Goal: Obtain resource: Obtain resource

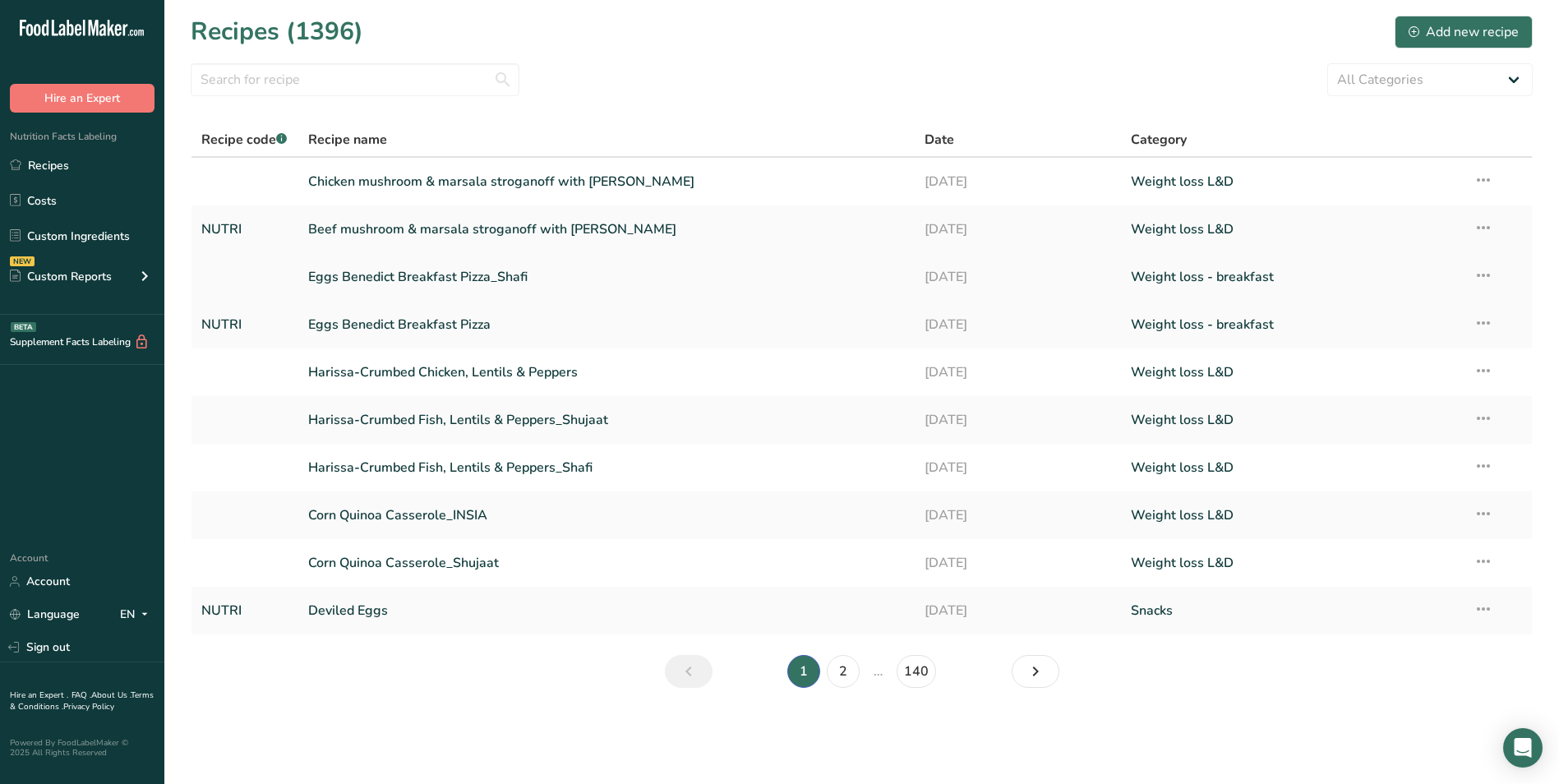
click at [434, 279] on link "Eggs Benedict Breakfast Pizza_Shafi" at bounding box center [607, 276] width 597 height 34
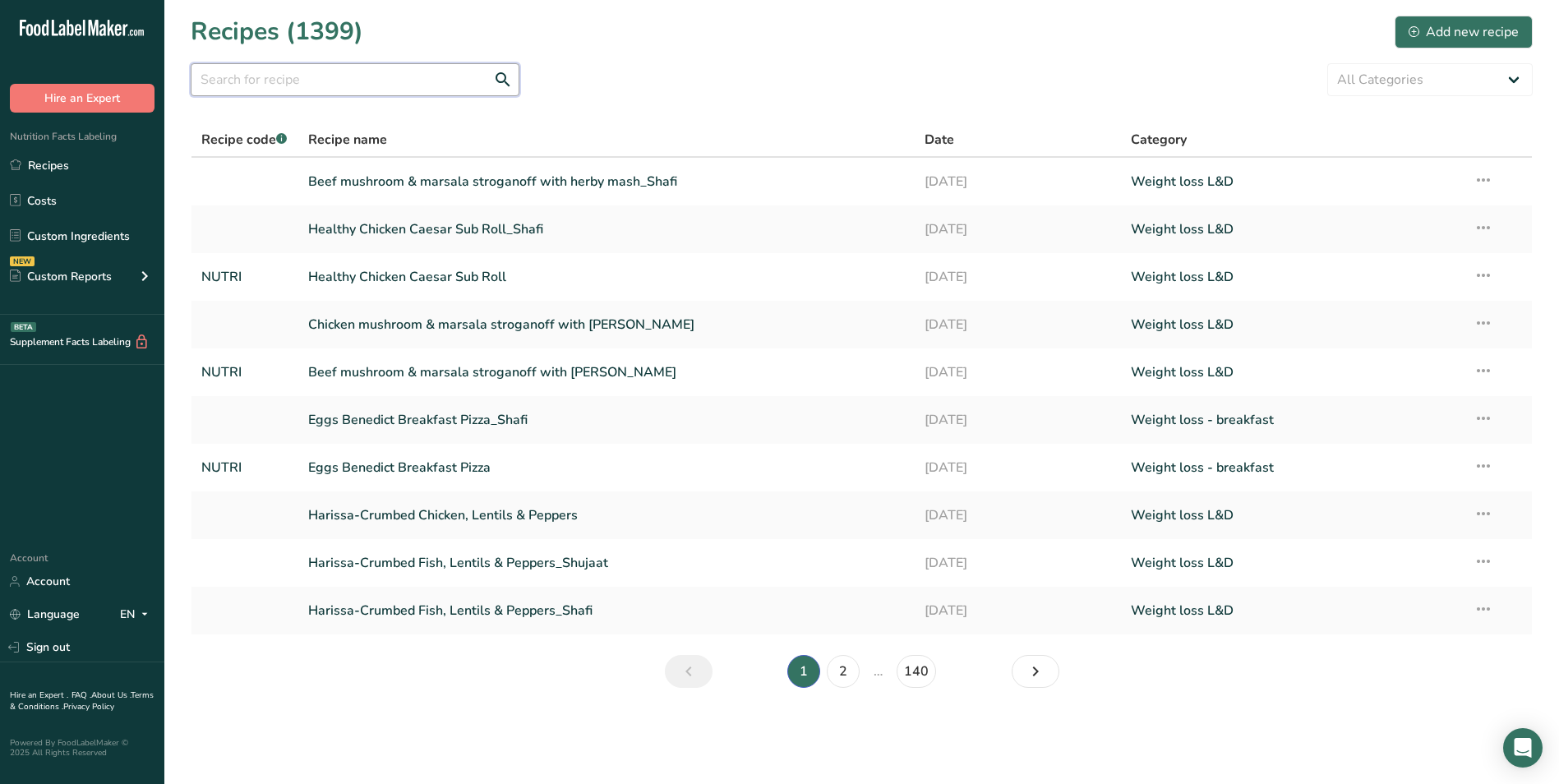
click at [330, 79] on input "text" at bounding box center [355, 80] width 329 height 33
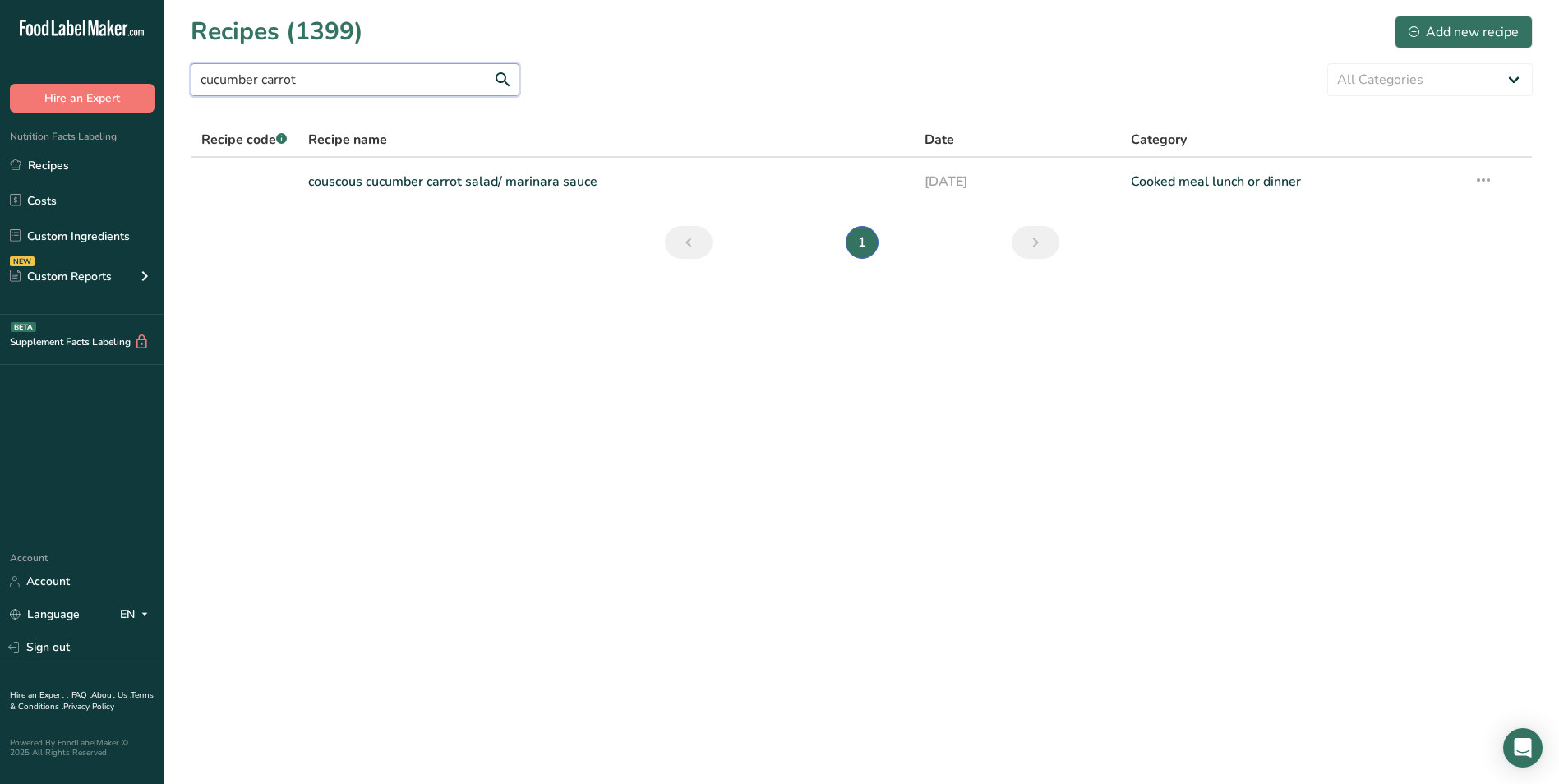
click at [260, 83] on input "cucumber carrot" at bounding box center [355, 80] width 329 height 33
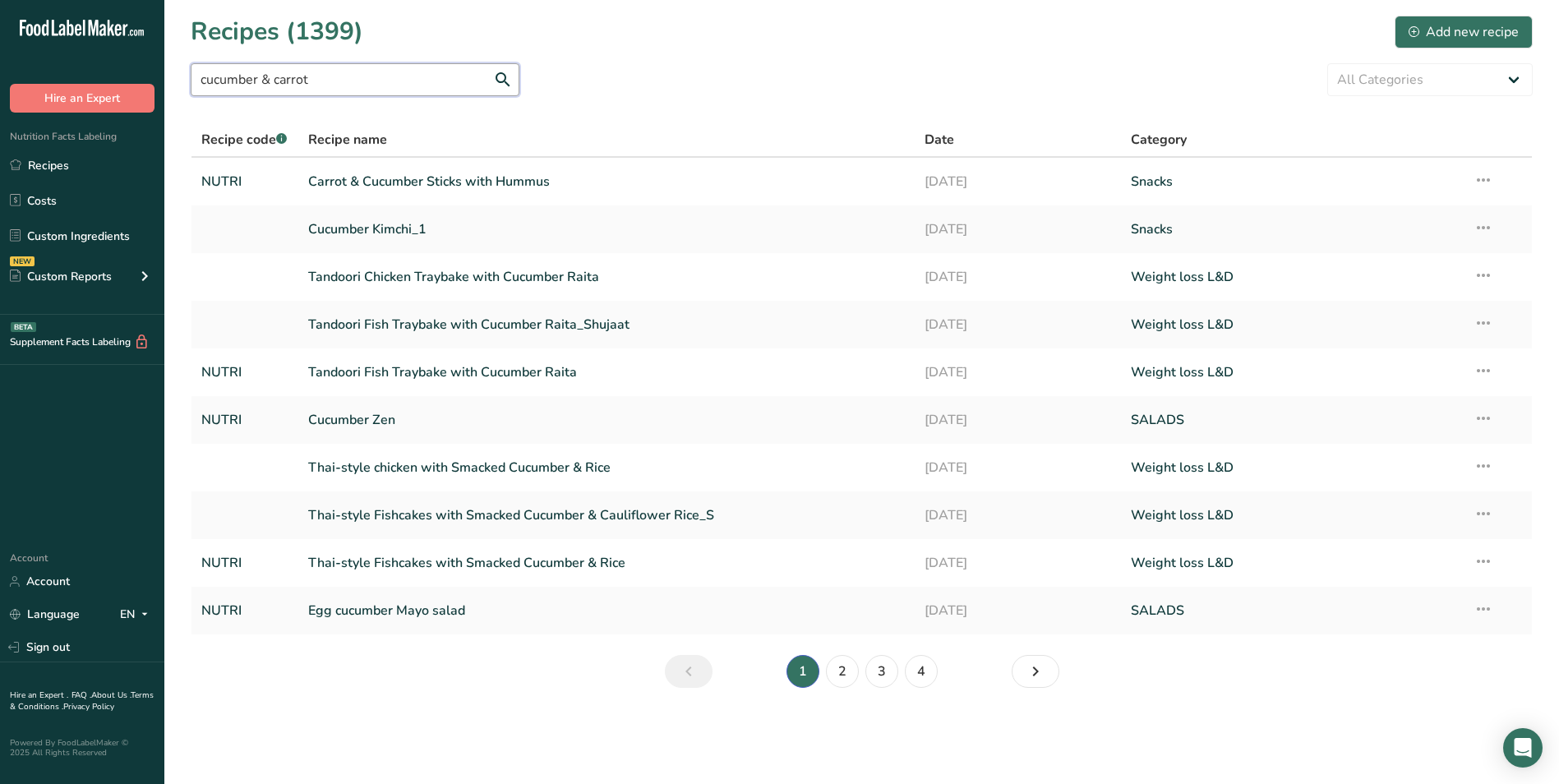
type input "cucumber & carrot"
click at [563, 177] on link "Carrot & Cucumber Sticks with Hummus" at bounding box center [607, 181] width 597 height 34
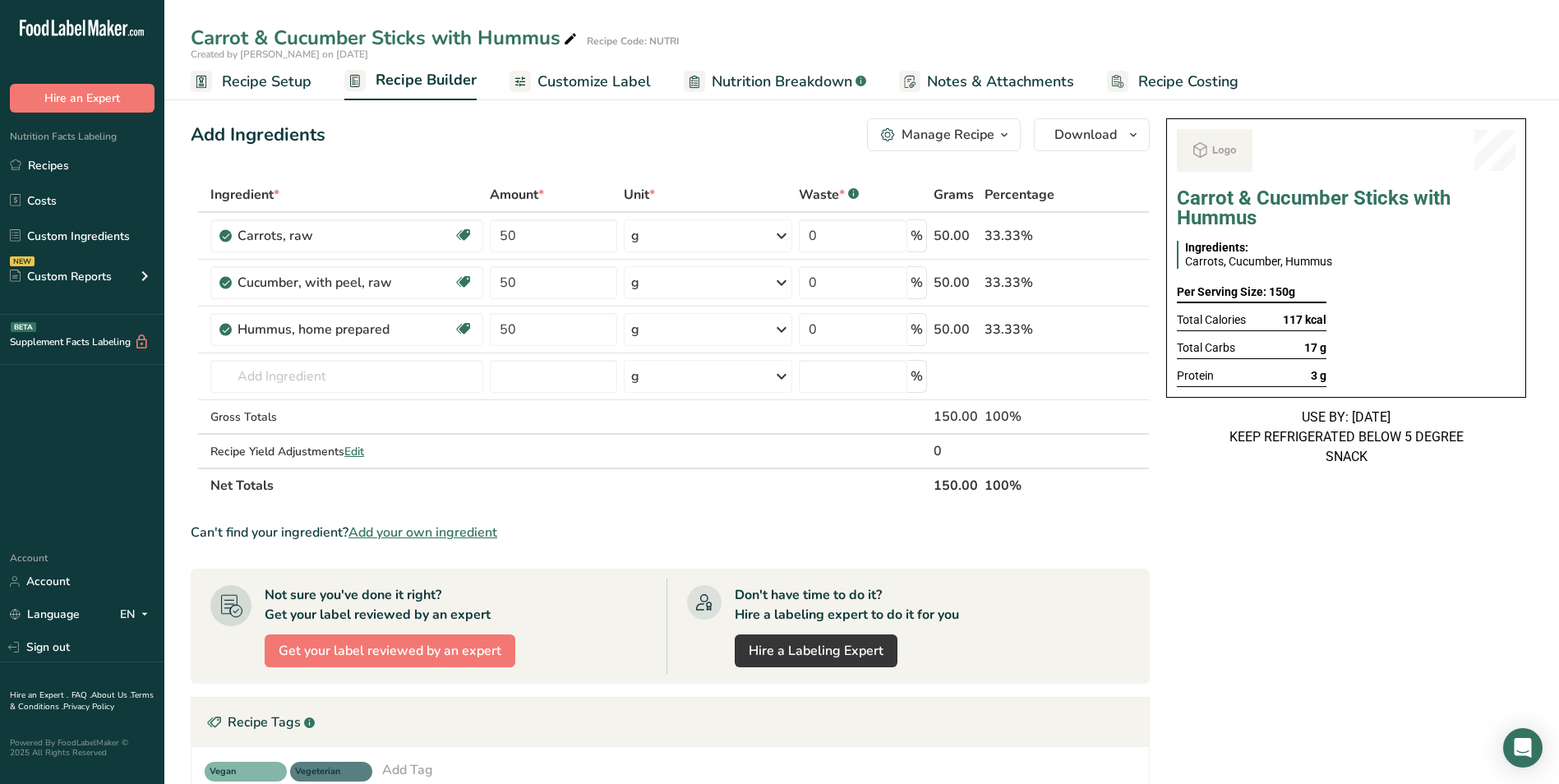
click at [732, 81] on span "Nutrition Breakdown" at bounding box center [781, 81] width 140 height 23
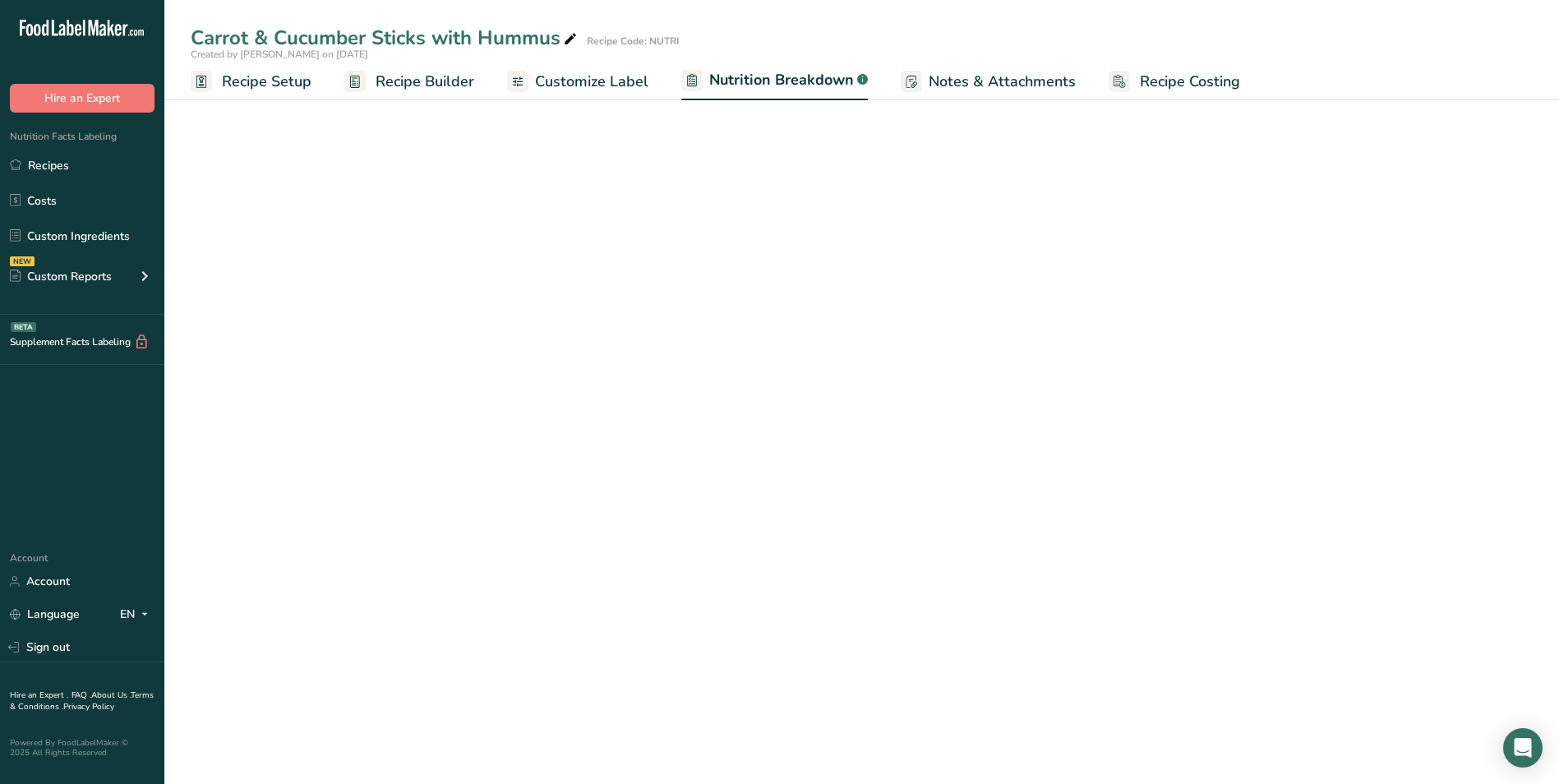
select select "Calories"
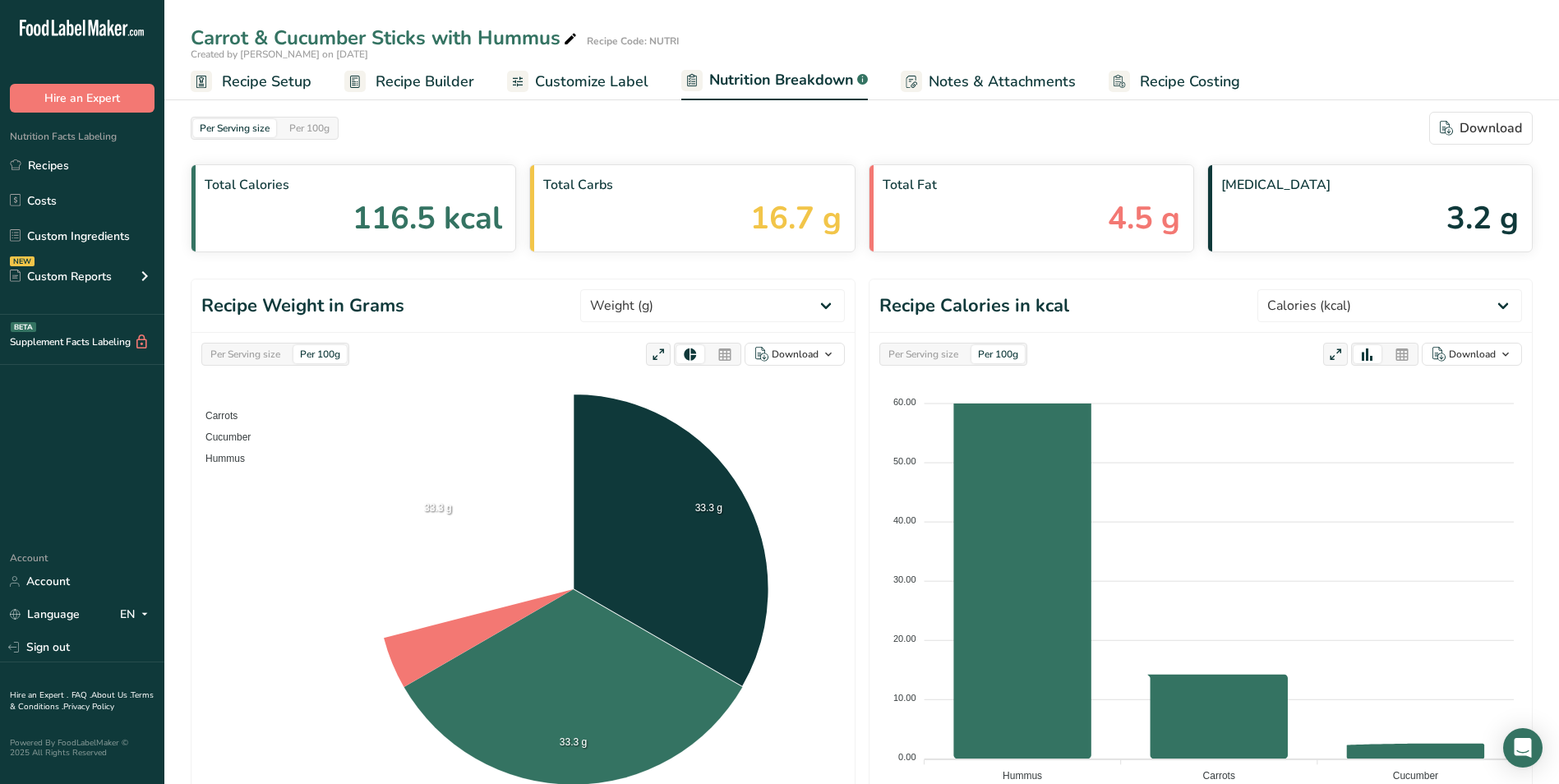
click at [602, 84] on span "Customize Label" at bounding box center [591, 81] width 114 height 23
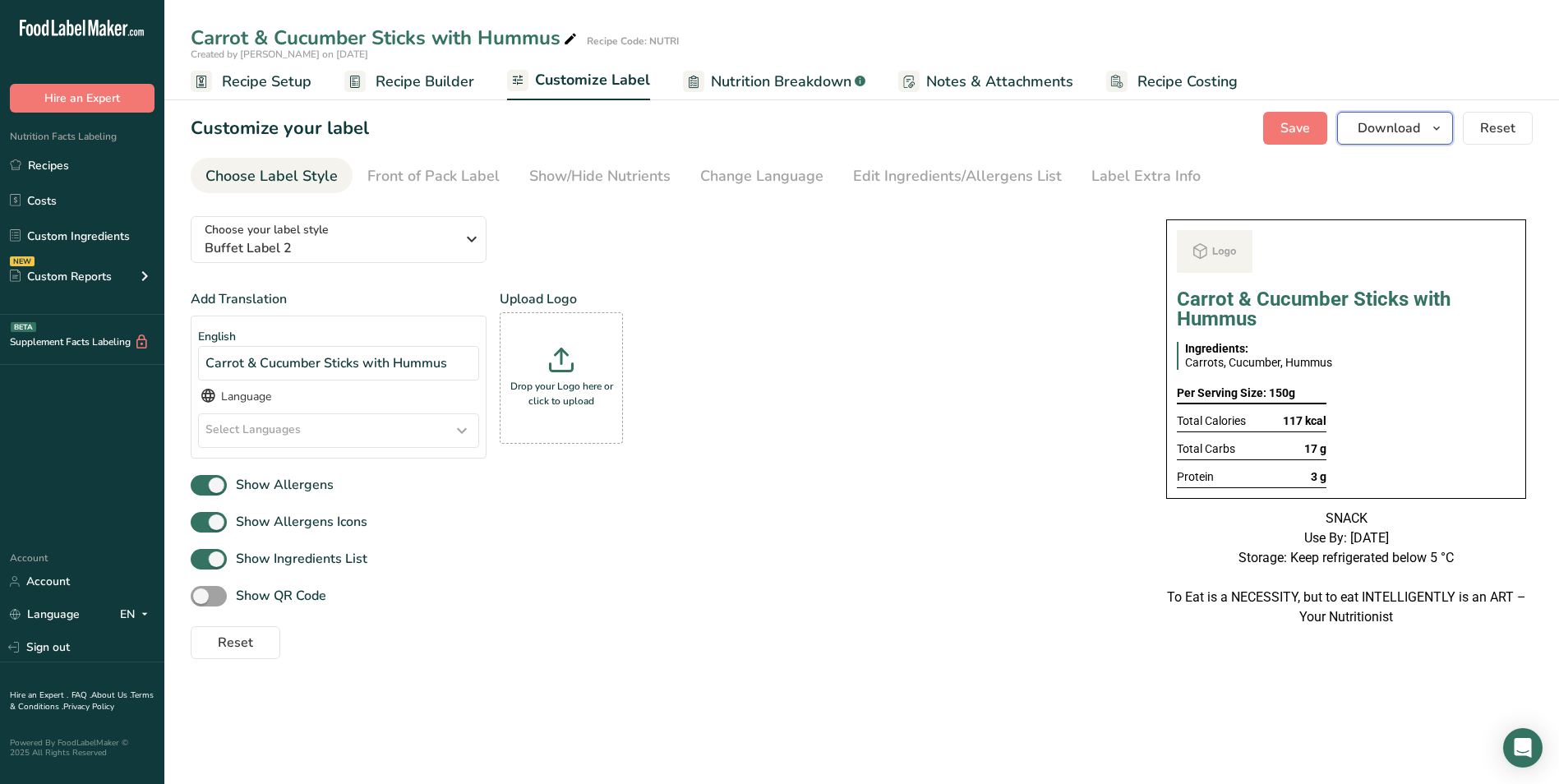
click at [1408, 131] on span "Download" at bounding box center [1389, 128] width 63 height 20
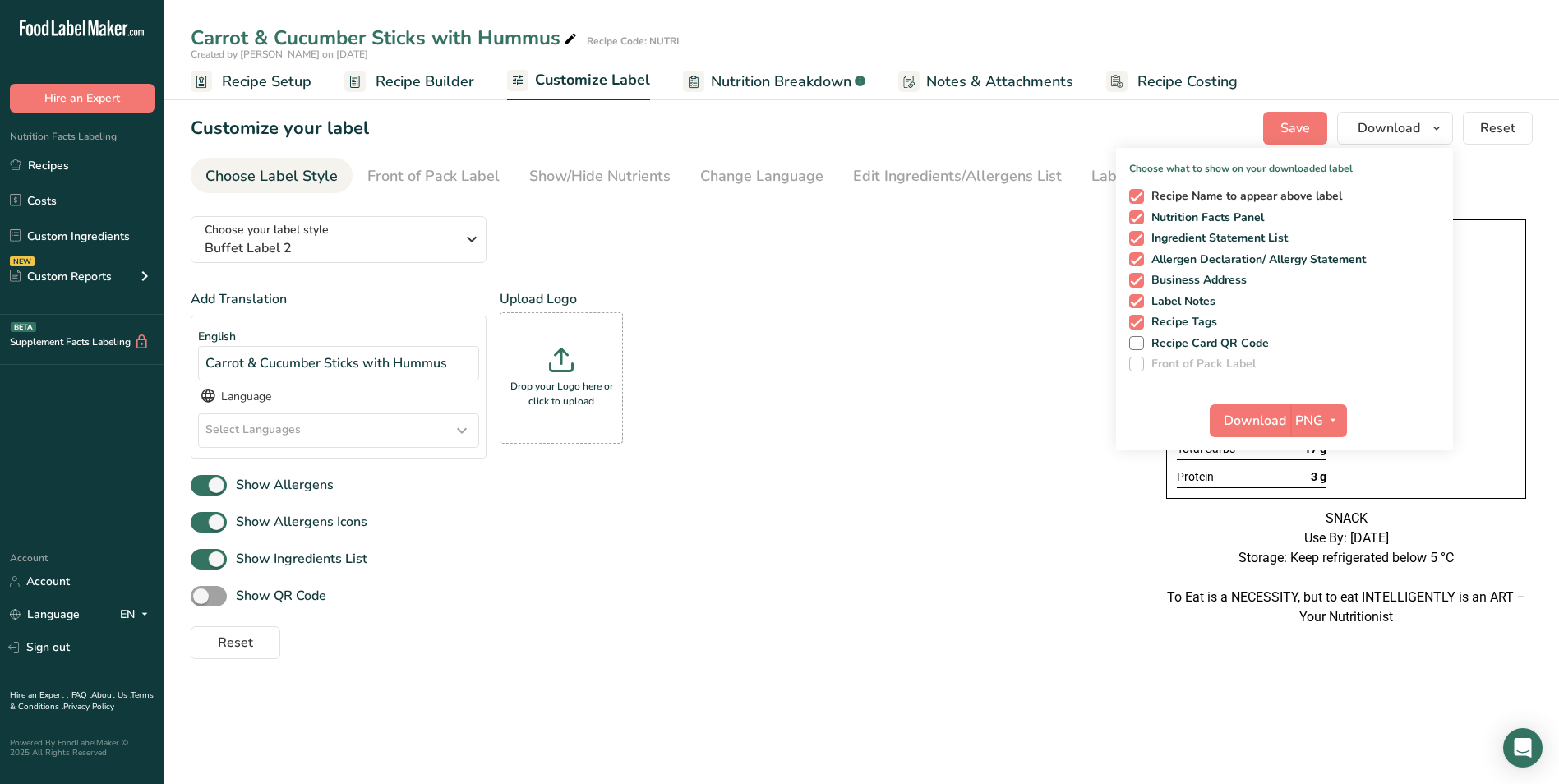
click at [1140, 196] on span at bounding box center [1136, 196] width 15 height 15
click at [1140, 196] on input "Recipe Name to appear above label" at bounding box center [1134, 196] width 11 height 11
checkbox input "false"
click at [1262, 416] on span "Download" at bounding box center [1254, 421] width 63 height 20
click at [85, 175] on link "Recipes" at bounding box center [82, 165] width 165 height 31
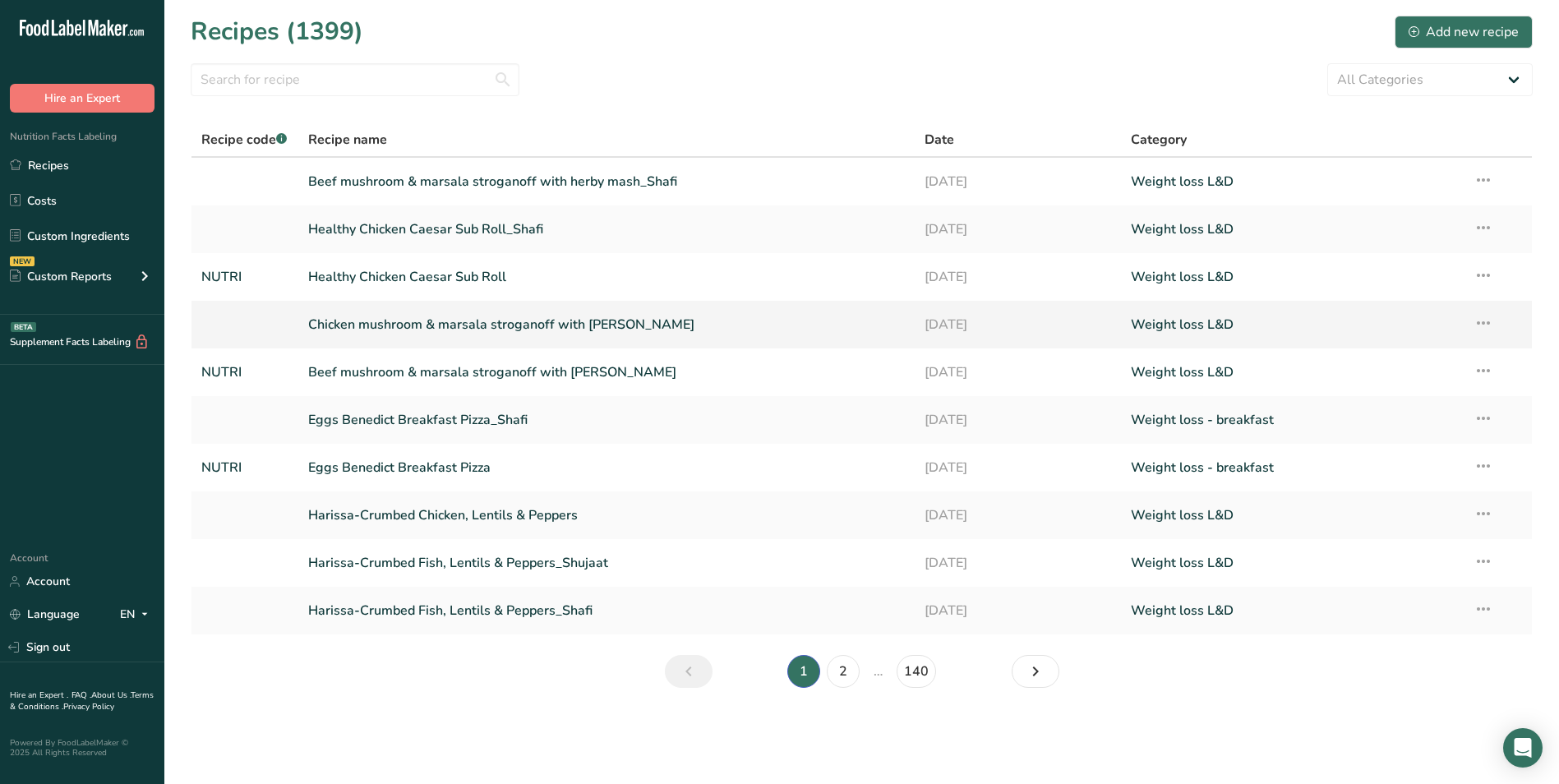
click at [486, 325] on link "Chicken mushroom & marsala stroganoff with [PERSON_NAME]" at bounding box center [607, 324] width 597 height 34
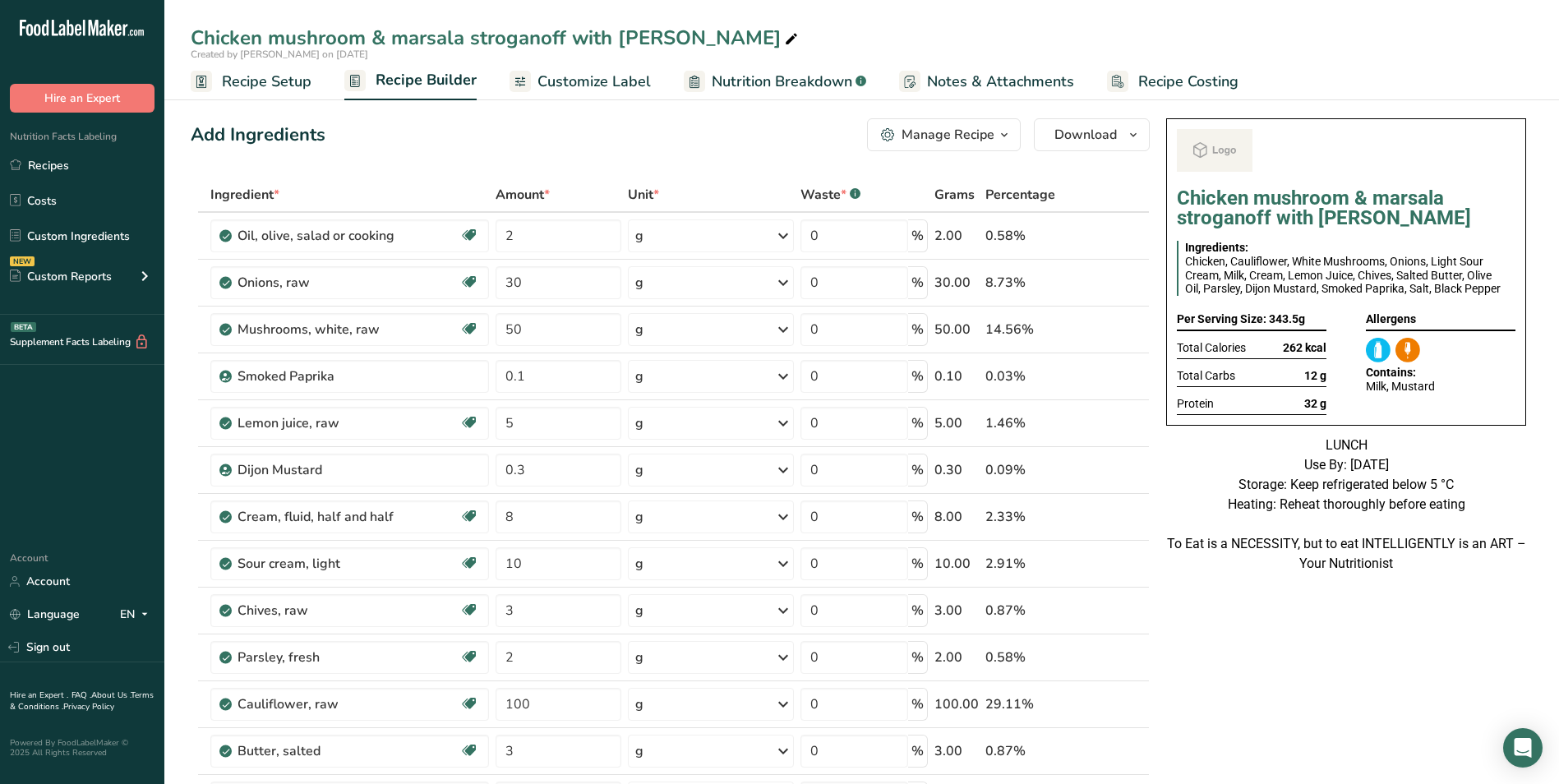
click at [577, 88] on span "Customize Label" at bounding box center [594, 81] width 114 height 23
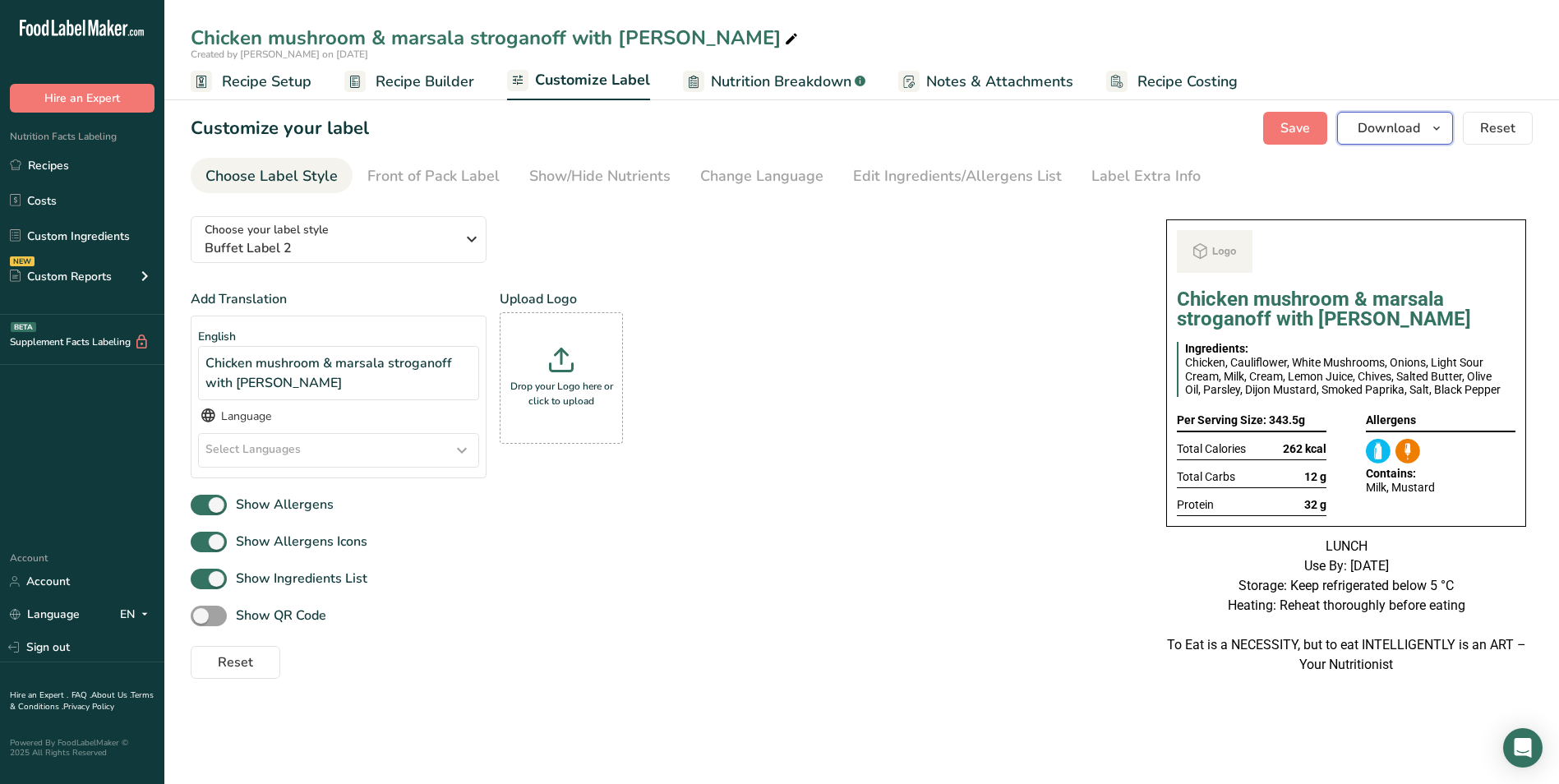
click at [1419, 142] on button "Download" at bounding box center [1394, 128] width 116 height 33
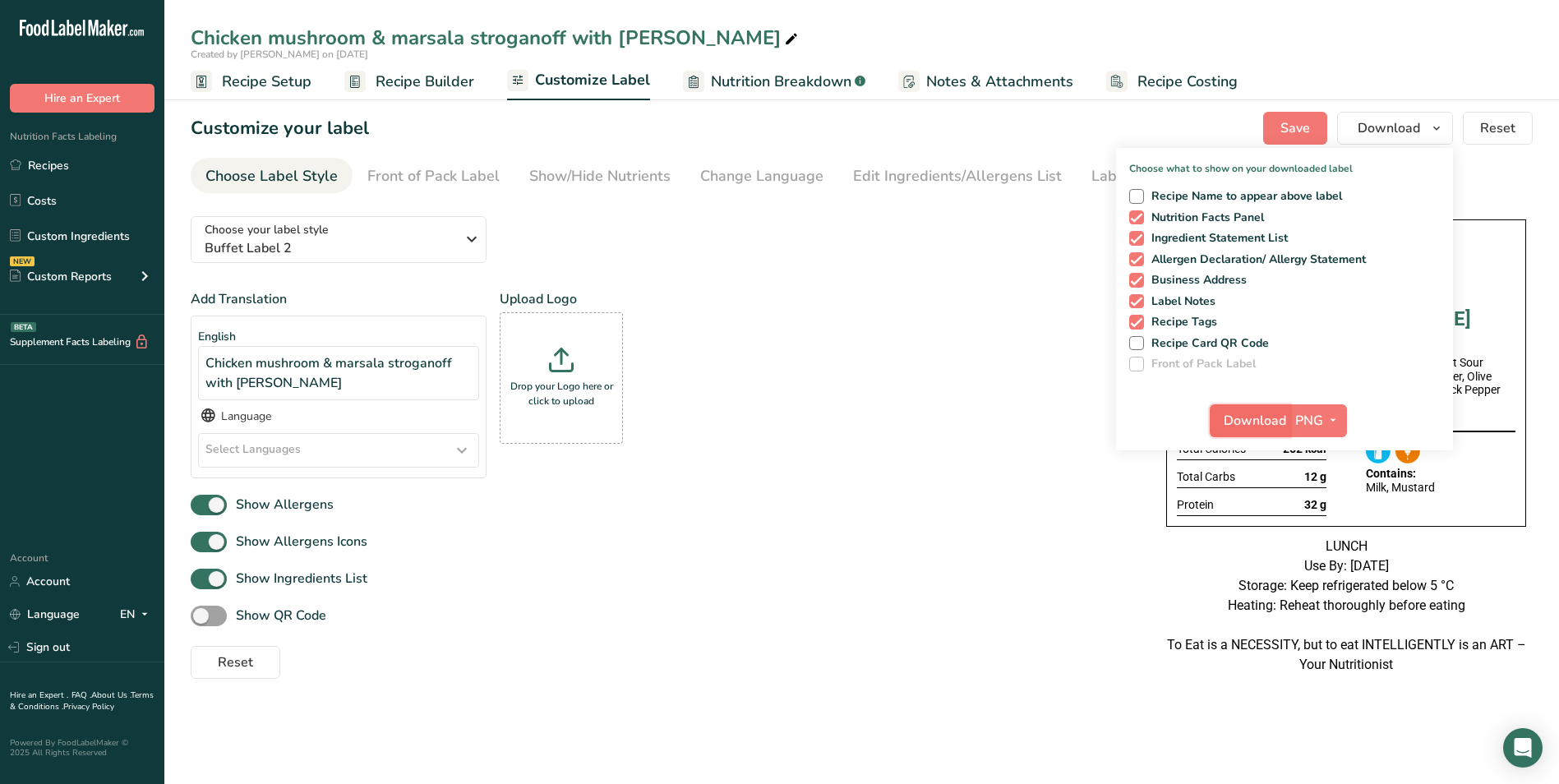
click at [1279, 413] on span "Download" at bounding box center [1254, 421] width 63 height 20
click at [91, 170] on link "Recipes" at bounding box center [82, 165] width 165 height 31
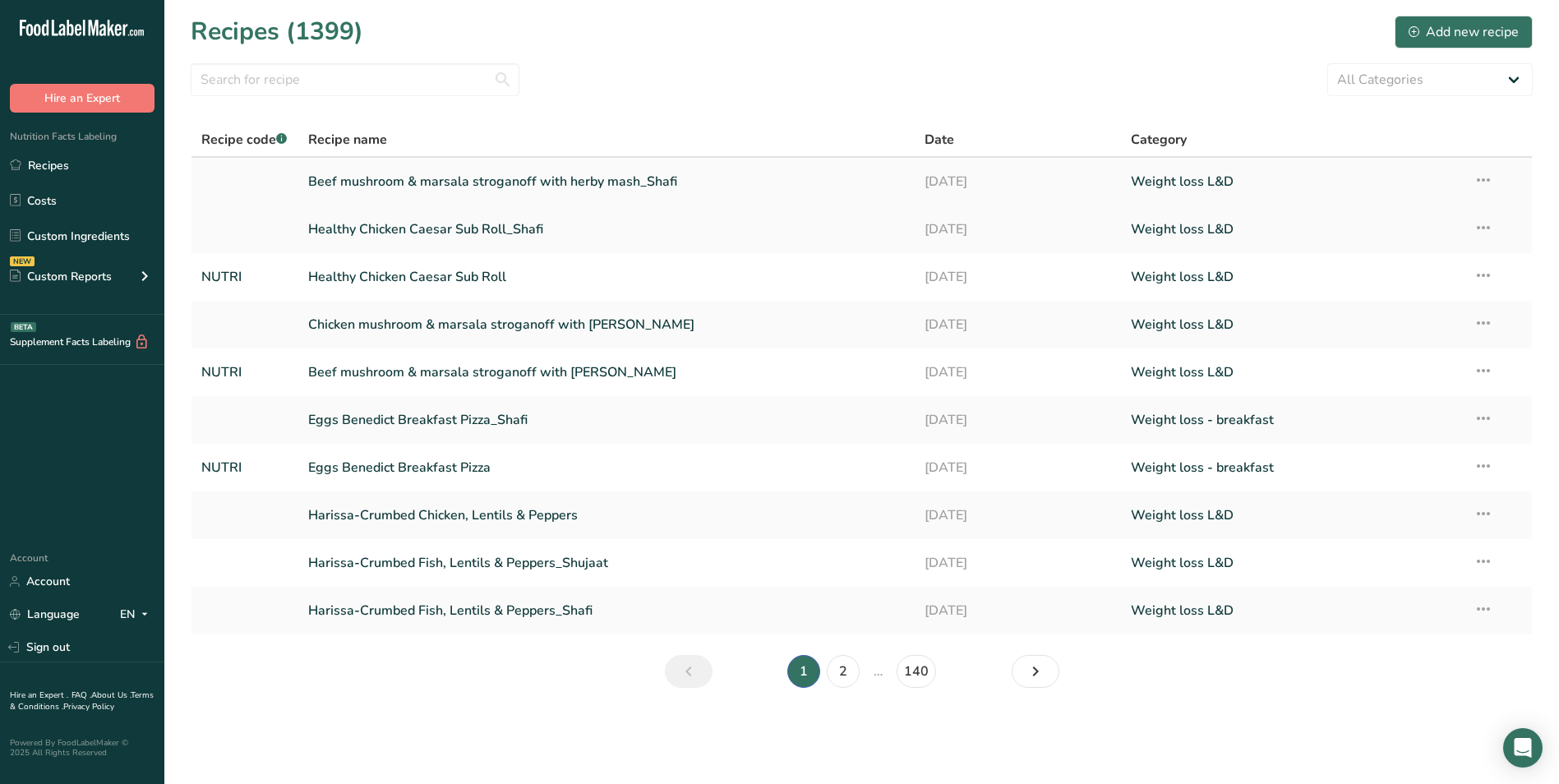
click at [489, 180] on link "Beef mushroom & marsala stroganoff with herby mash_Shafi" at bounding box center [607, 181] width 597 height 34
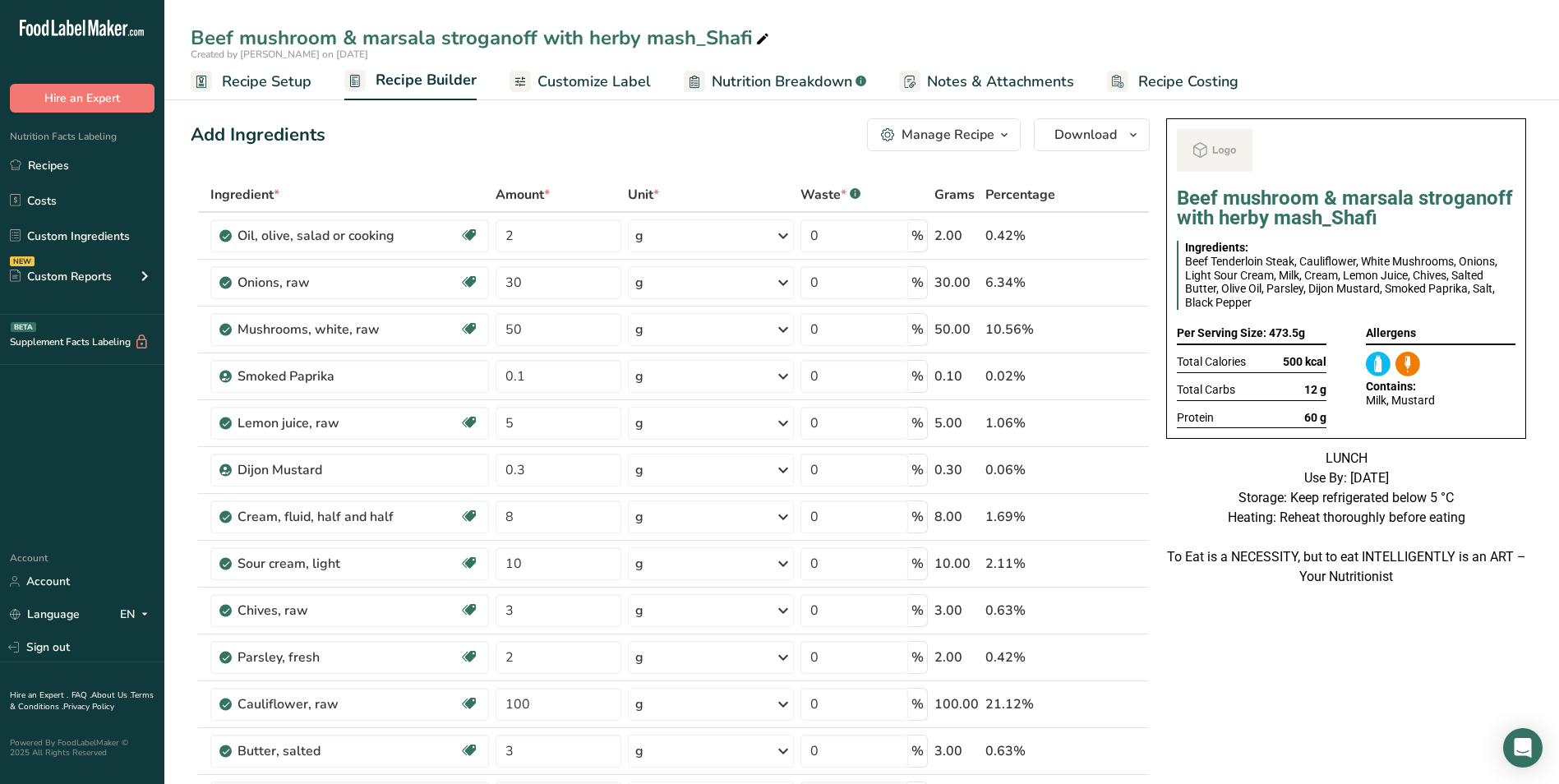
click at [598, 84] on span "Customize Label" at bounding box center [594, 81] width 114 height 23
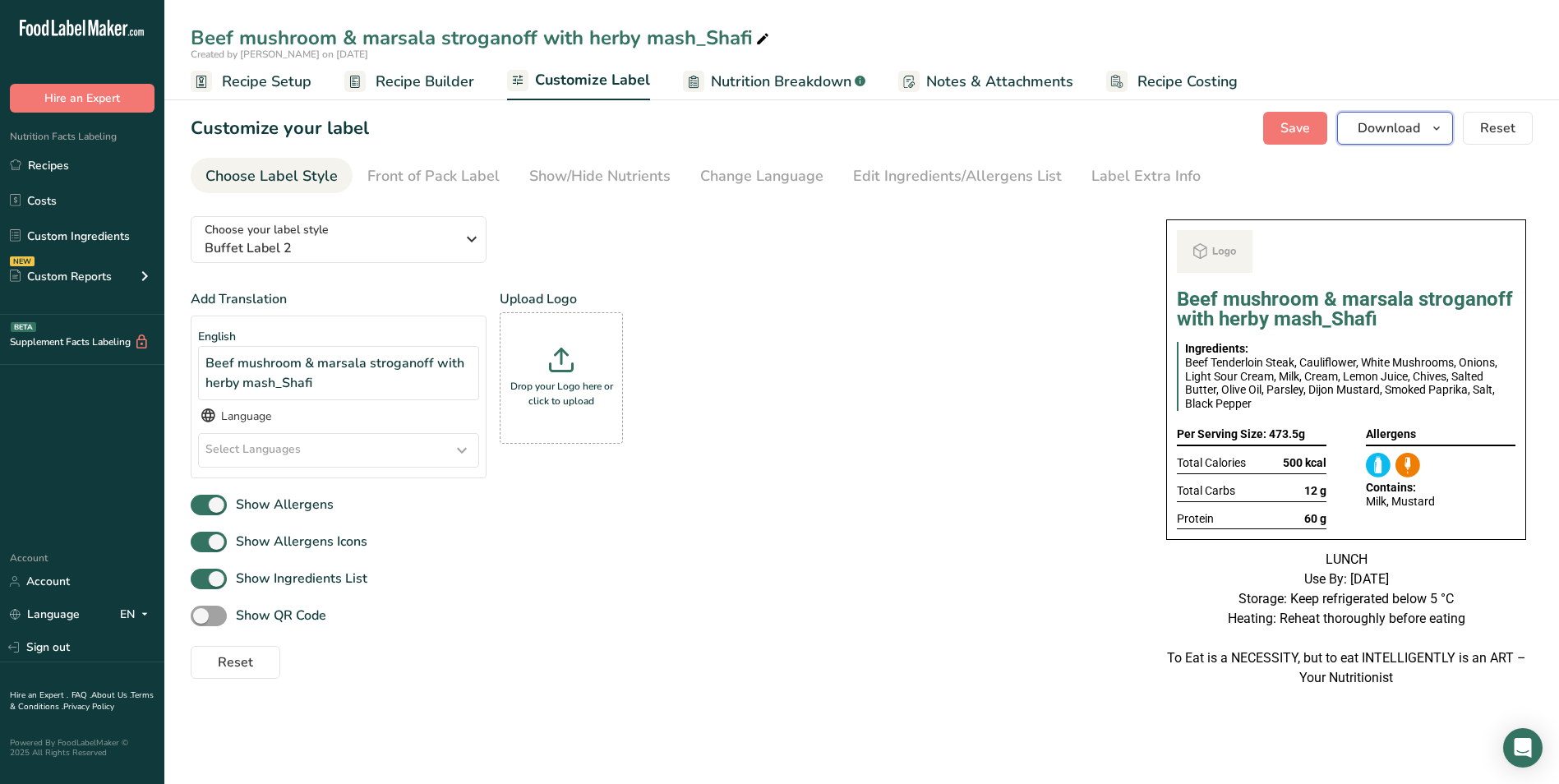
click at [1402, 135] on span "Download" at bounding box center [1389, 128] width 63 height 20
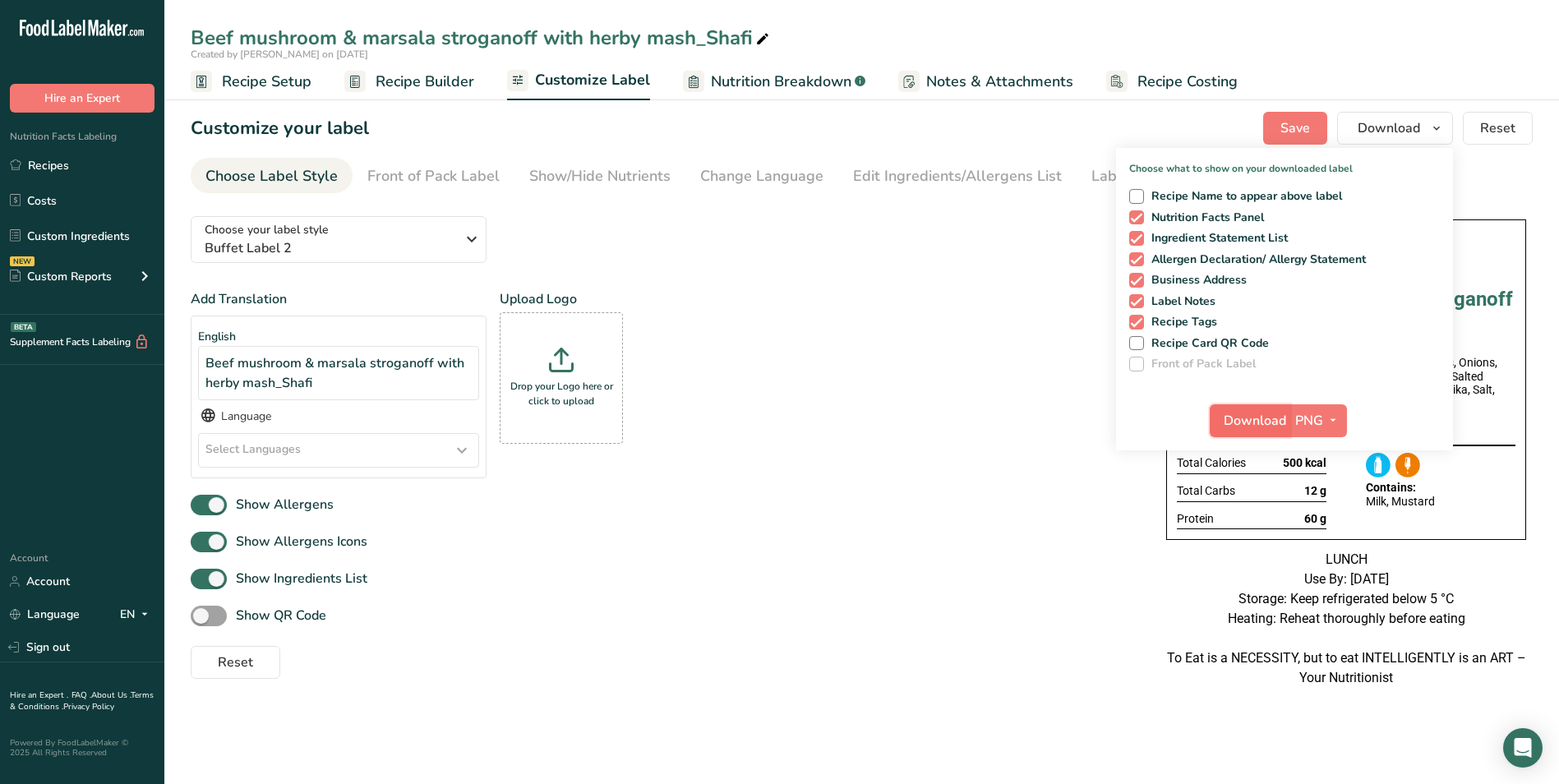
click at [1231, 413] on span "Download" at bounding box center [1254, 421] width 63 height 20
click at [93, 157] on link "Recipes" at bounding box center [82, 165] width 165 height 31
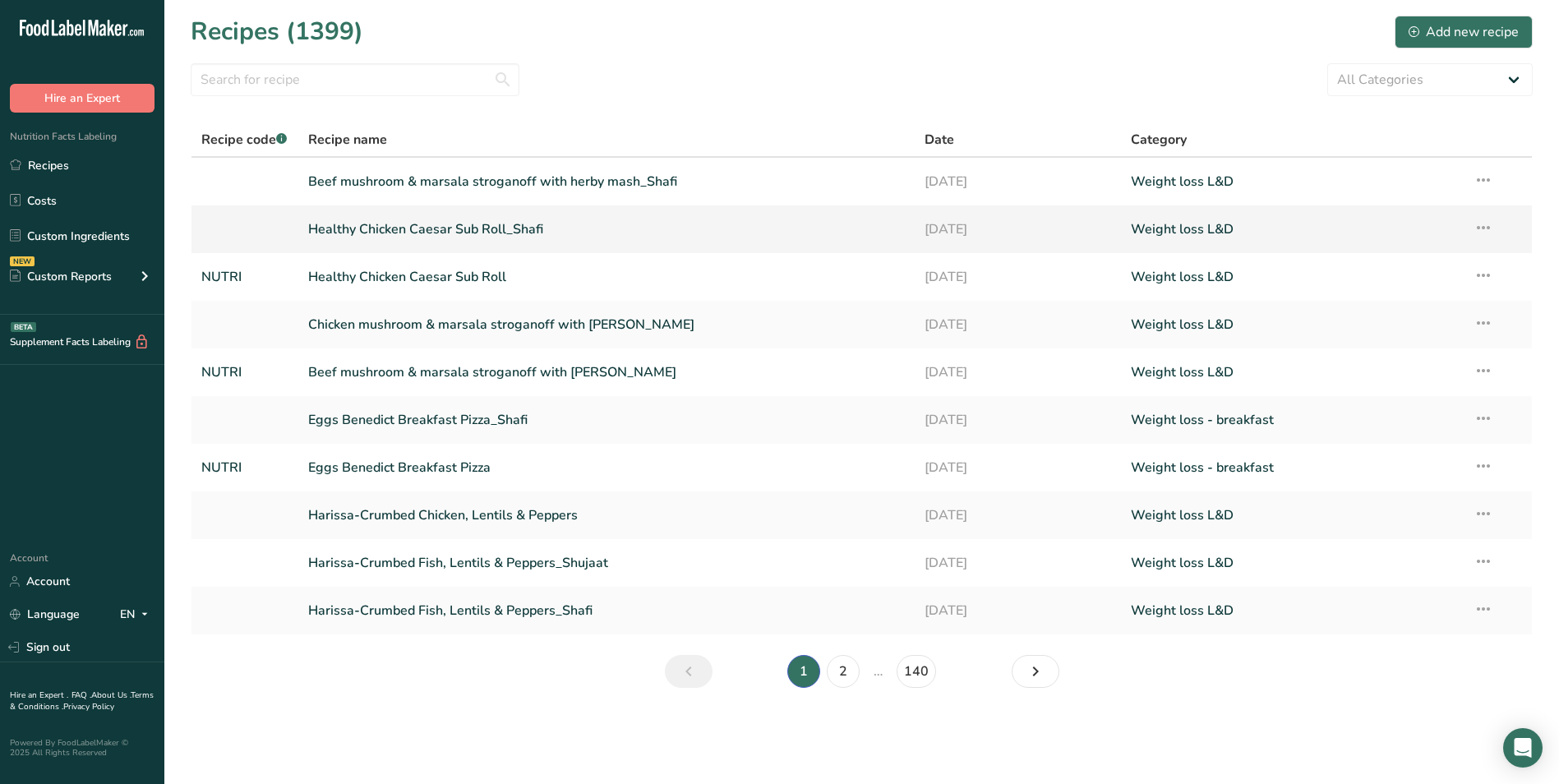
click at [505, 221] on link "Healthy Chicken Caesar Sub Roll_Shafi" at bounding box center [607, 228] width 597 height 34
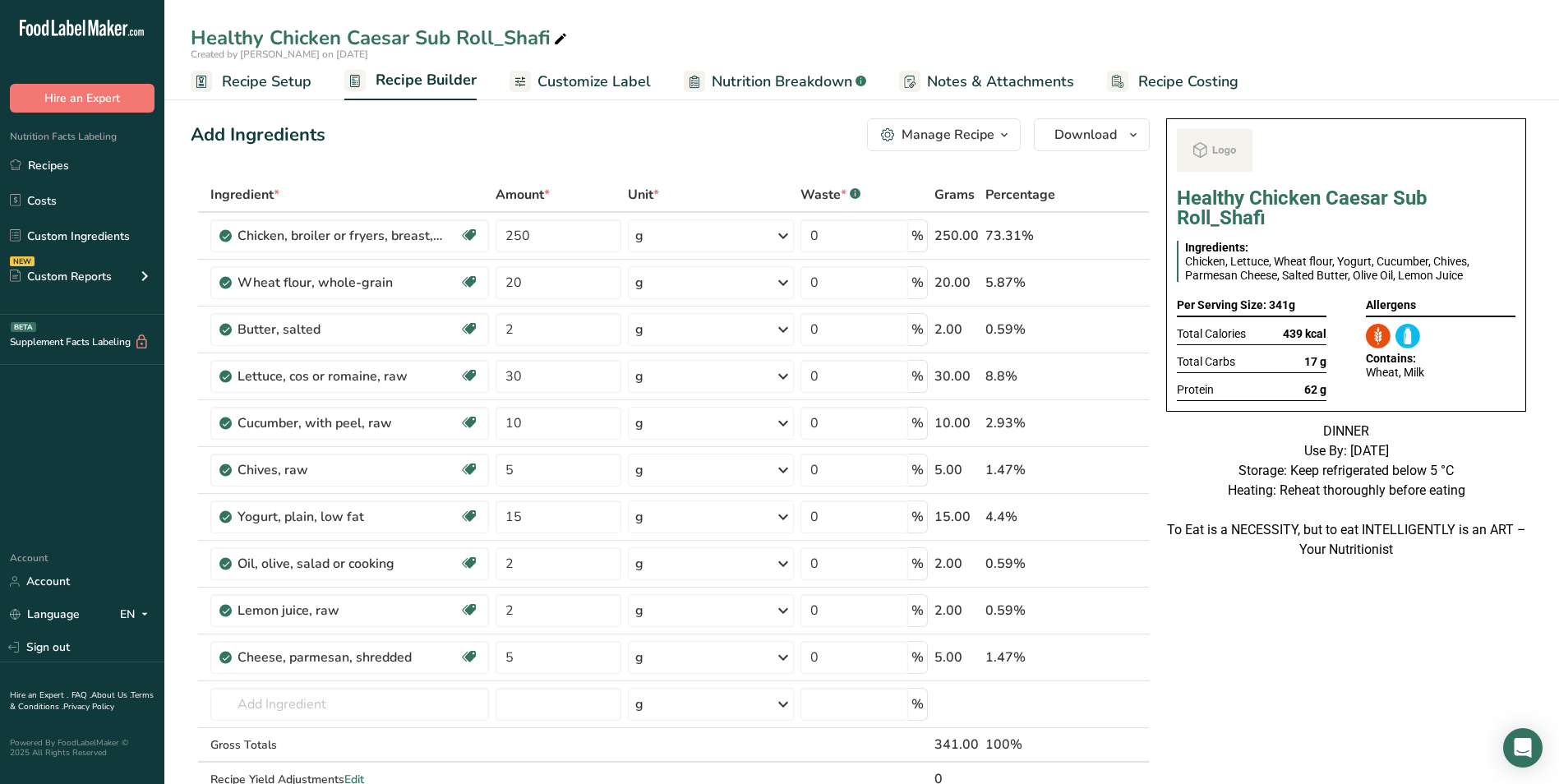
click at [600, 77] on span "Customize Label" at bounding box center [594, 81] width 114 height 23
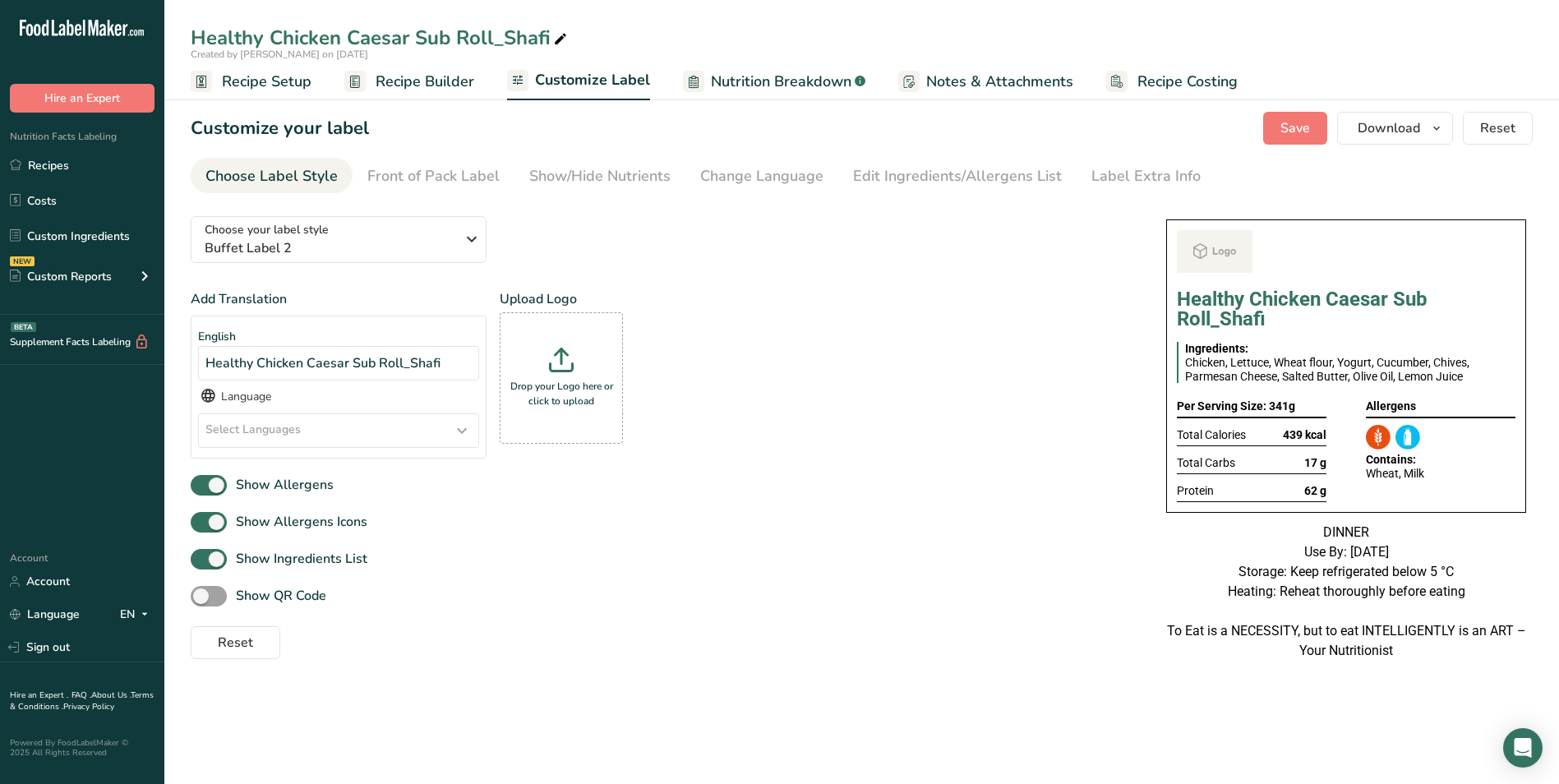
click at [1387, 146] on section "Customize your label Save Download Choose what to show on your downloaded label…" at bounding box center [862, 393] width 1394 height 618
click at [1391, 139] on button "Download" at bounding box center [1394, 128] width 116 height 33
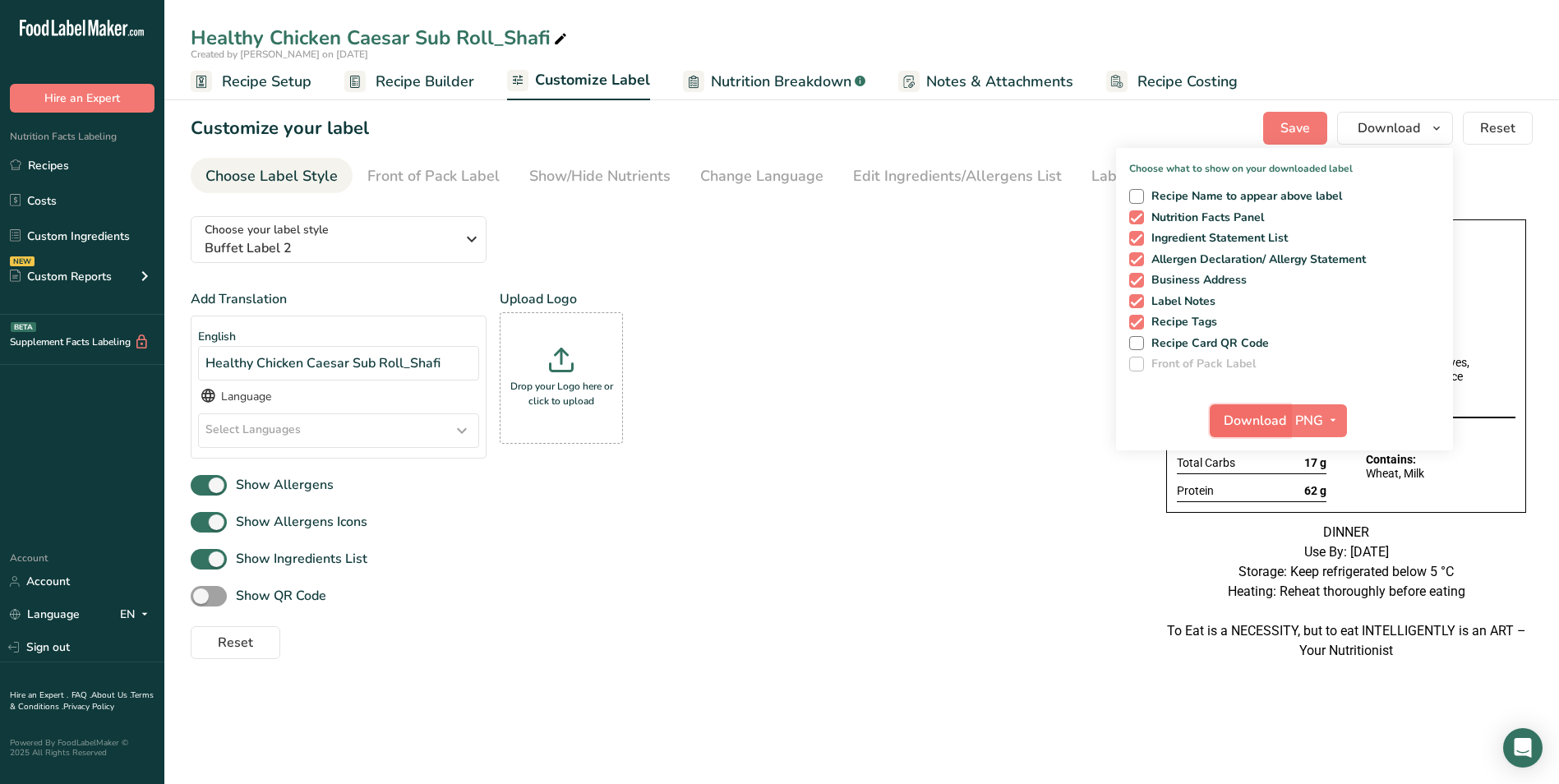
click at [1266, 417] on span "Download" at bounding box center [1254, 421] width 63 height 20
click at [68, 168] on link "Recipes" at bounding box center [82, 165] width 165 height 31
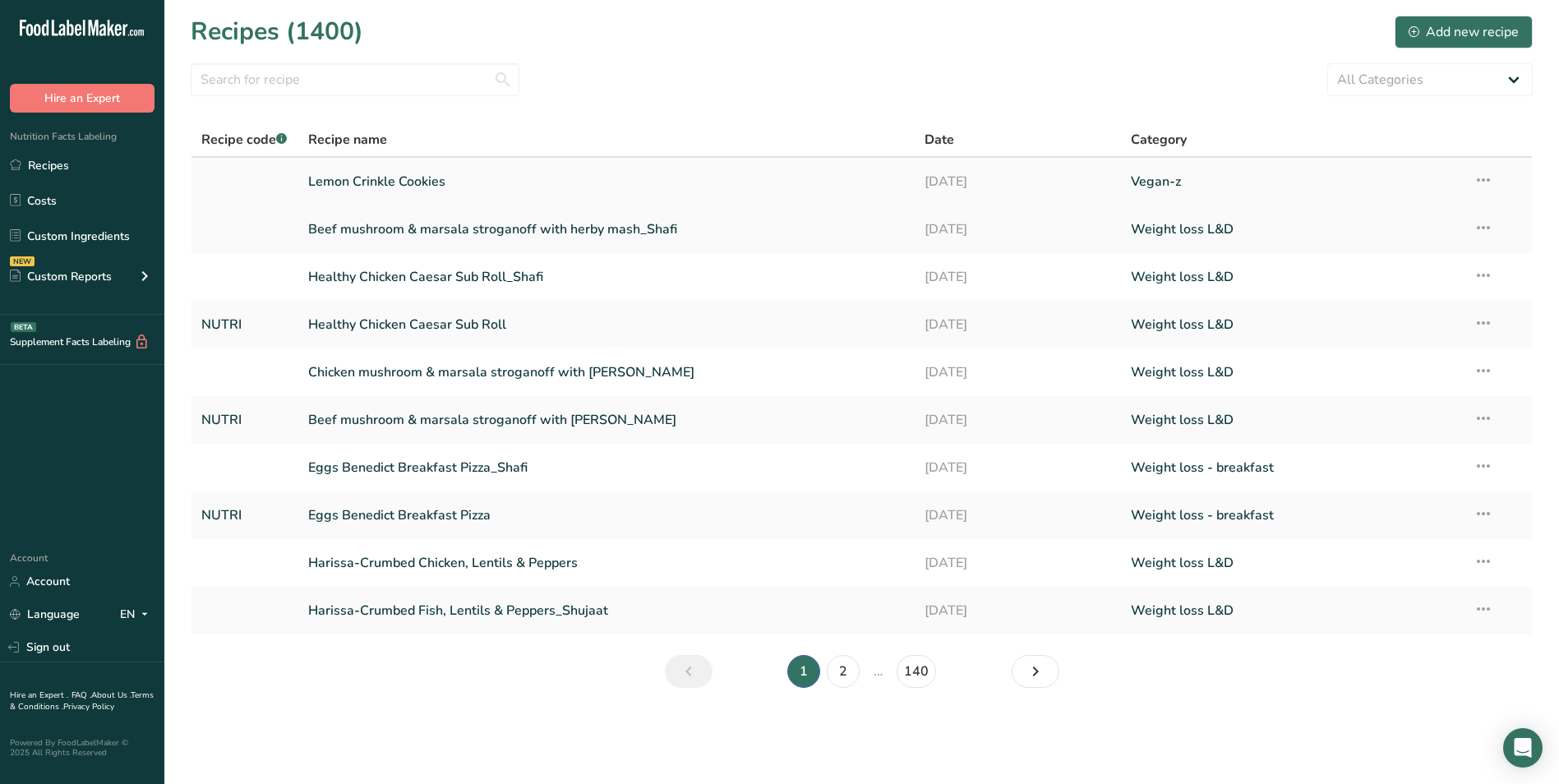
click at [454, 183] on link "Lemon Crinkle Cookies" at bounding box center [607, 181] width 597 height 34
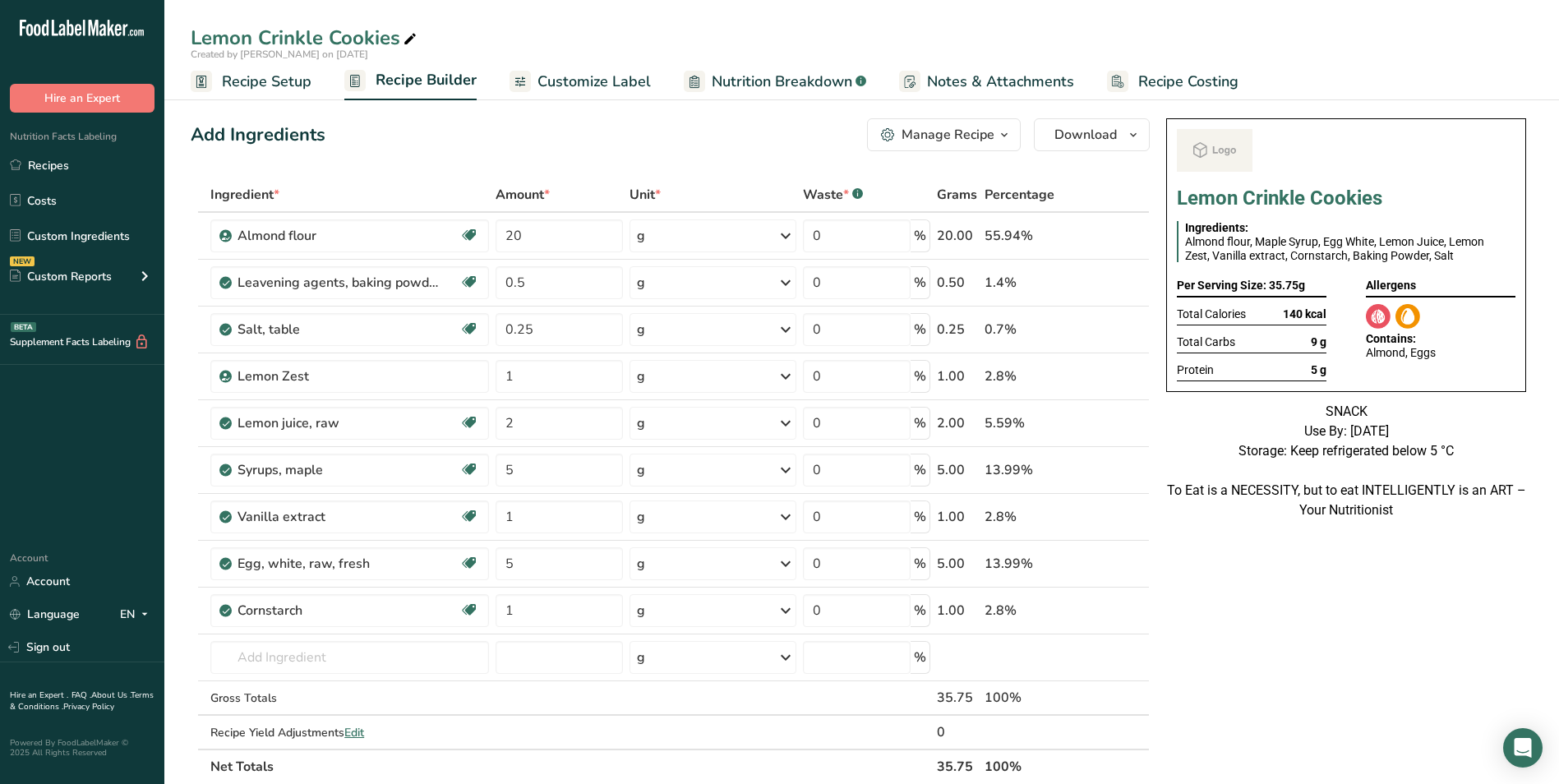
click at [585, 87] on span "Customize Label" at bounding box center [594, 81] width 114 height 23
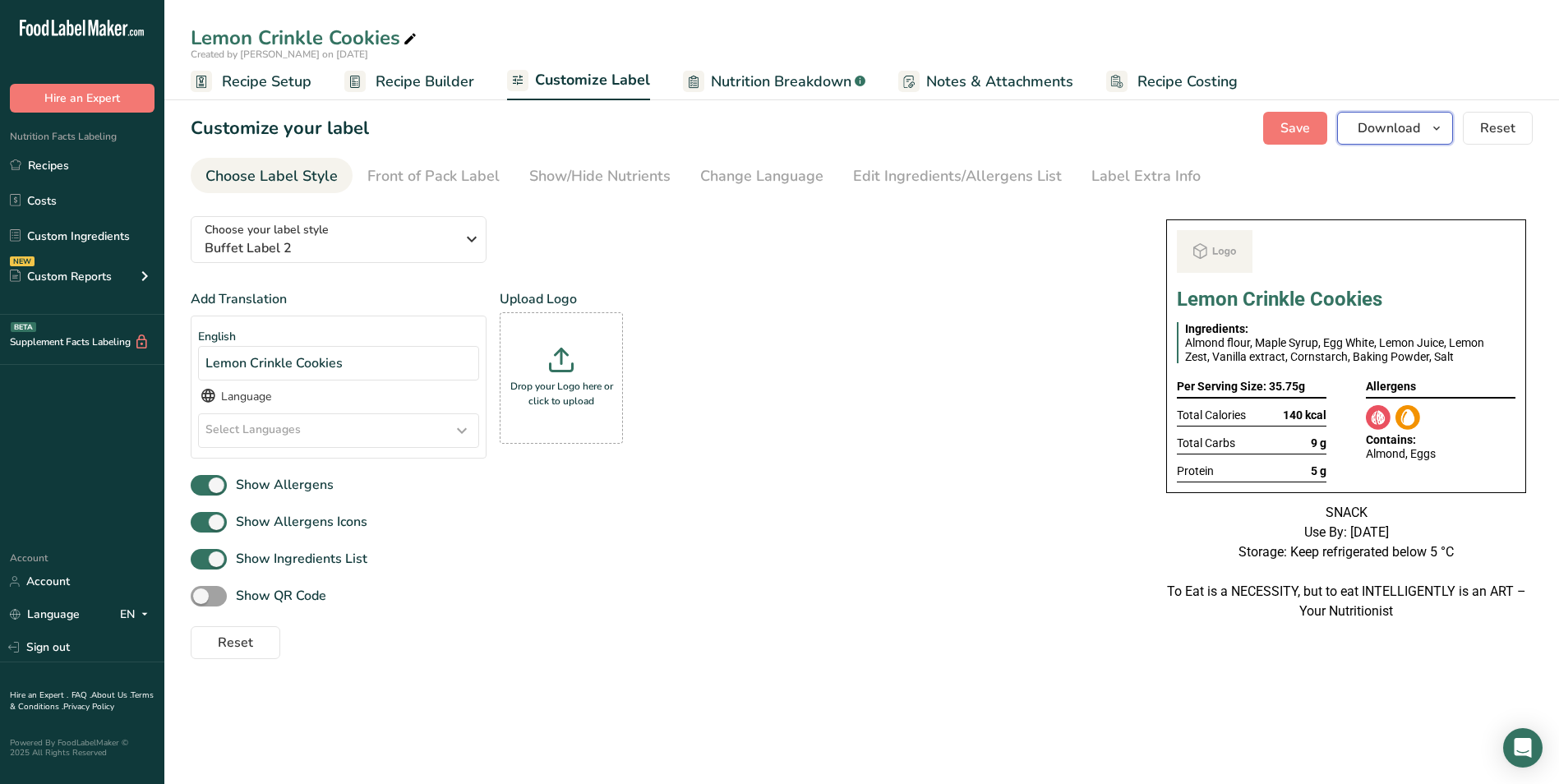
click at [1382, 137] on span "Download" at bounding box center [1389, 128] width 63 height 20
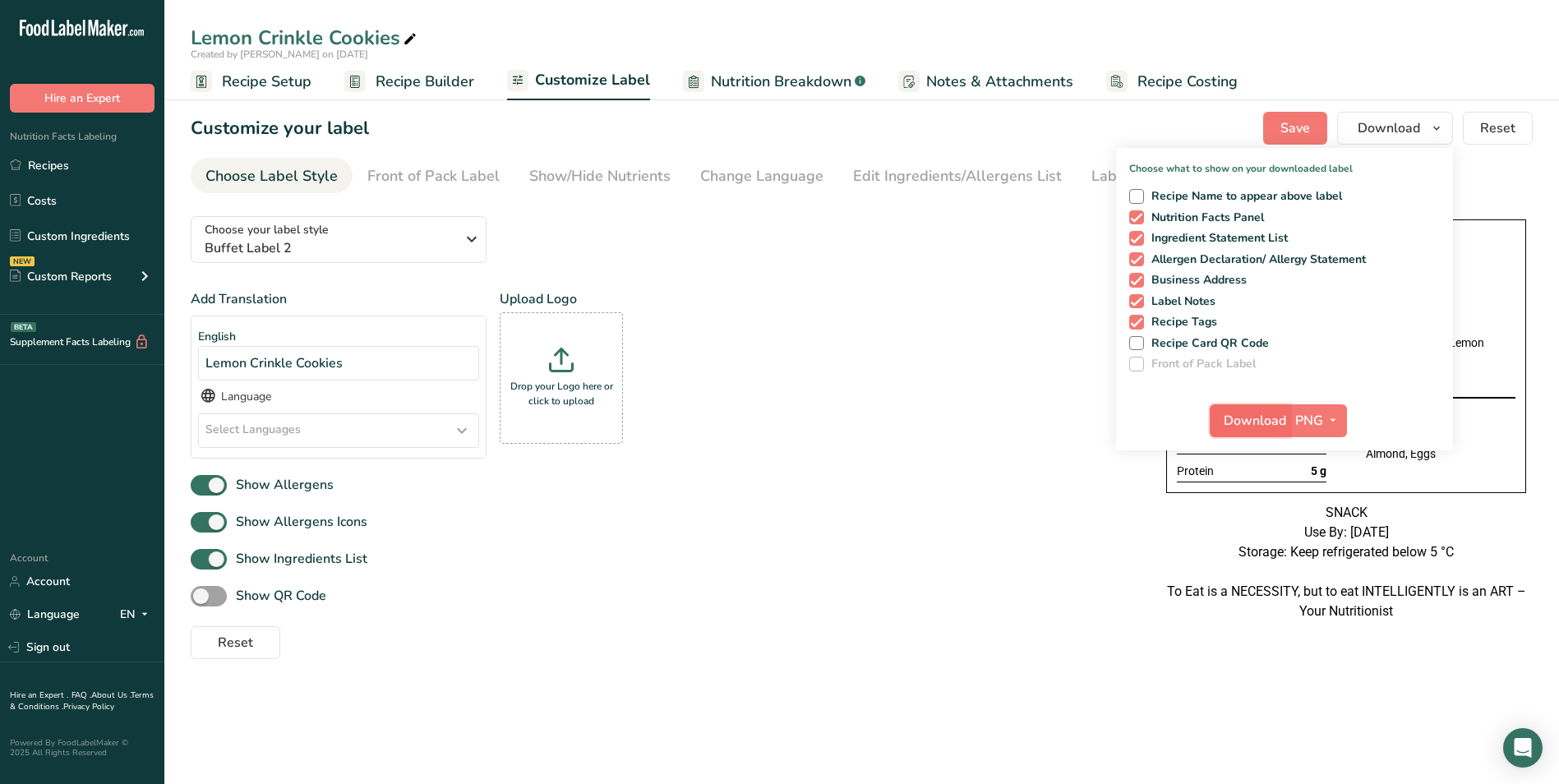
click at [1252, 415] on span "Download" at bounding box center [1254, 421] width 63 height 20
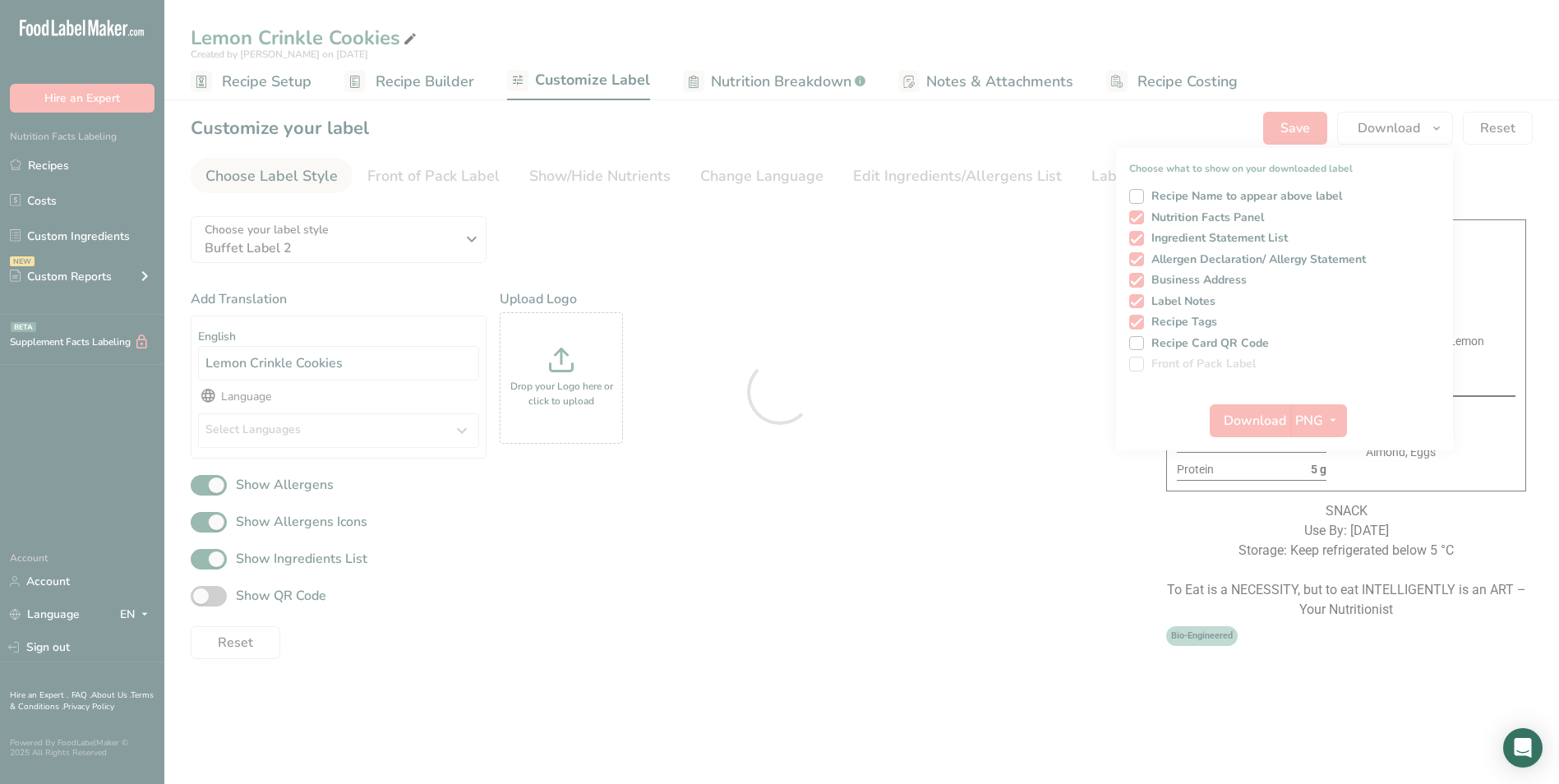
drag, startPoint x: 492, startPoint y: 279, endPoint x: 634, endPoint y: 441, distance: 215.4
click at [634, 441] on div at bounding box center [780, 392] width 1559 height 784
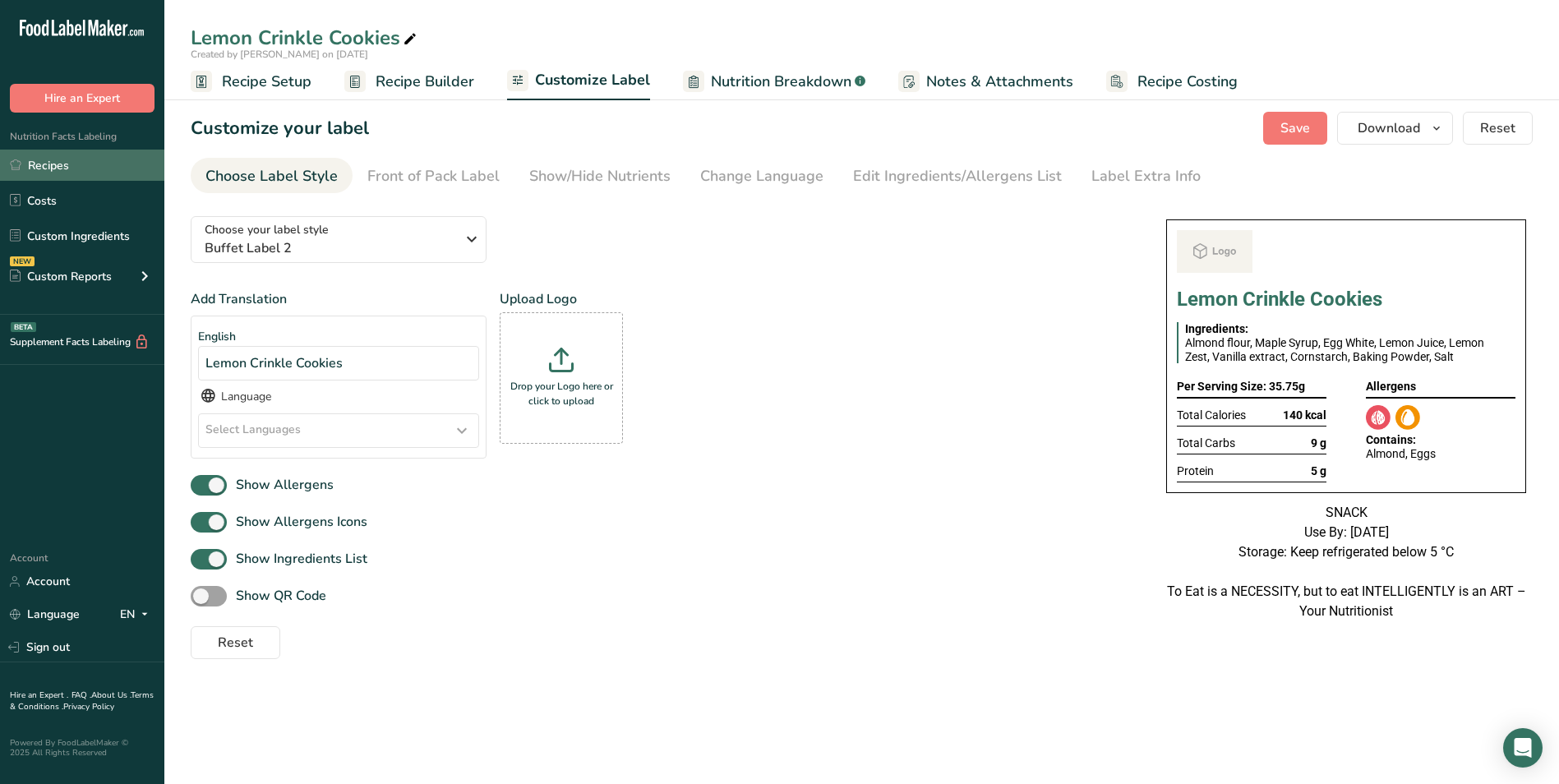
click at [65, 170] on link "Recipes" at bounding box center [82, 165] width 165 height 31
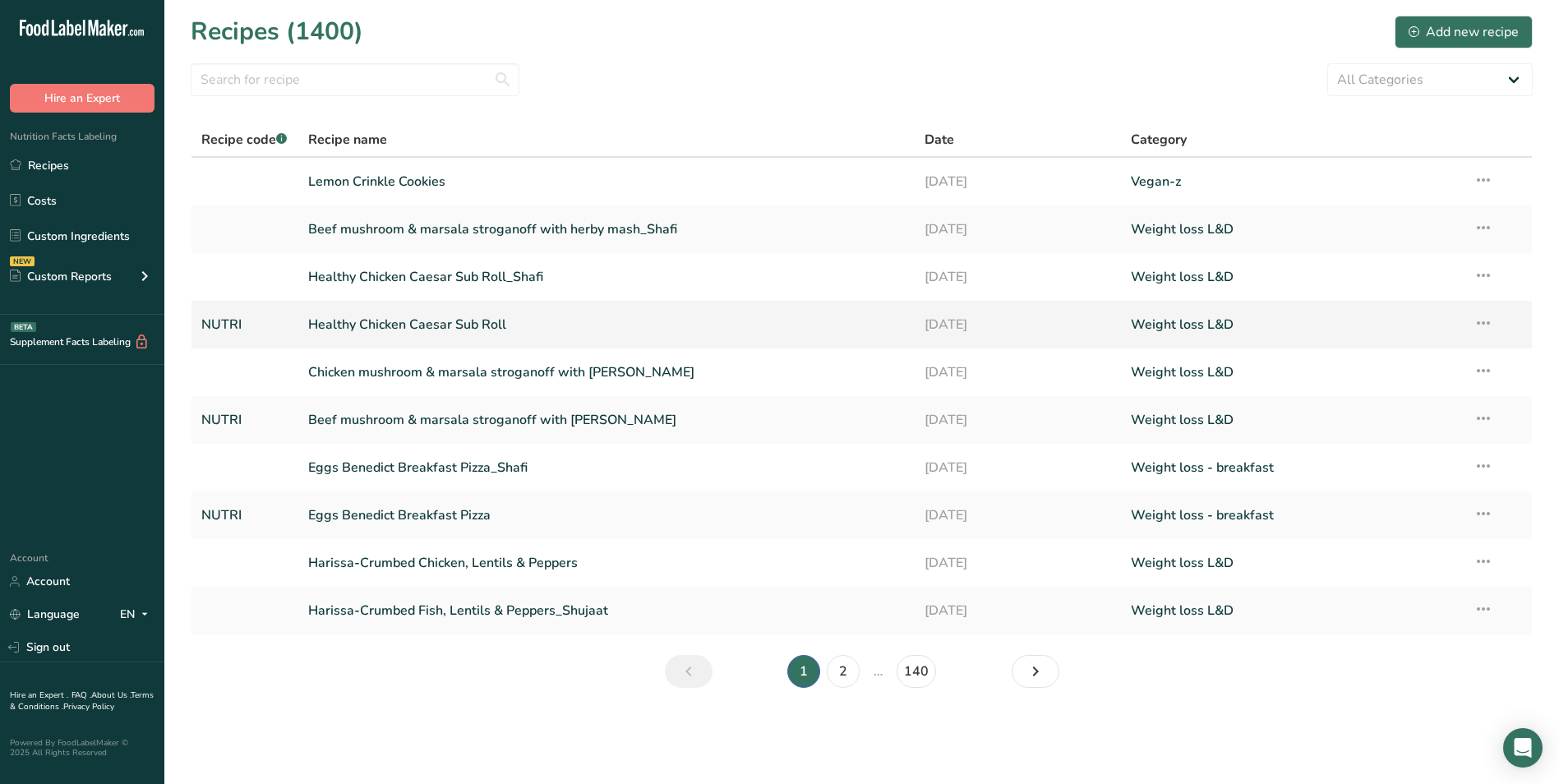
click at [430, 317] on link "Healthy Chicken Caesar Sub Roll" at bounding box center [607, 324] width 597 height 34
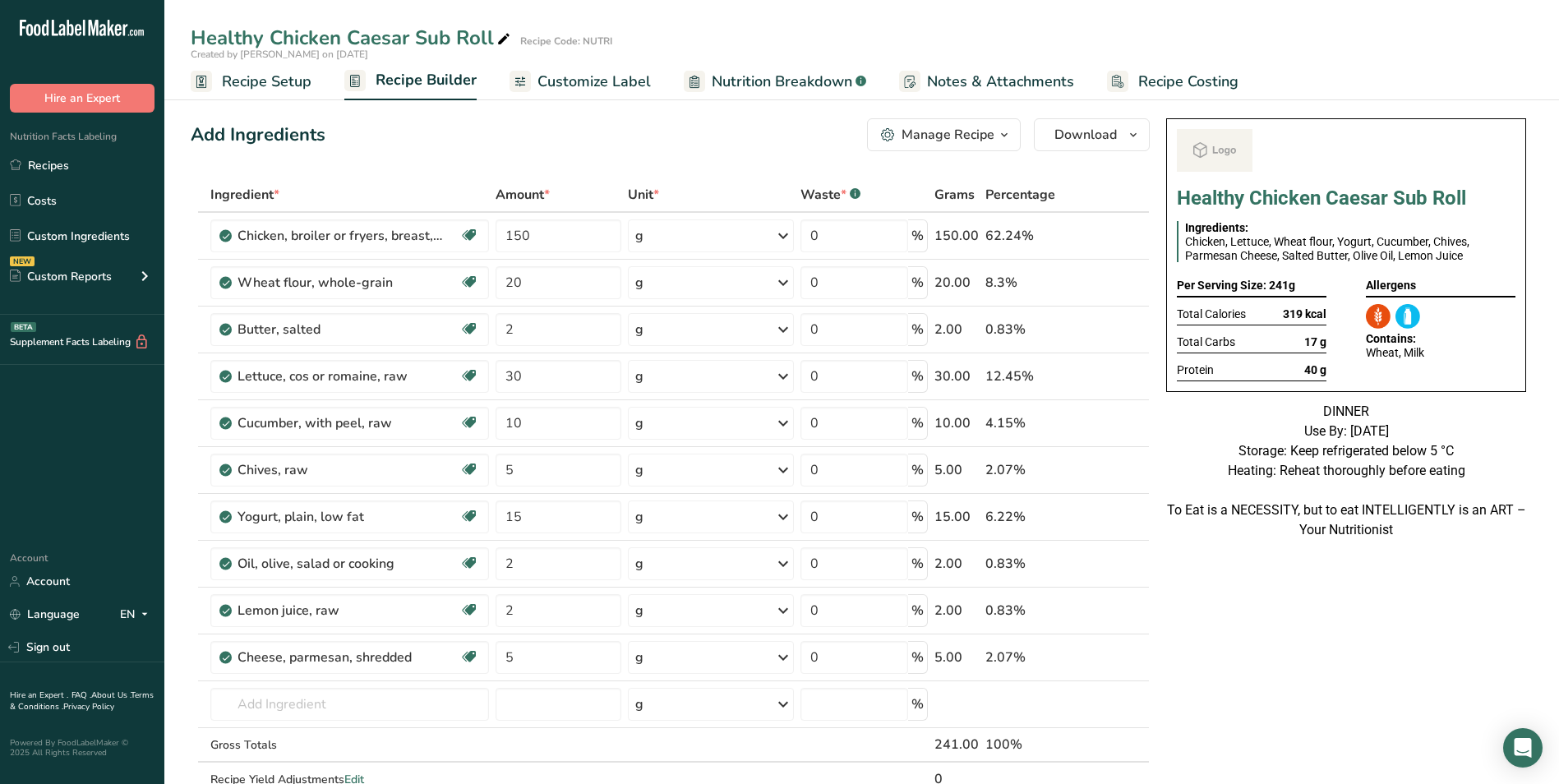
click at [622, 84] on span "Customize Label" at bounding box center [594, 81] width 114 height 23
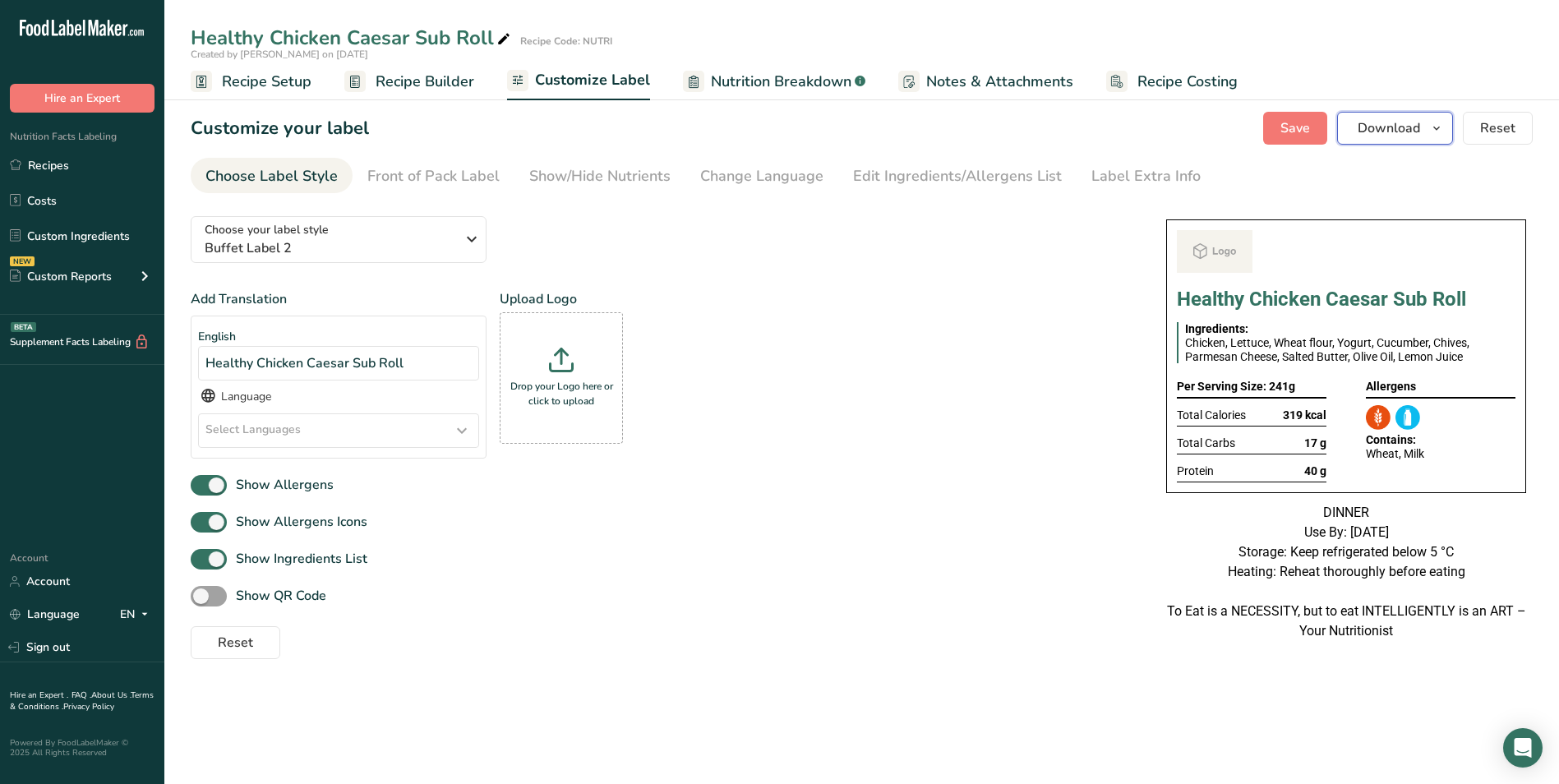
click at [1403, 112] on button "Download" at bounding box center [1394, 128] width 116 height 33
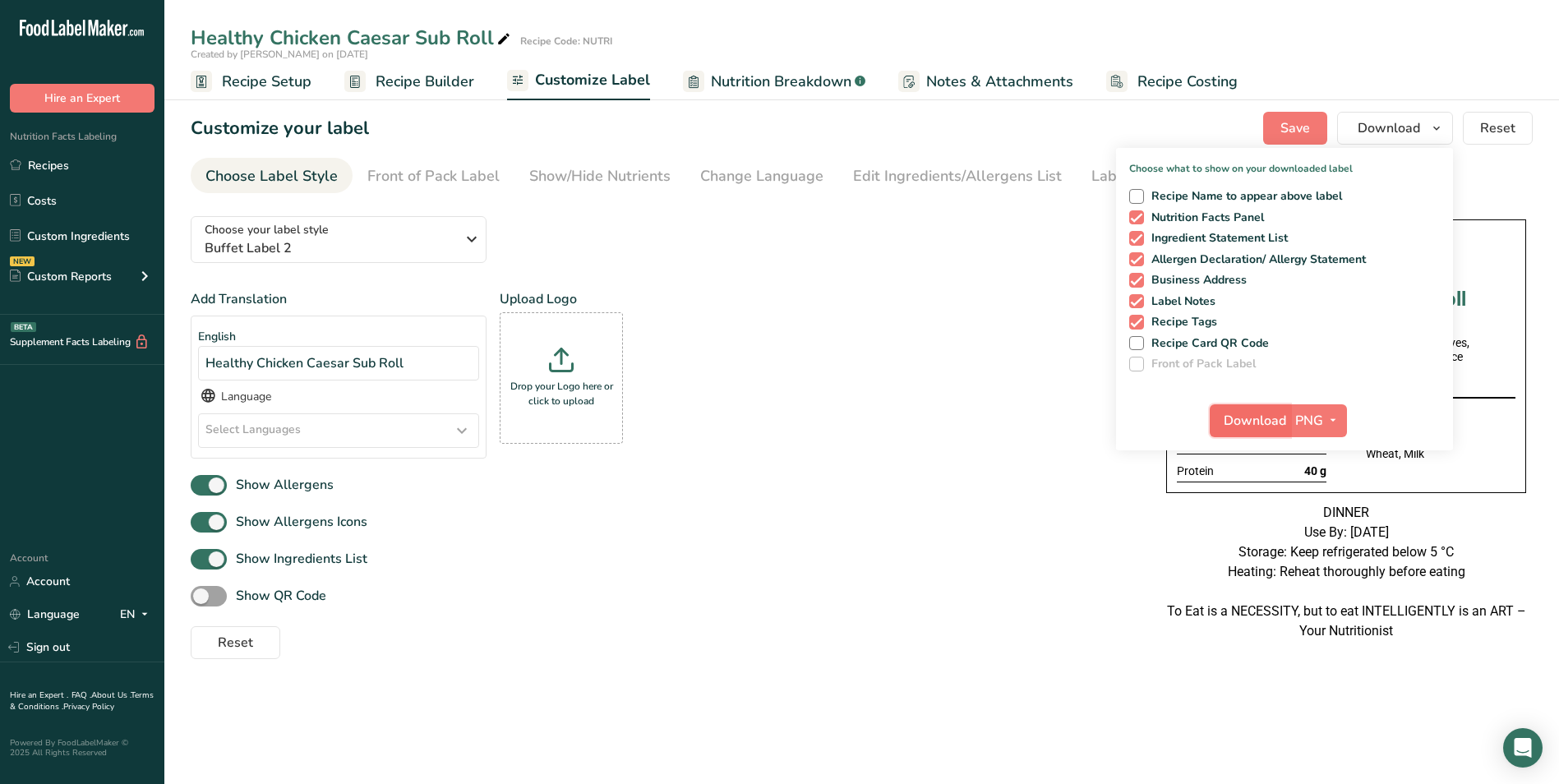
click at [1249, 412] on span "Download" at bounding box center [1254, 421] width 63 height 20
click at [64, 163] on link "Recipes" at bounding box center [82, 165] width 165 height 31
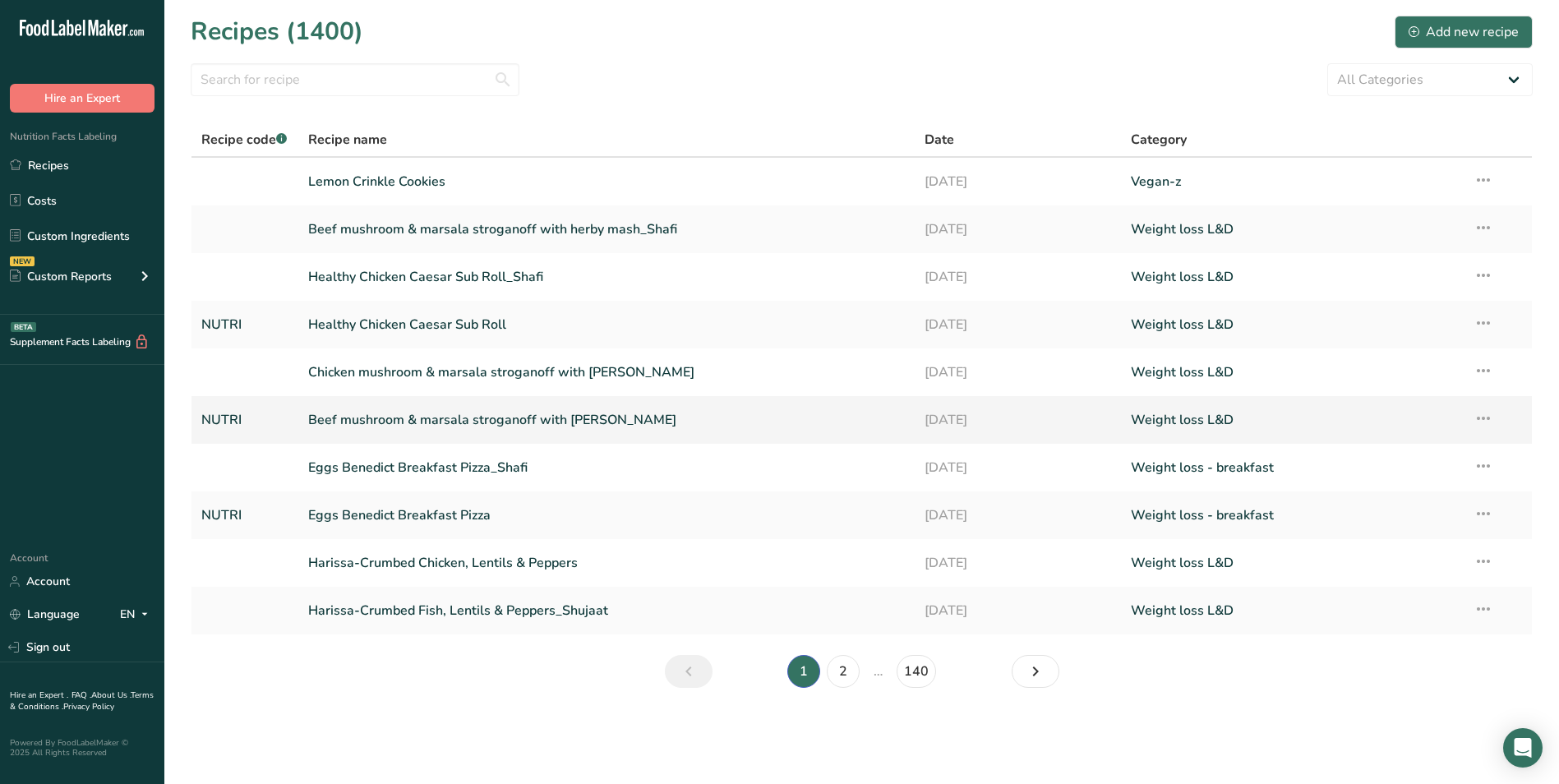
click at [424, 423] on link "Beef mushroom & marsala stroganoff with [PERSON_NAME]" at bounding box center [607, 419] width 597 height 34
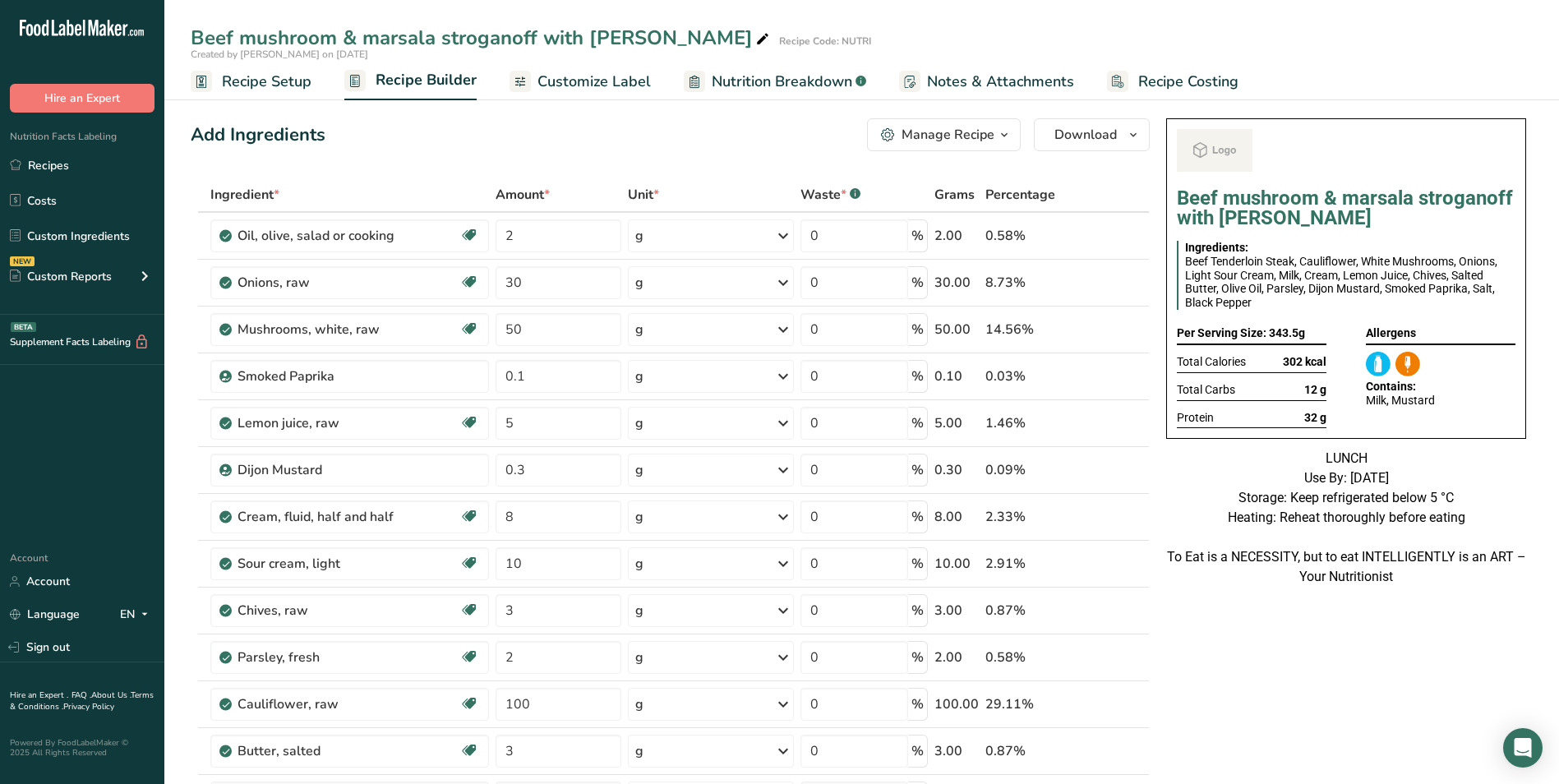
click at [562, 90] on span "Customize Label" at bounding box center [594, 81] width 114 height 23
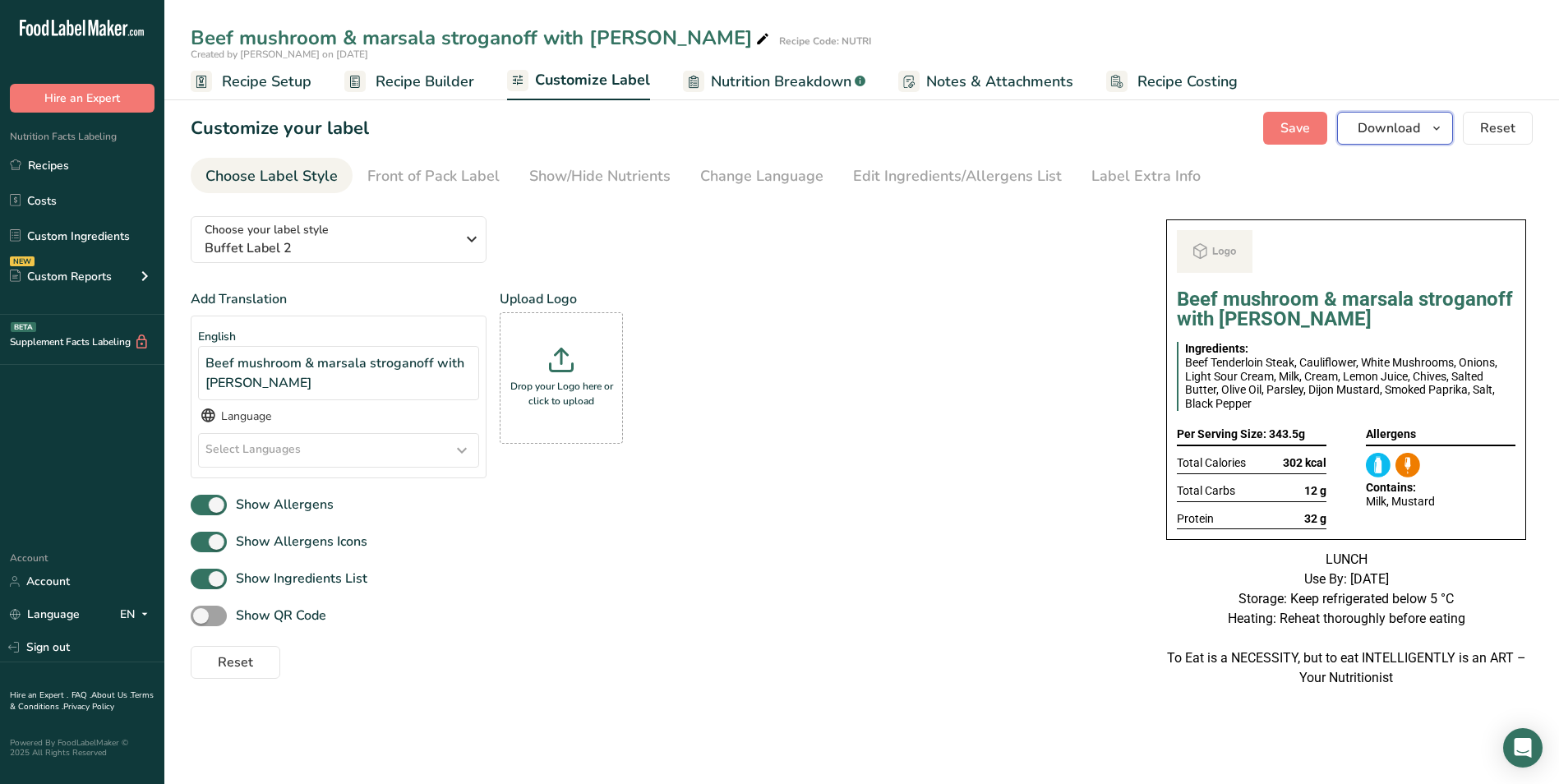
click at [1426, 128] on button "Download" at bounding box center [1394, 128] width 116 height 33
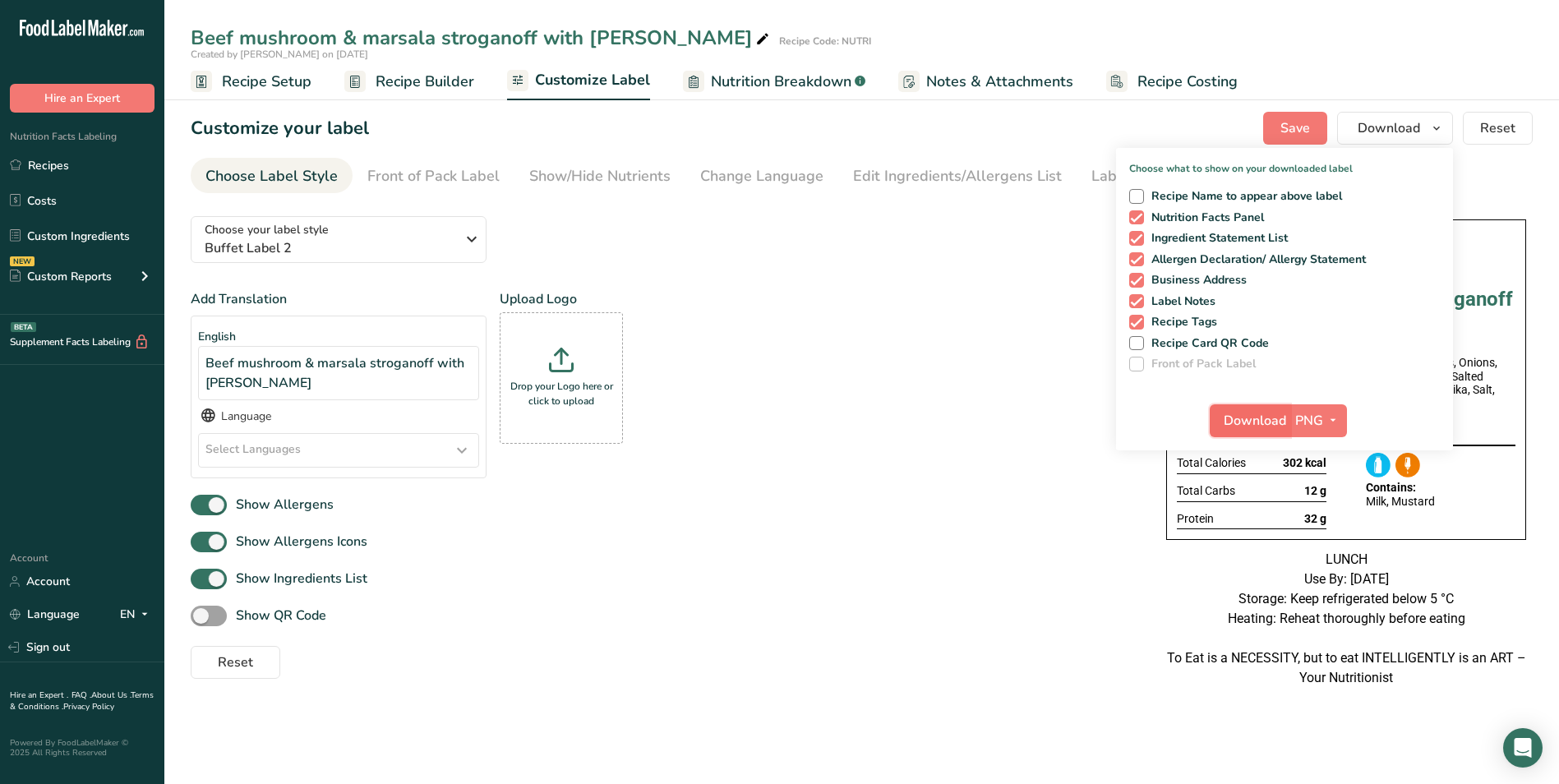
click at [1257, 413] on span "Download" at bounding box center [1254, 421] width 63 height 20
click at [71, 163] on link "Recipes" at bounding box center [82, 165] width 165 height 31
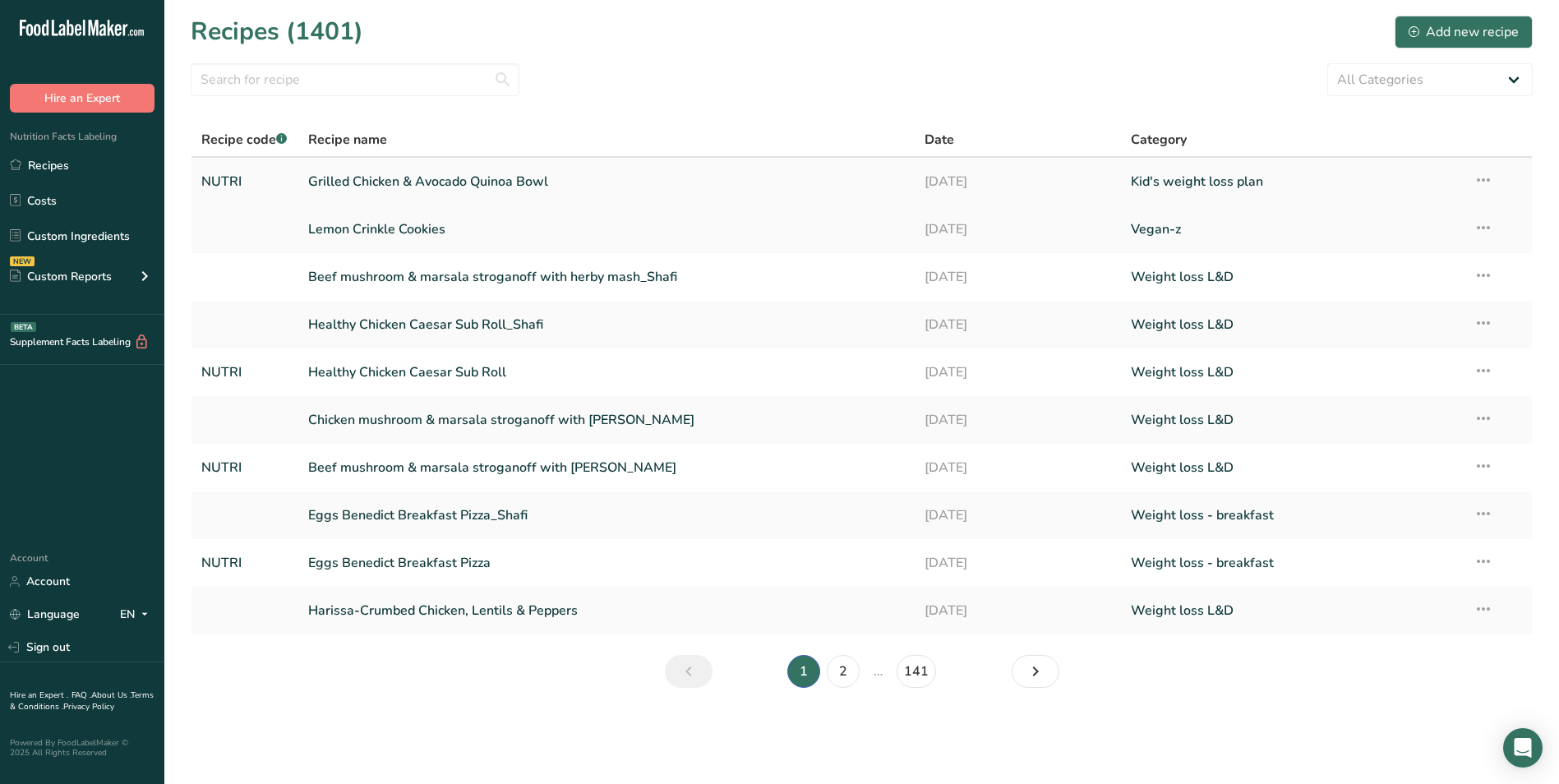
click at [472, 174] on link "Grilled Chicken & Avocado Quinoa Bowl" at bounding box center [607, 181] width 597 height 34
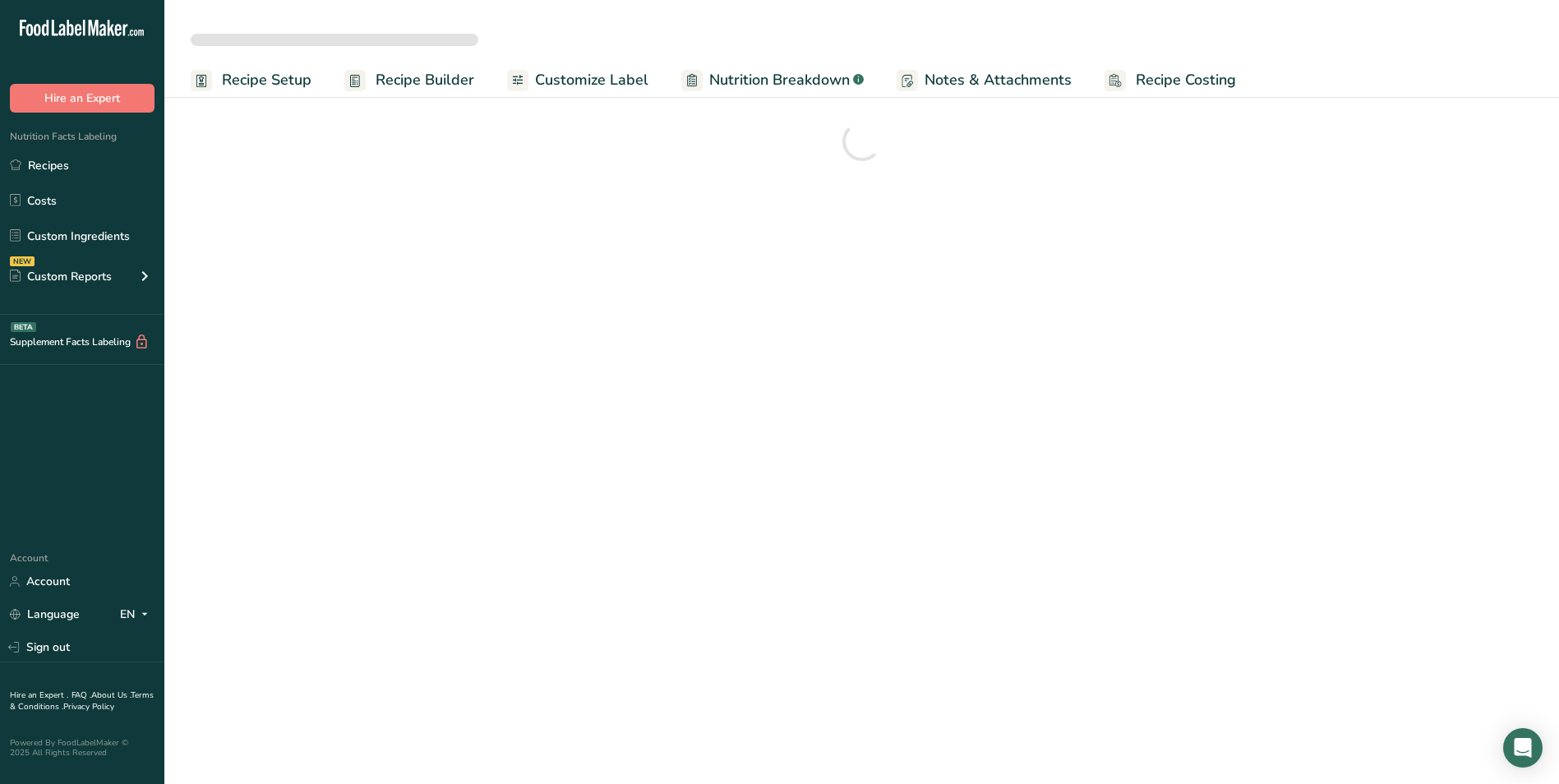
click at [588, 81] on span "Customize Label" at bounding box center [591, 79] width 114 height 23
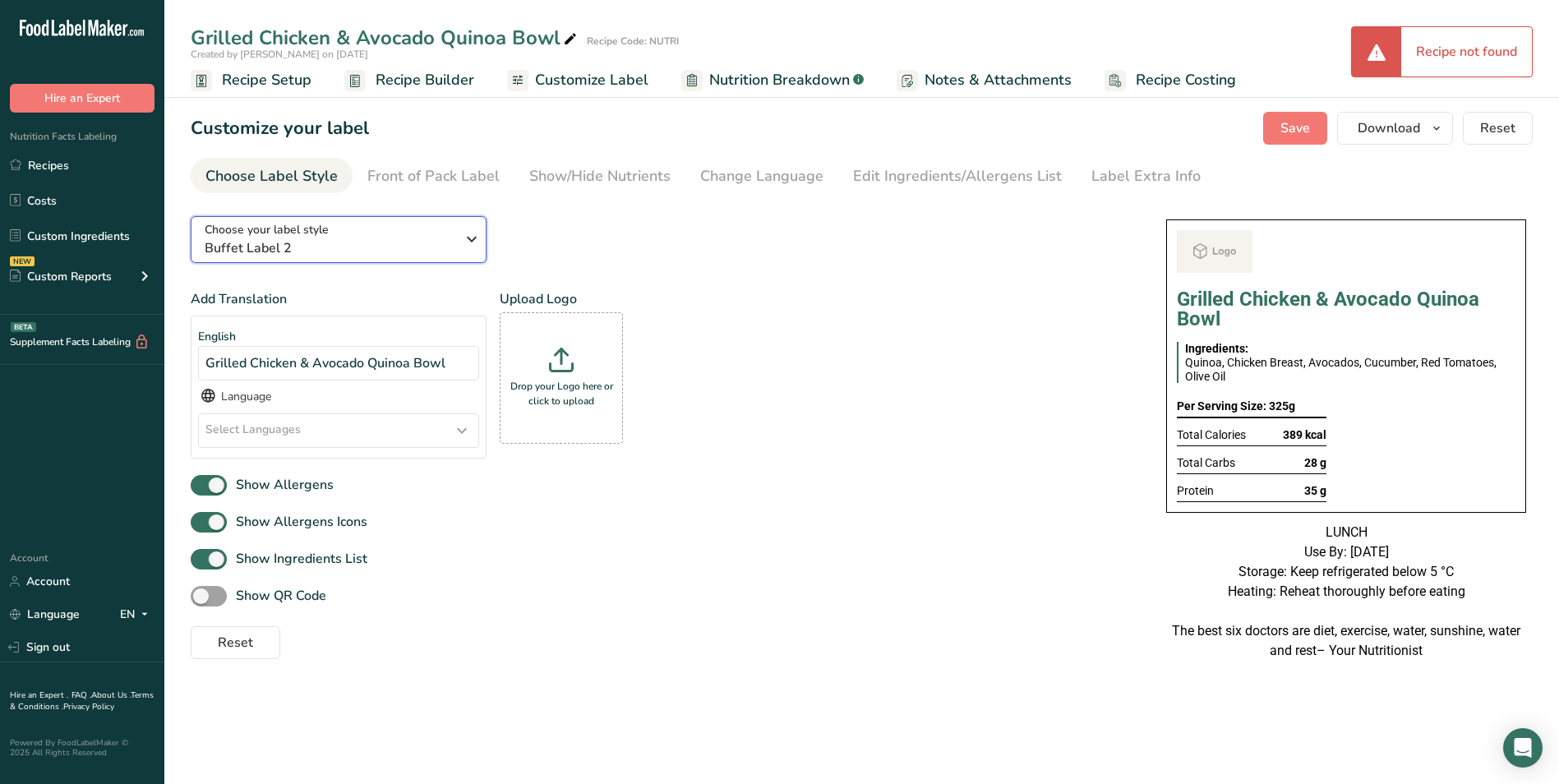
click at [448, 251] on span "Buffet Label 2" at bounding box center [330, 248] width 251 height 20
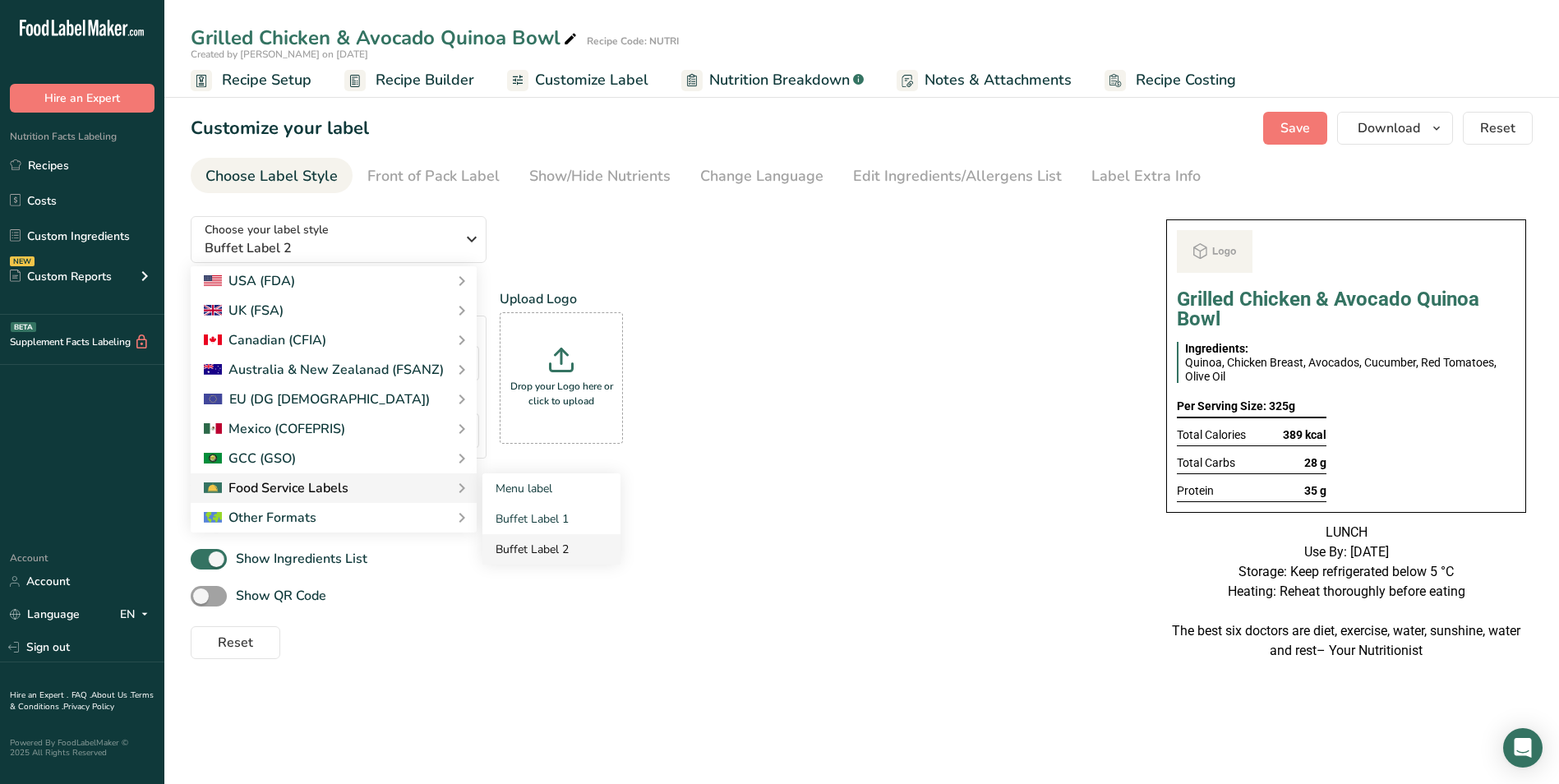
click at [541, 545] on link "Buffet Label 2" at bounding box center [551, 548] width 138 height 30
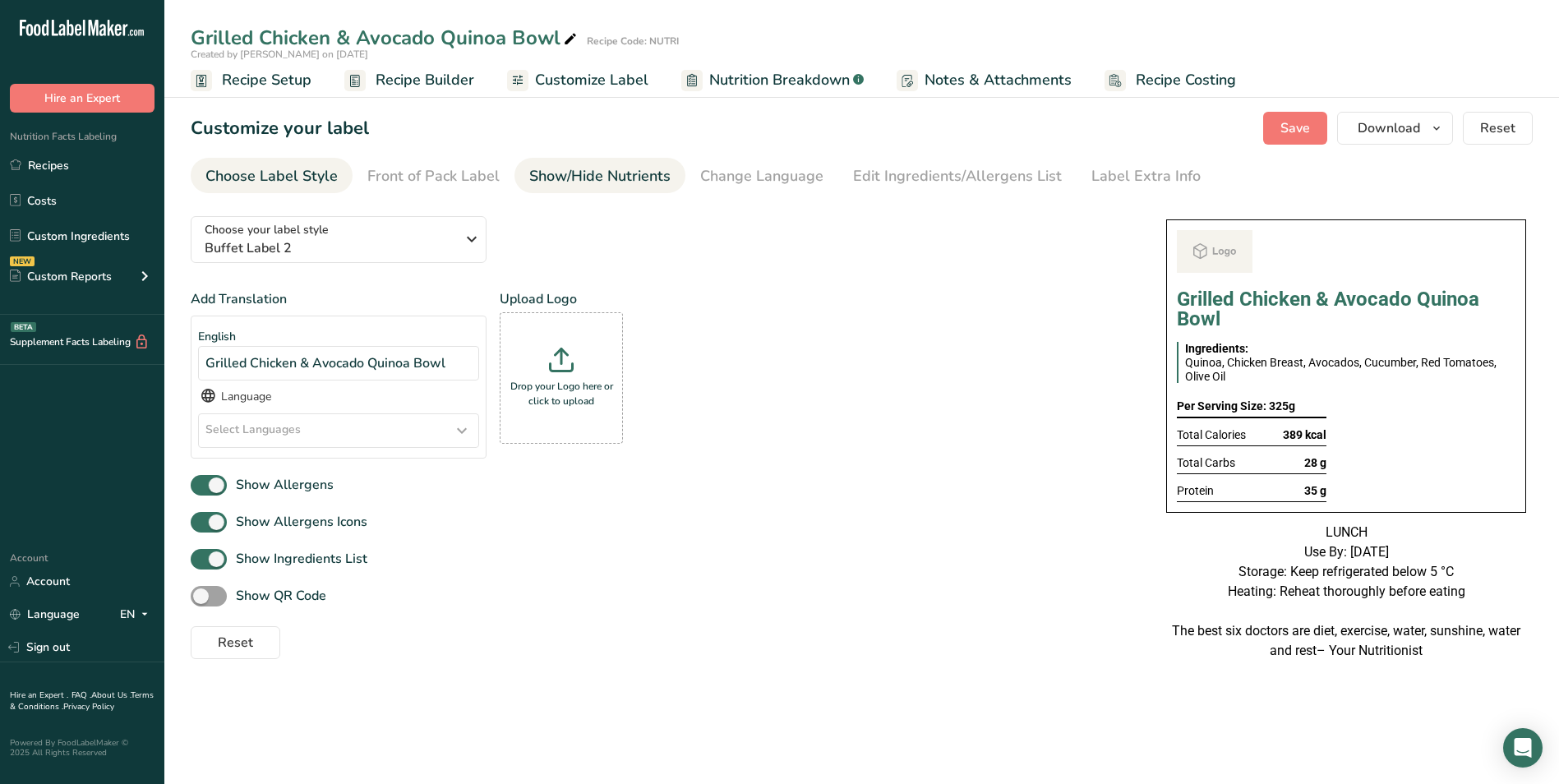
click at [626, 185] on div "Show/Hide Nutrients" at bounding box center [599, 176] width 141 height 23
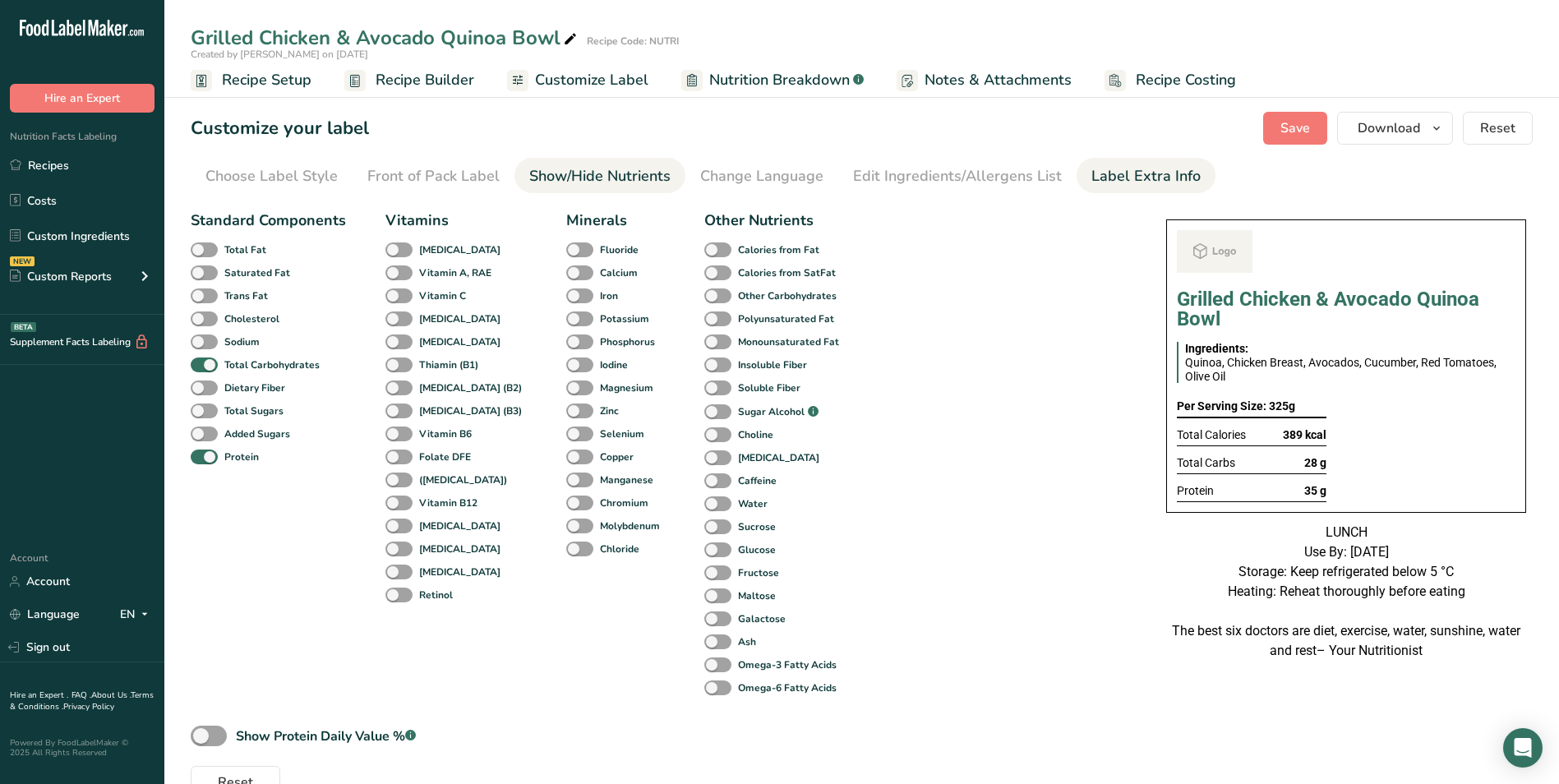
click at [1118, 171] on div "Label Extra Info" at bounding box center [1146, 176] width 110 height 23
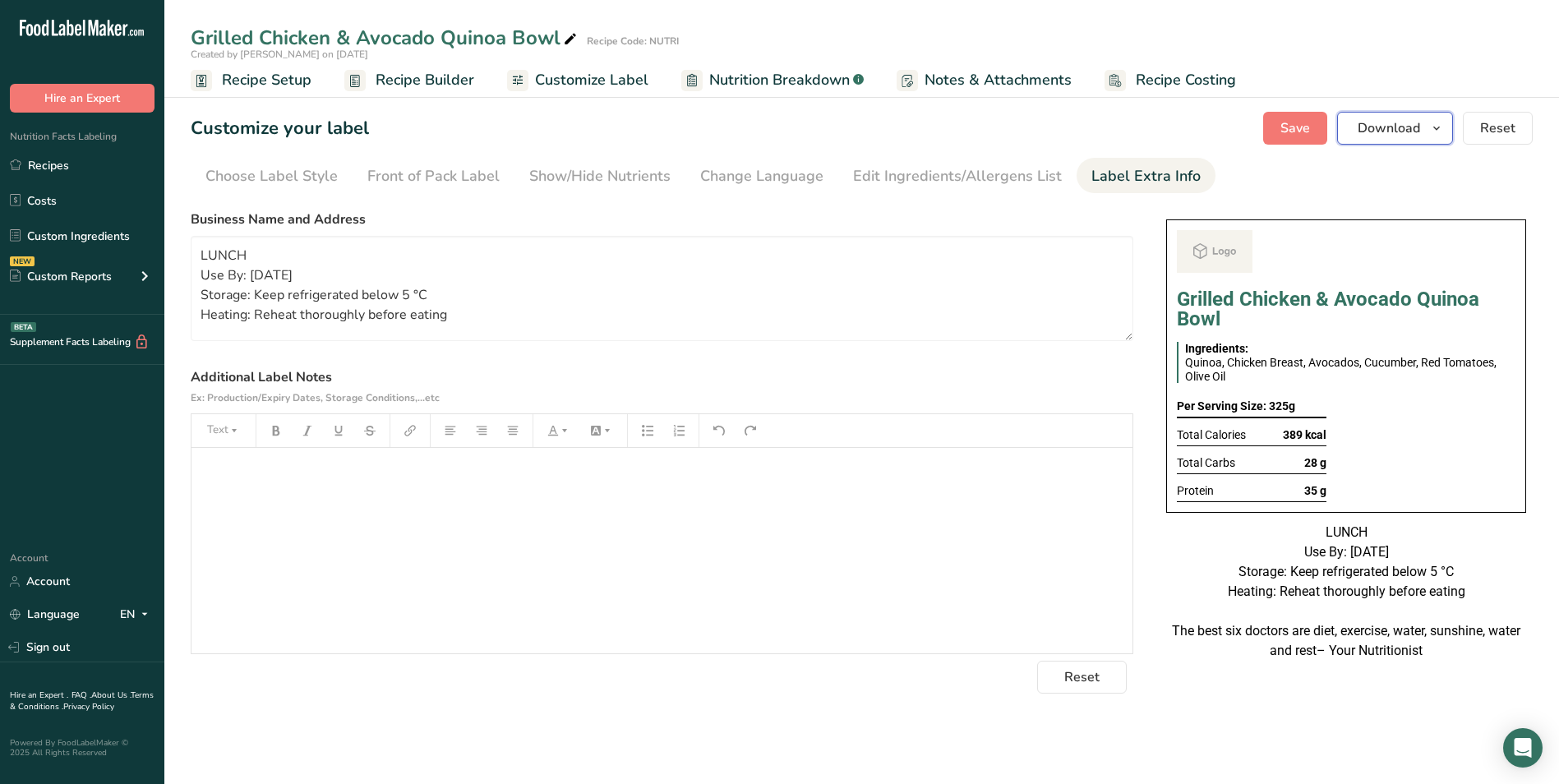
click at [1425, 136] on button "Download" at bounding box center [1394, 128] width 116 height 33
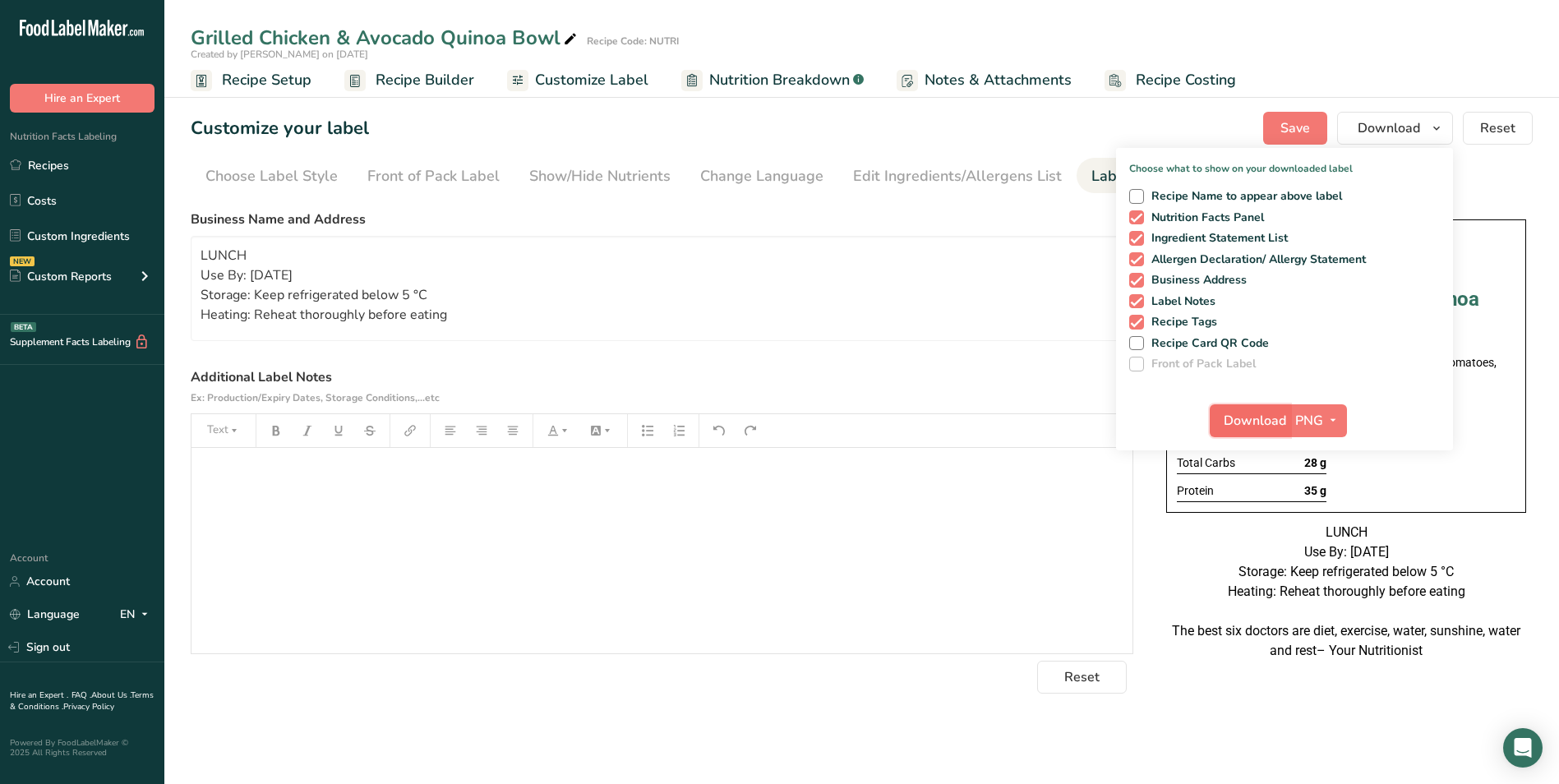
click at [1262, 427] on span "Download" at bounding box center [1254, 421] width 63 height 20
click at [55, 175] on link "Recipes" at bounding box center [82, 165] width 165 height 31
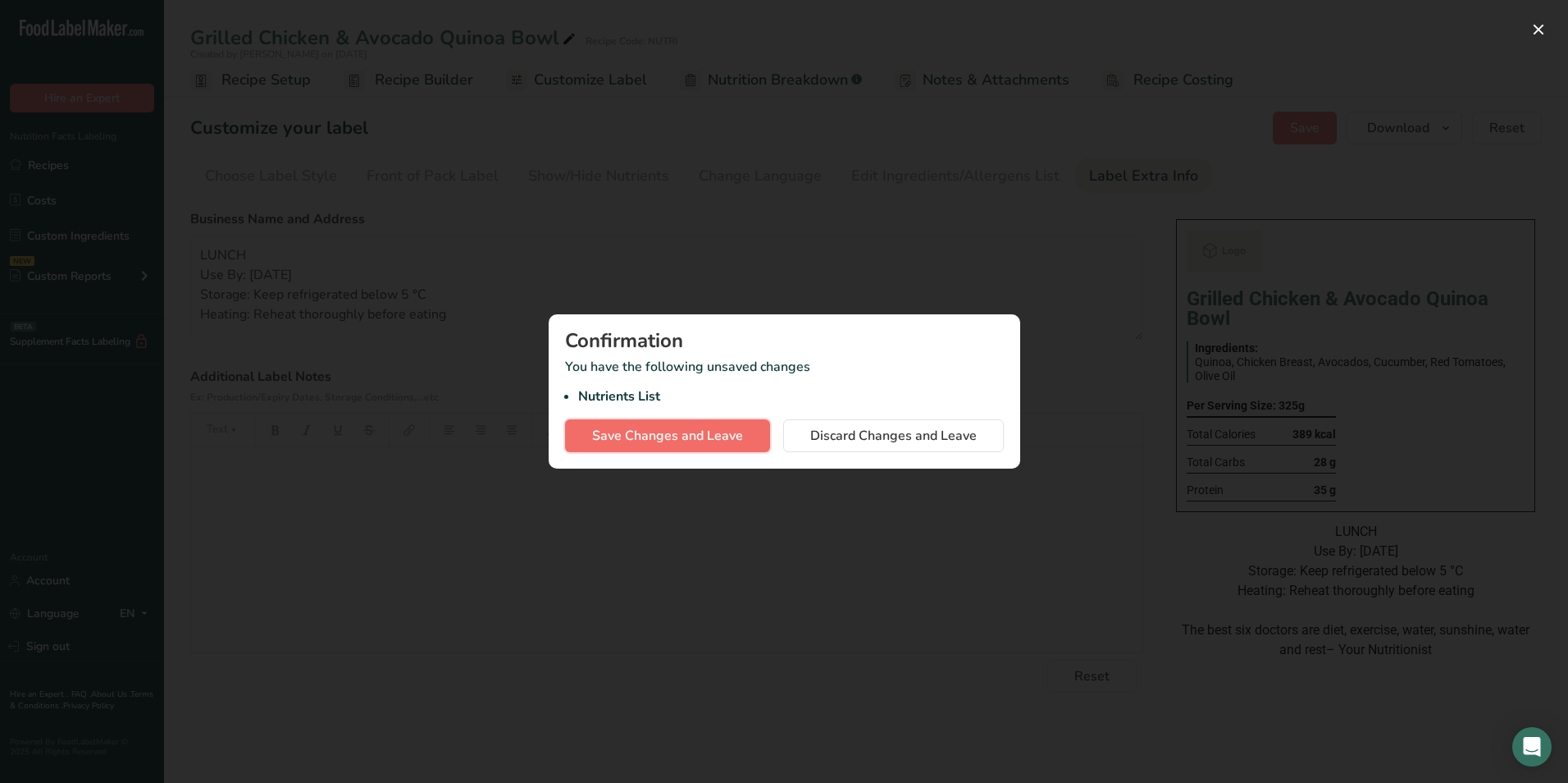
click at [701, 447] on button "Save Changes and Leave" at bounding box center [668, 436] width 205 height 33
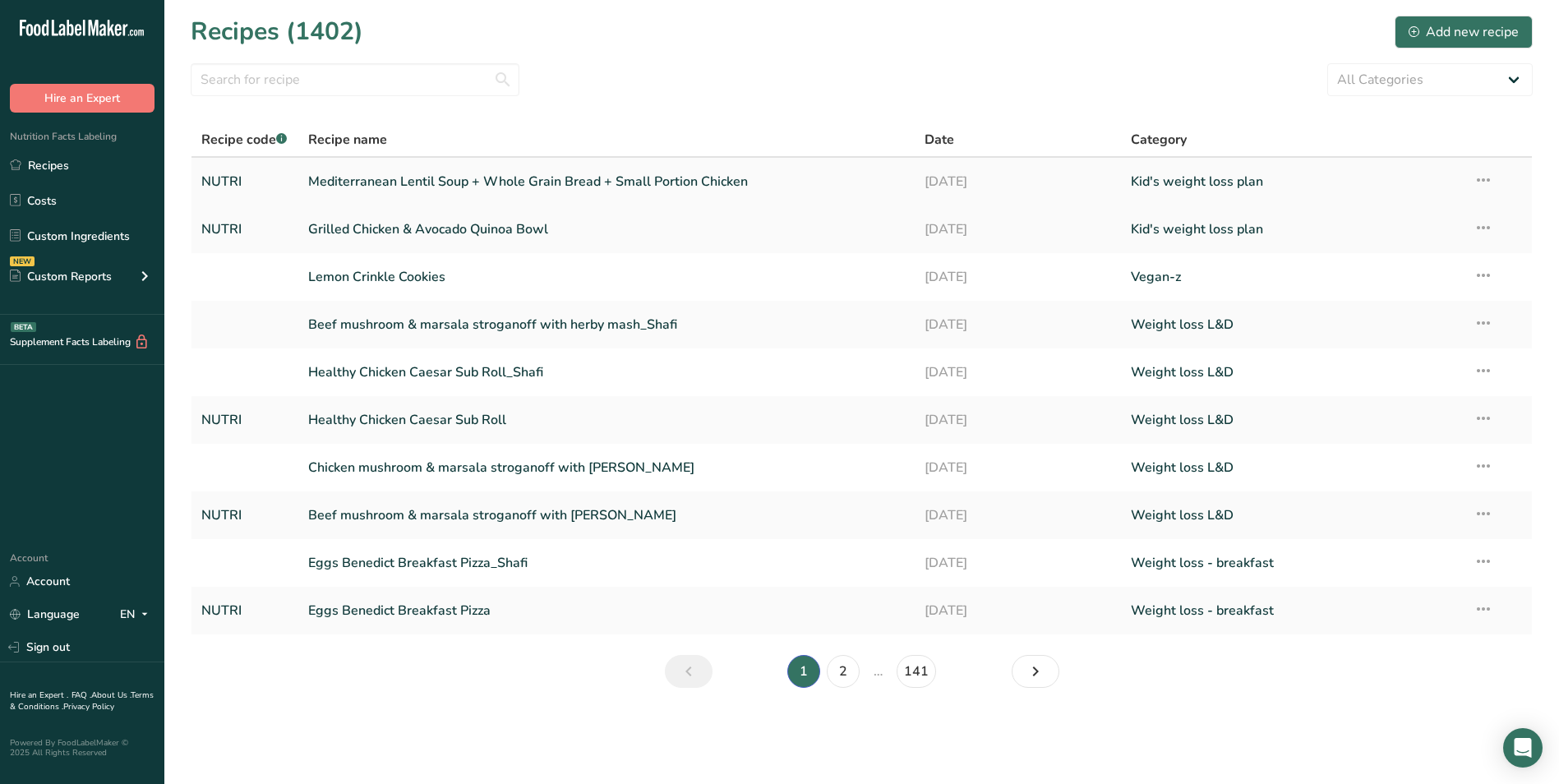
click at [396, 188] on link "Mediterranean Lentil Soup + Whole Grain Bread + Small Portion Chicken" at bounding box center [607, 181] width 597 height 34
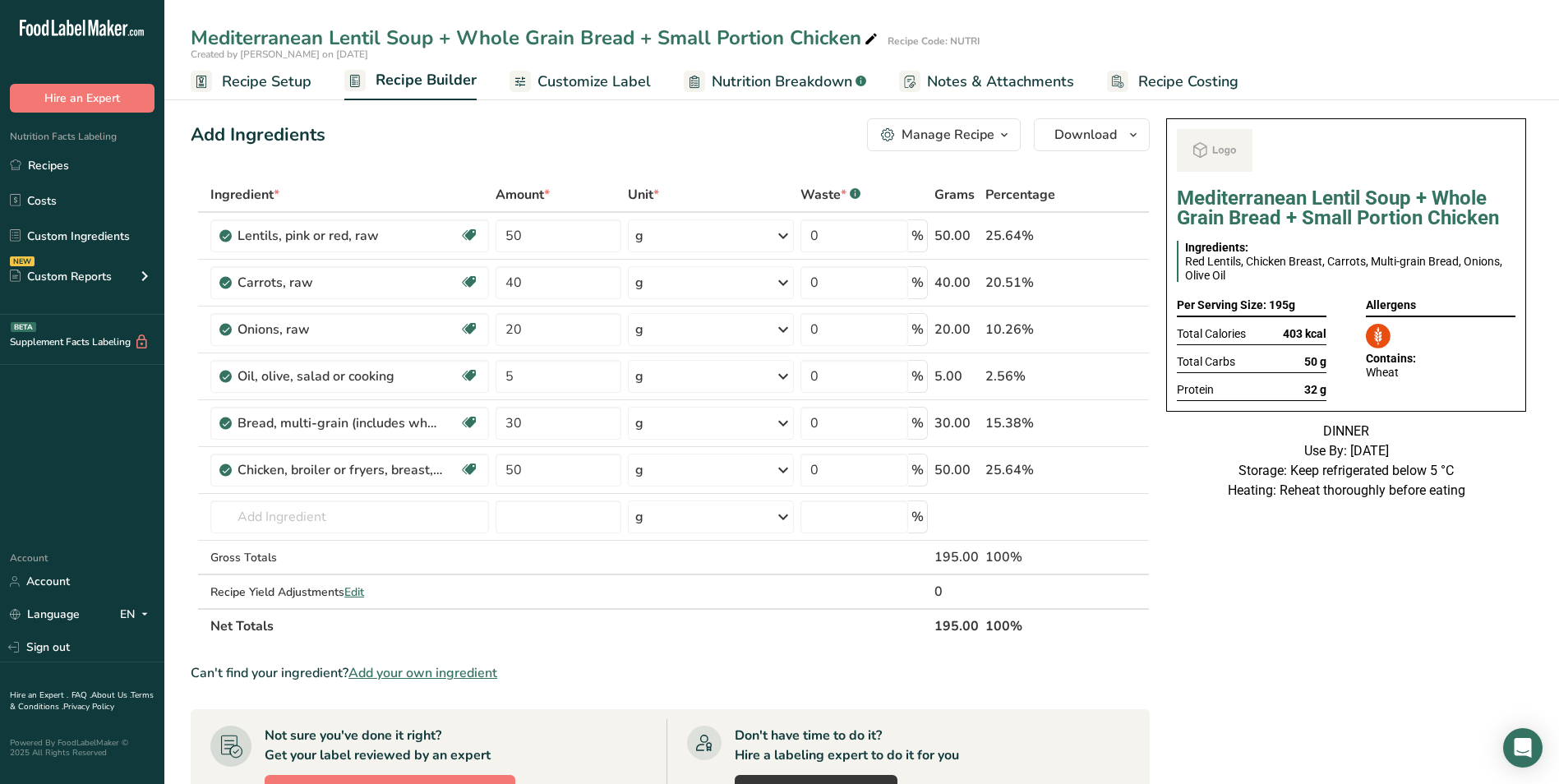
click at [584, 82] on span "Customize Label" at bounding box center [594, 81] width 114 height 23
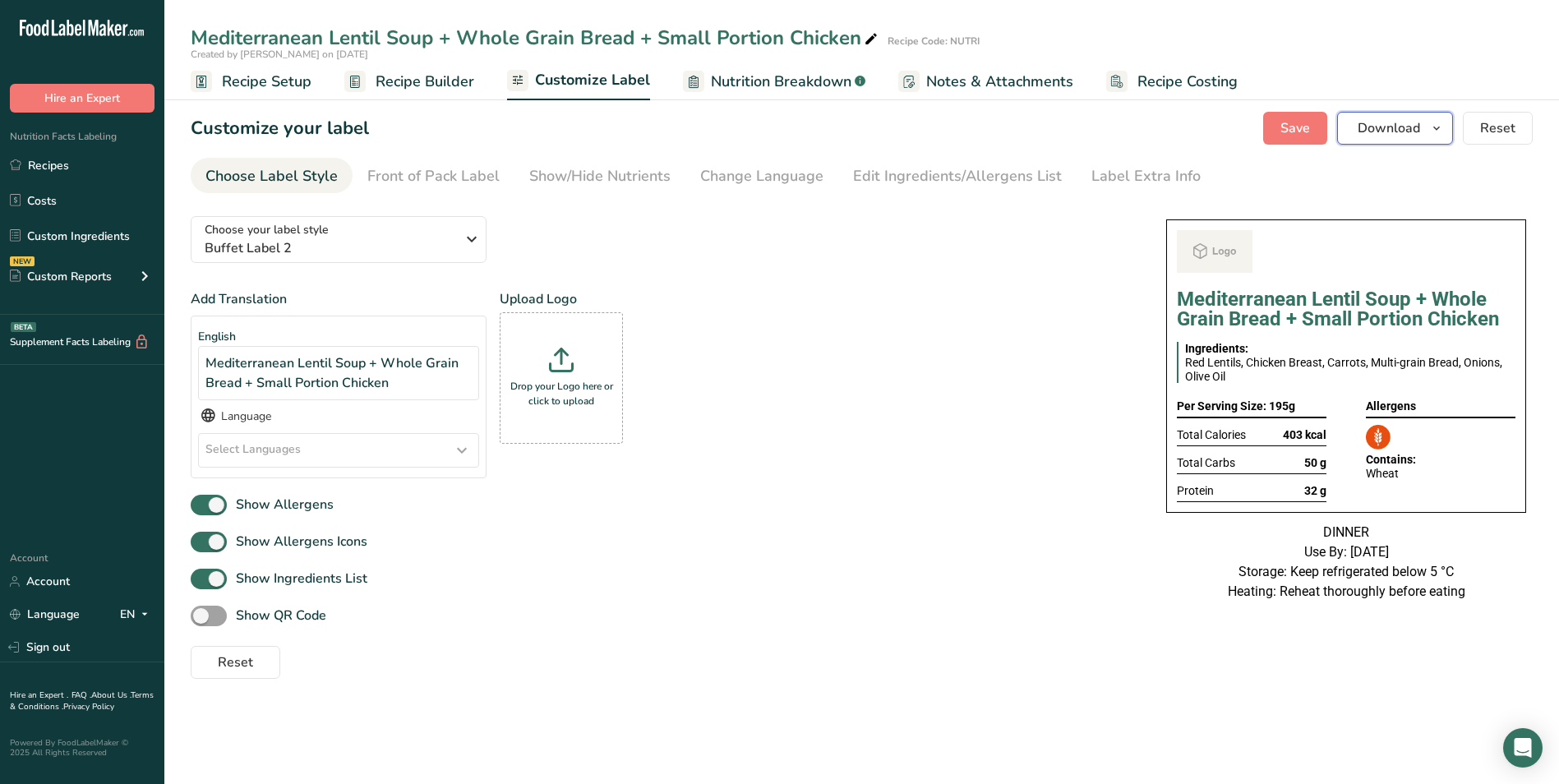
click at [1402, 130] on span "Download" at bounding box center [1389, 128] width 63 height 20
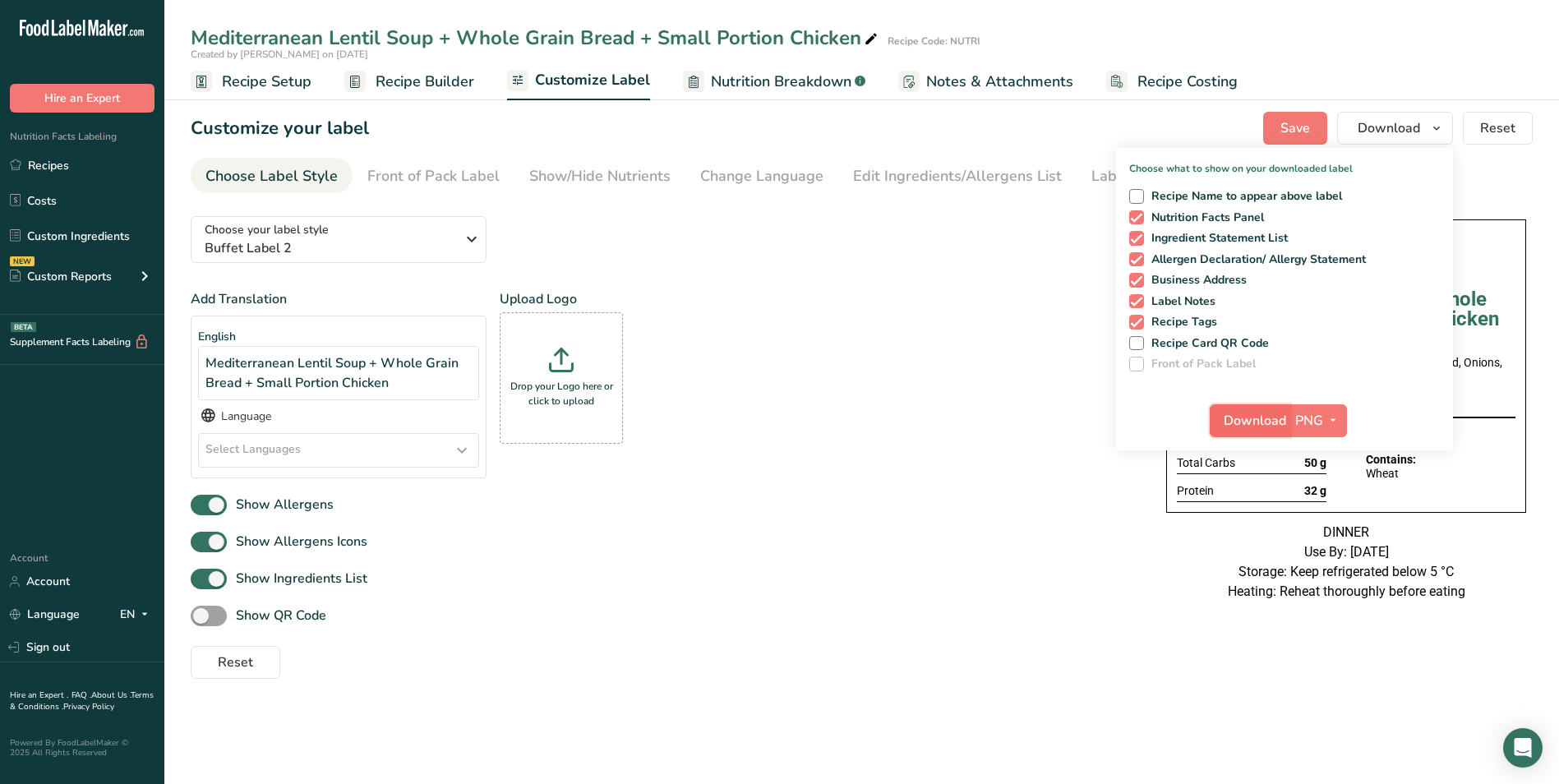
click at [1268, 411] on span "Download" at bounding box center [1254, 421] width 63 height 20
click at [71, 161] on link "Recipes" at bounding box center [82, 165] width 165 height 31
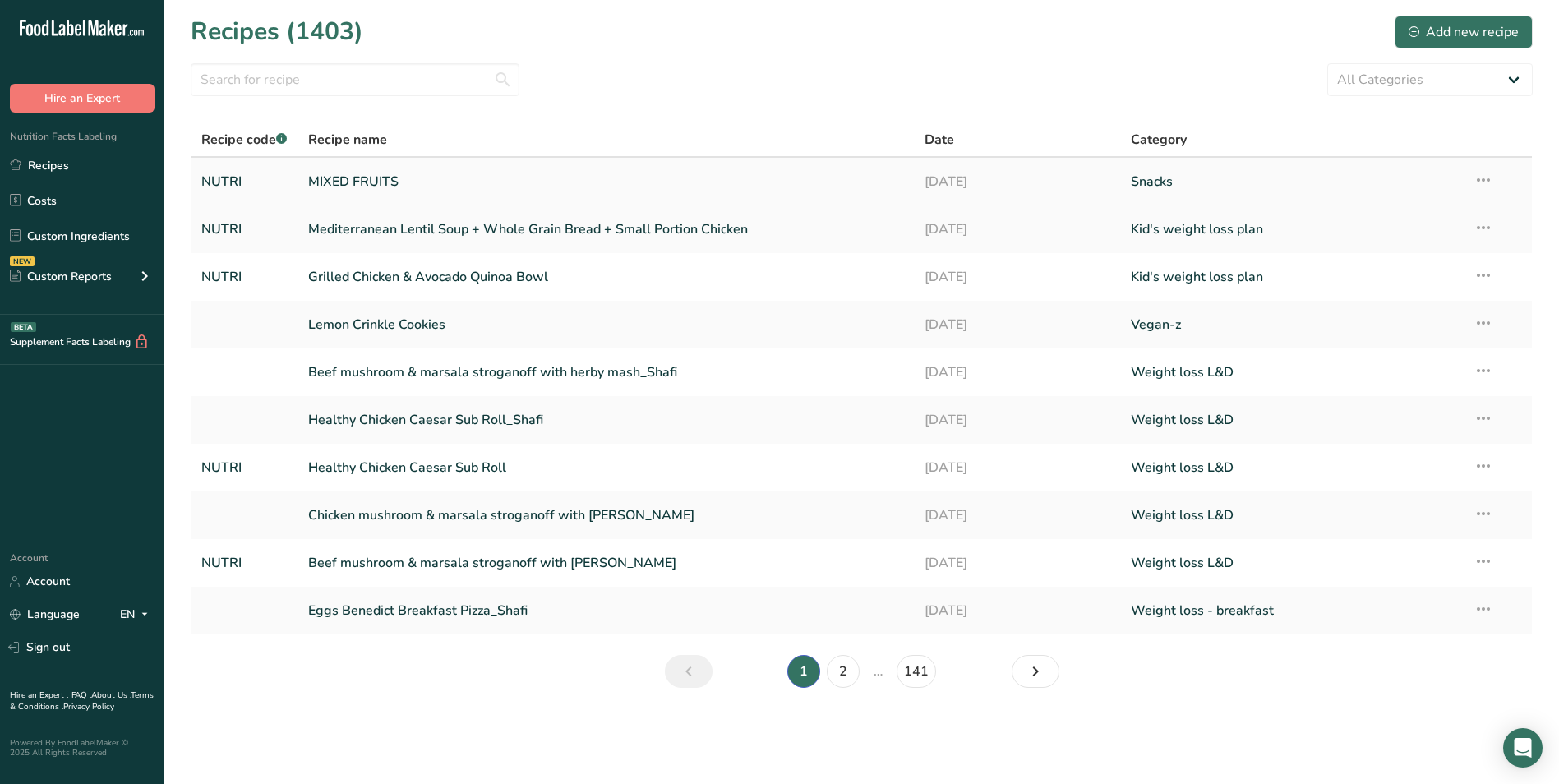
click at [370, 197] on link "MIXED FRUITS" at bounding box center [607, 181] width 597 height 34
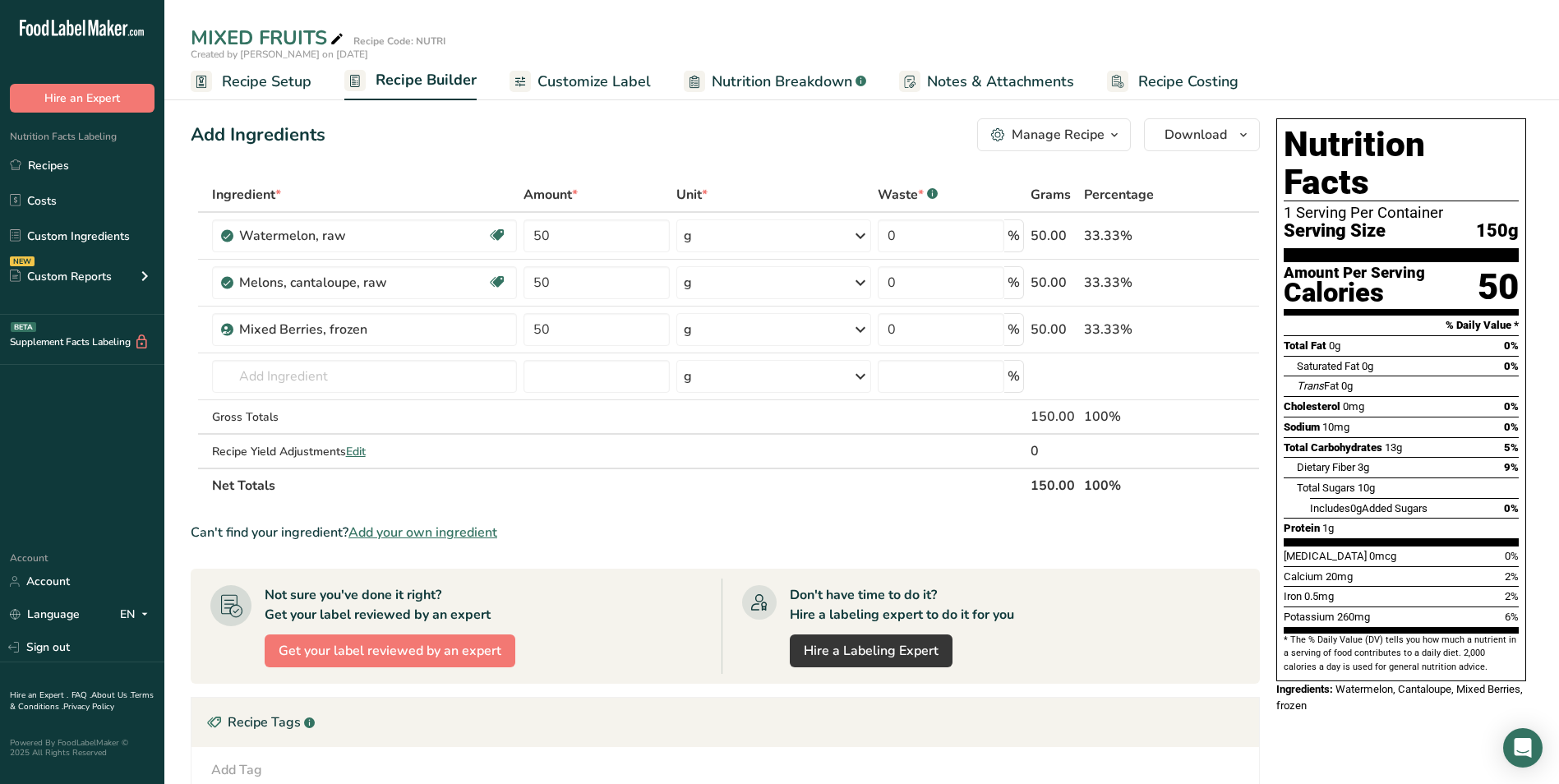
click at [579, 84] on span "Customize Label" at bounding box center [594, 81] width 114 height 23
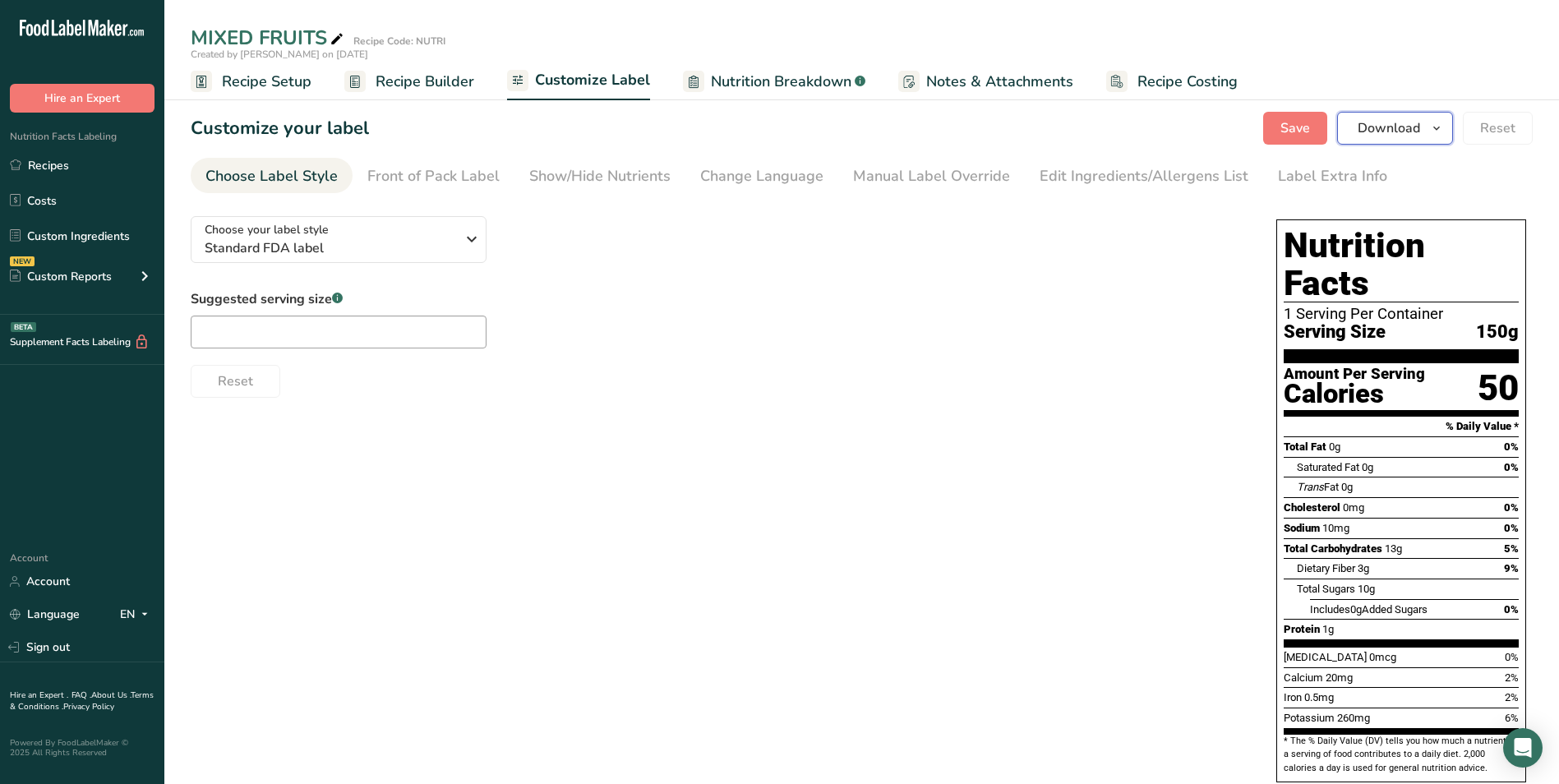
click at [1387, 125] on span "Download" at bounding box center [1389, 128] width 63 height 20
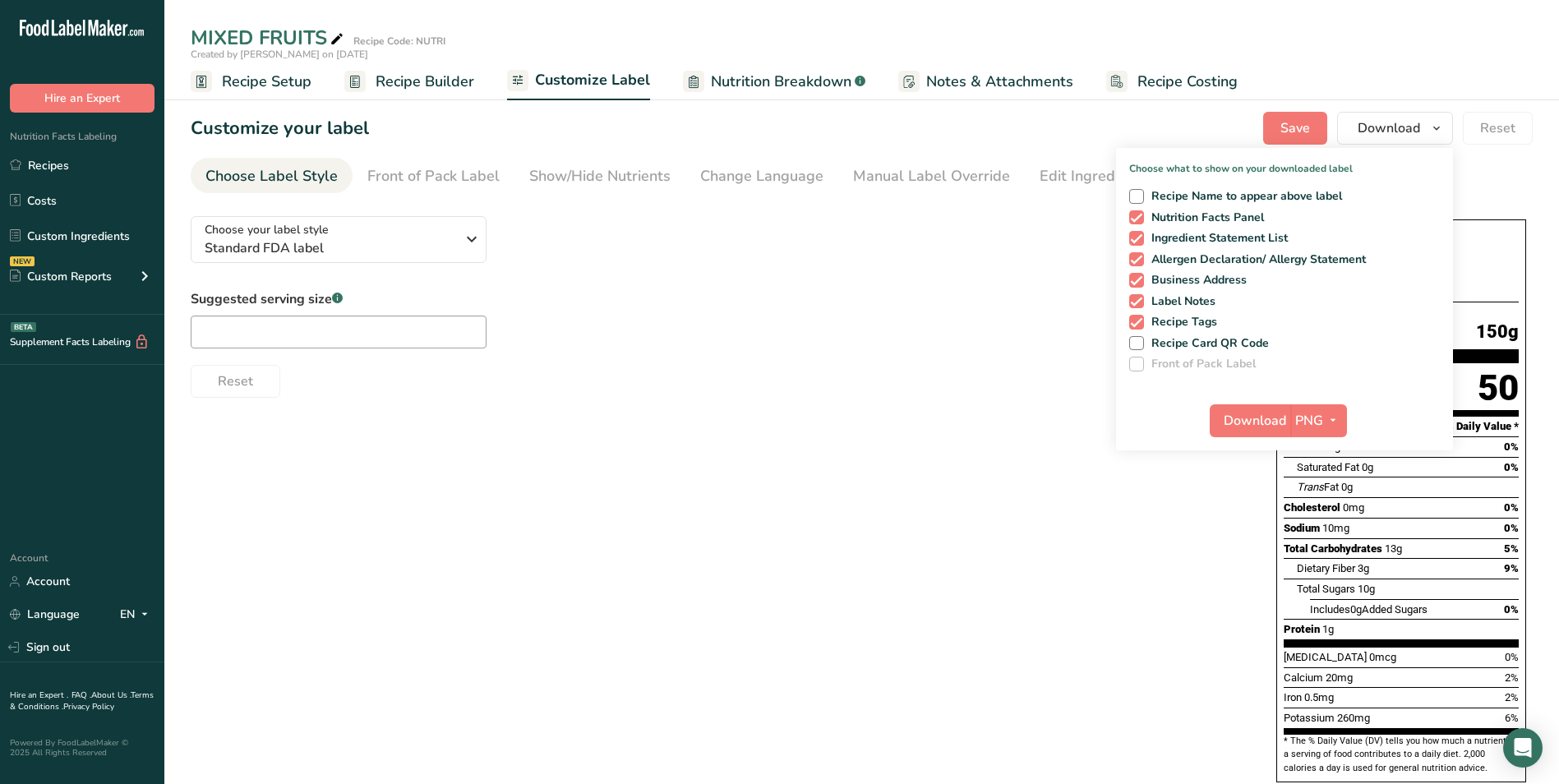
click at [830, 293] on div "Suggested serving size .a-a{fill:#347362;}.b-a{fill:#fff;} Reset" at bounding box center [717, 343] width 1053 height 109
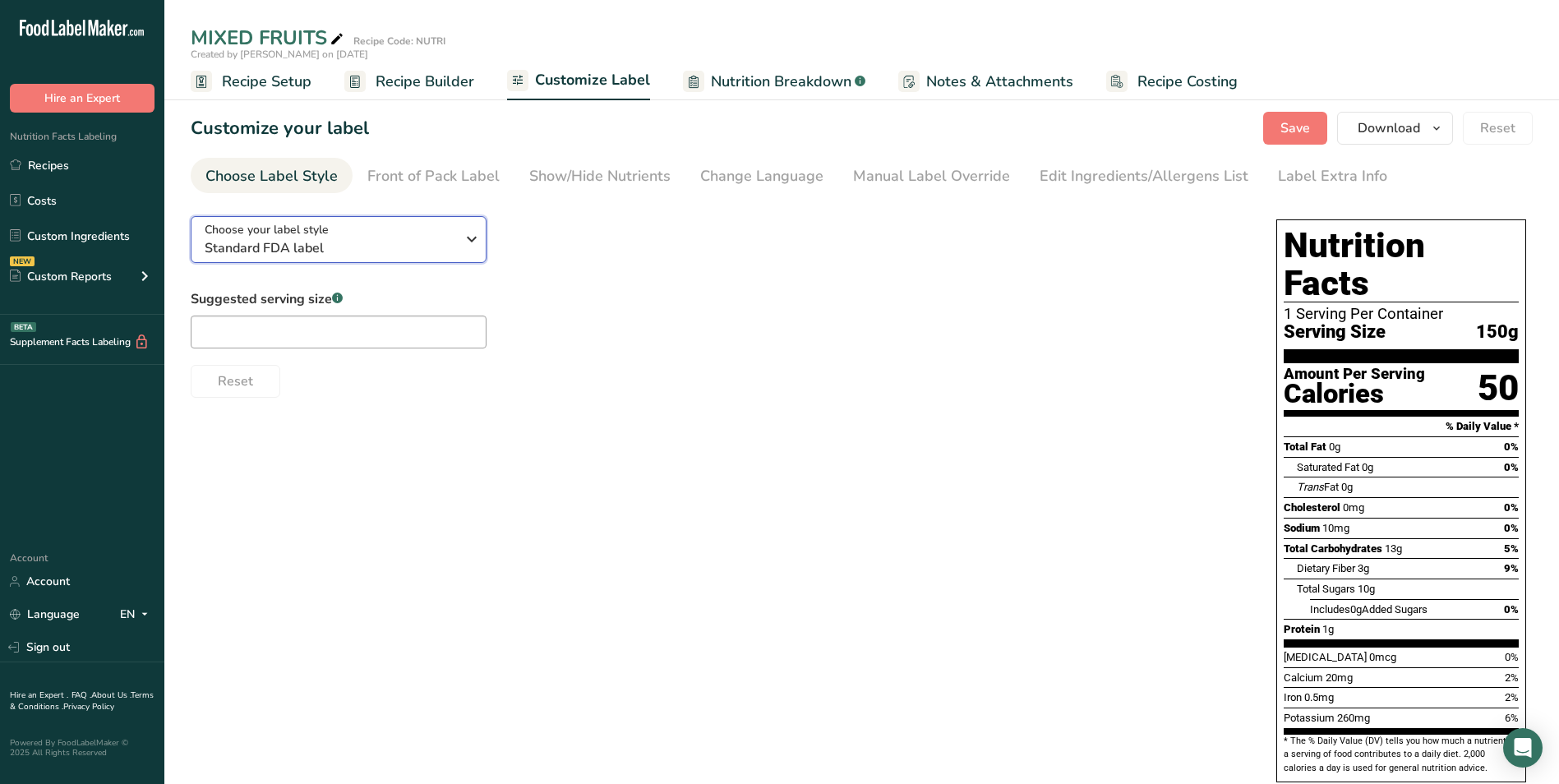
click at [389, 258] on button "Choose your label style Standard FDA label" at bounding box center [339, 240] width 296 height 47
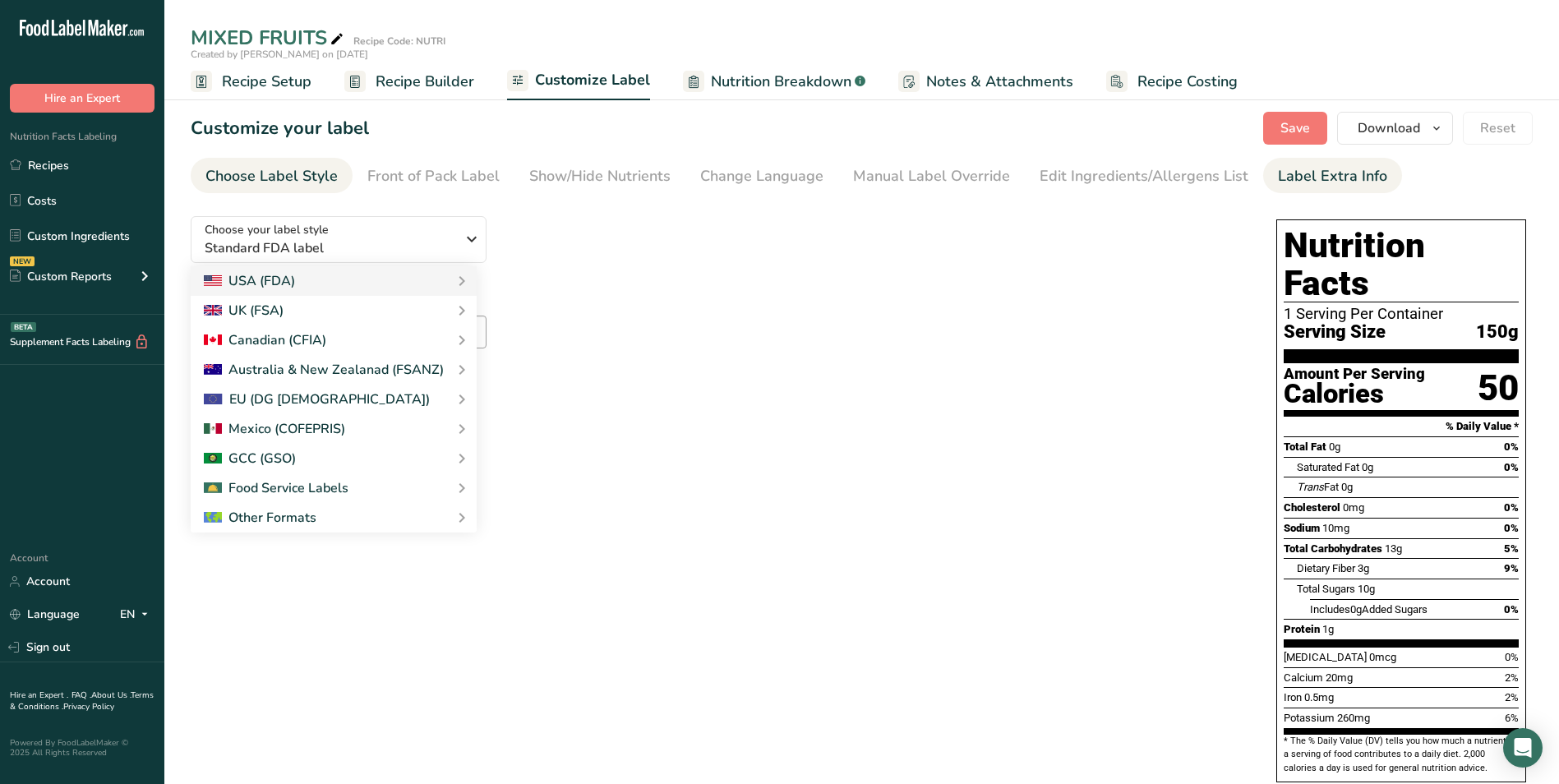
click at [1317, 180] on div "Label Extra Info" at bounding box center [1333, 176] width 110 height 23
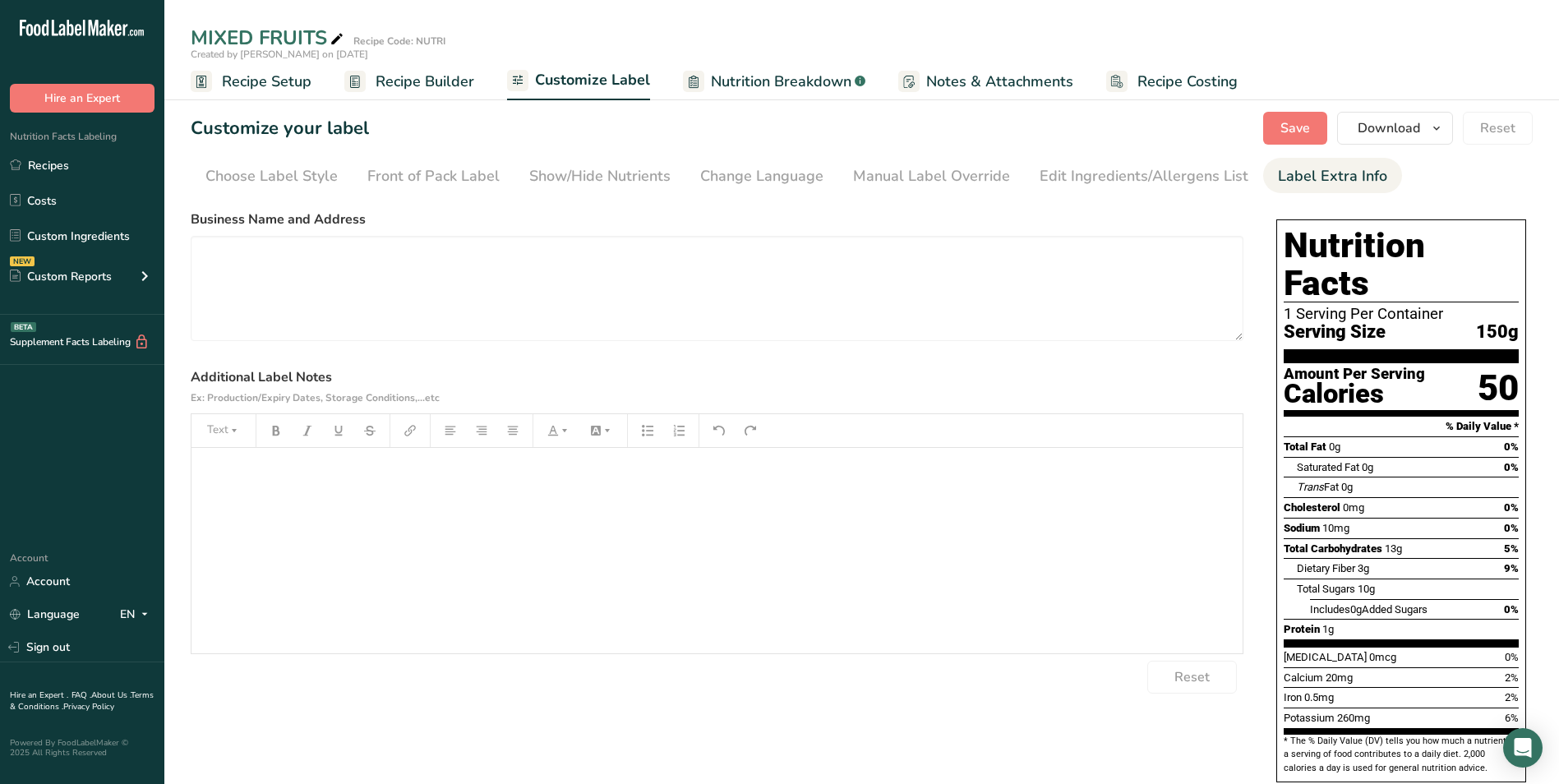
click at [243, 86] on span "Recipe Setup" at bounding box center [266, 81] width 89 height 23
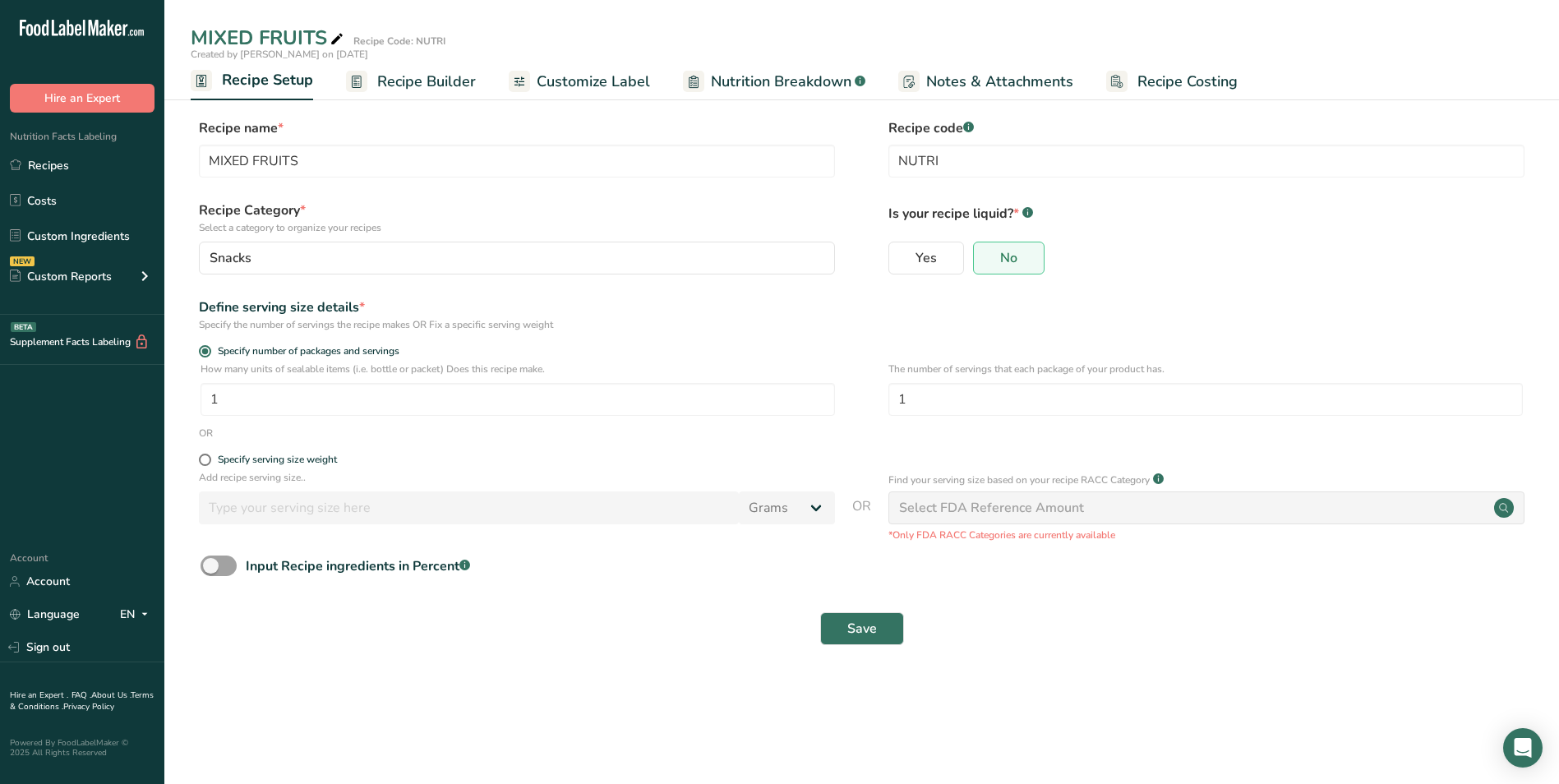
click at [587, 78] on span "Customize Label" at bounding box center [593, 81] width 114 height 23
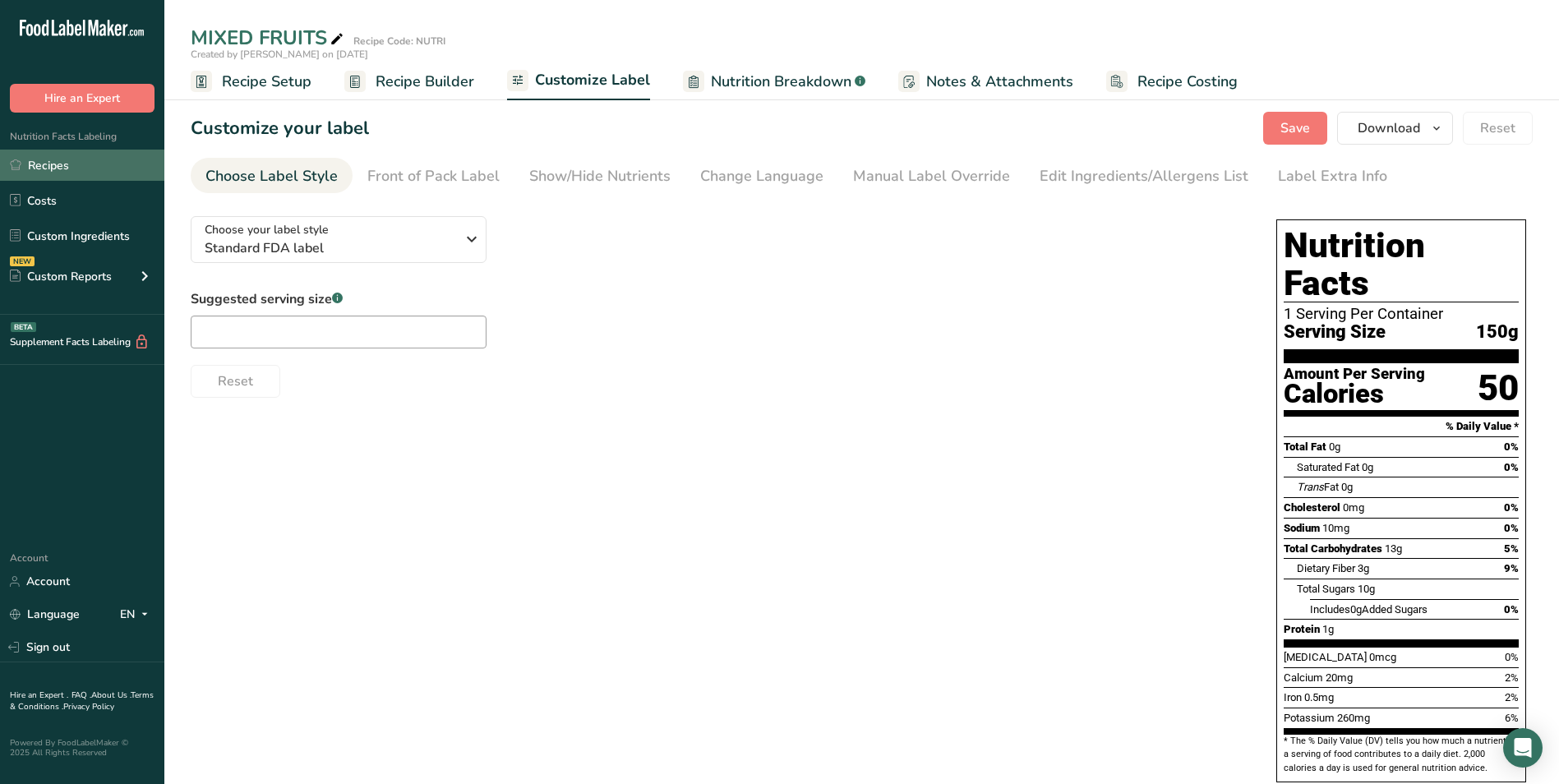
click at [89, 163] on link "Recipes" at bounding box center [82, 165] width 165 height 31
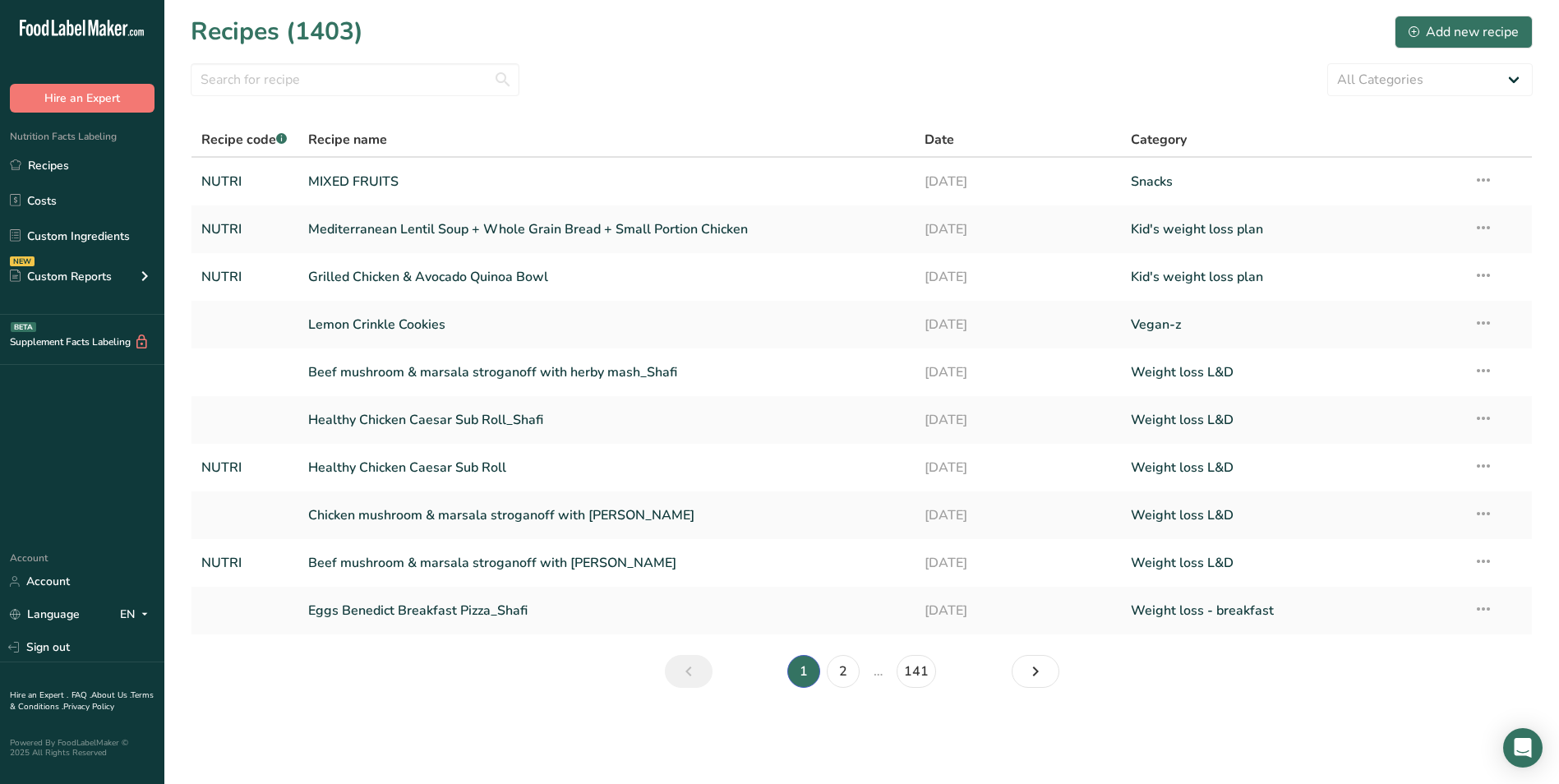
click at [323, 175] on link "MIXED FRUITS" at bounding box center [607, 181] width 597 height 34
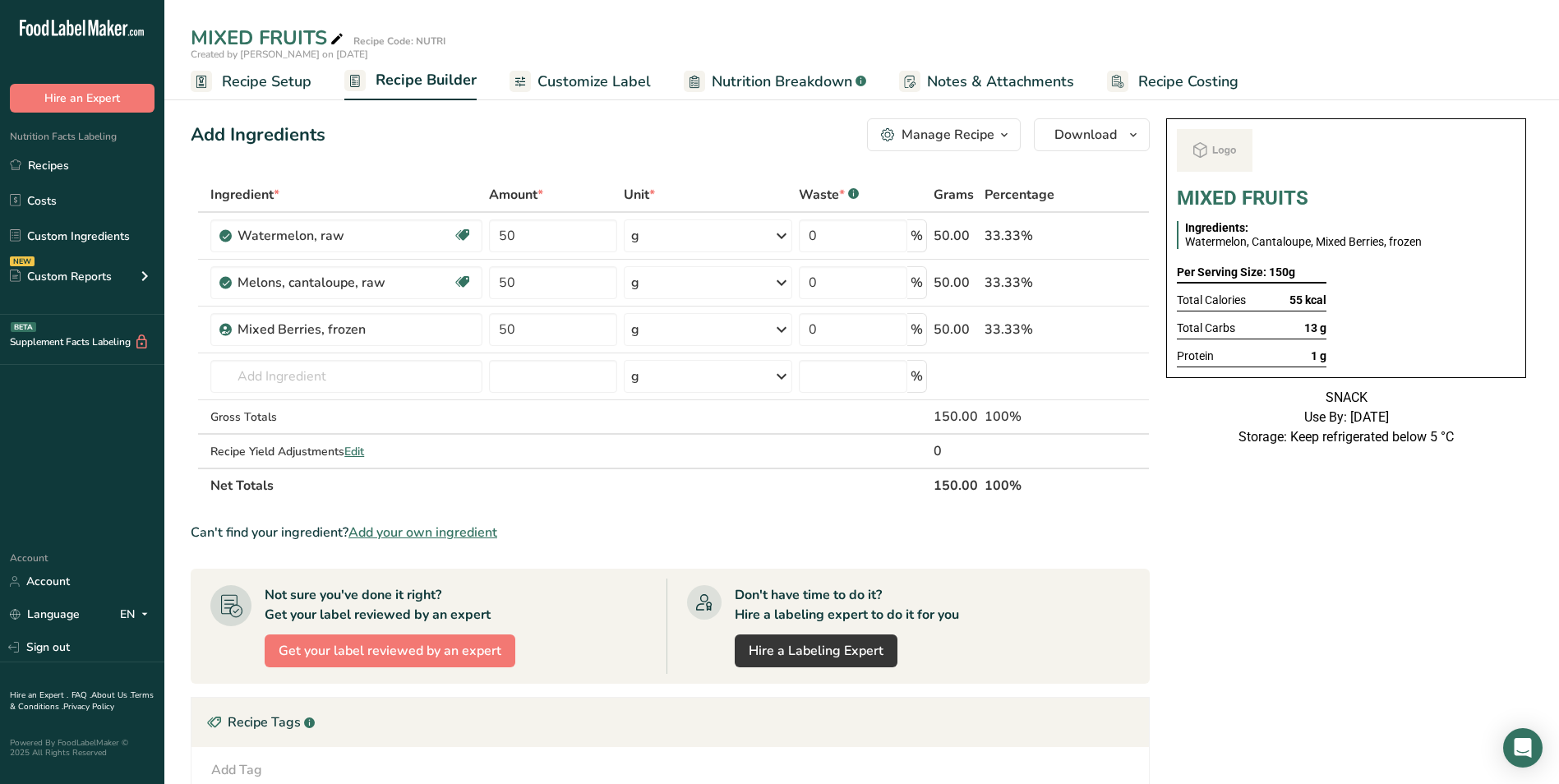
click at [544, 90] on span "Customize Label" at bounding box center [594, 81] width 114 height 23
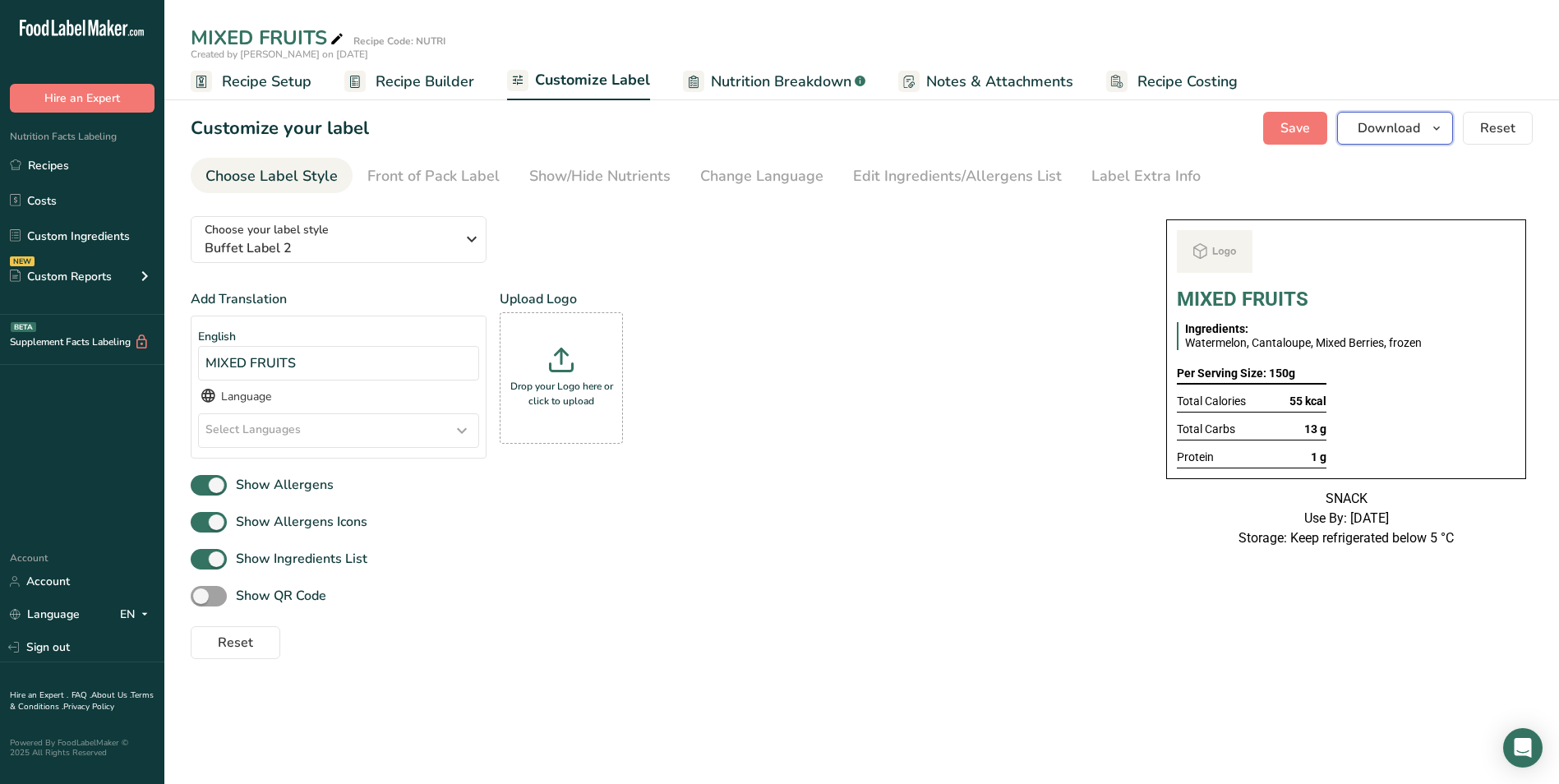
click at [1382, 128] on span "Download" at bounding box center [1389, 128] width 63 height 20
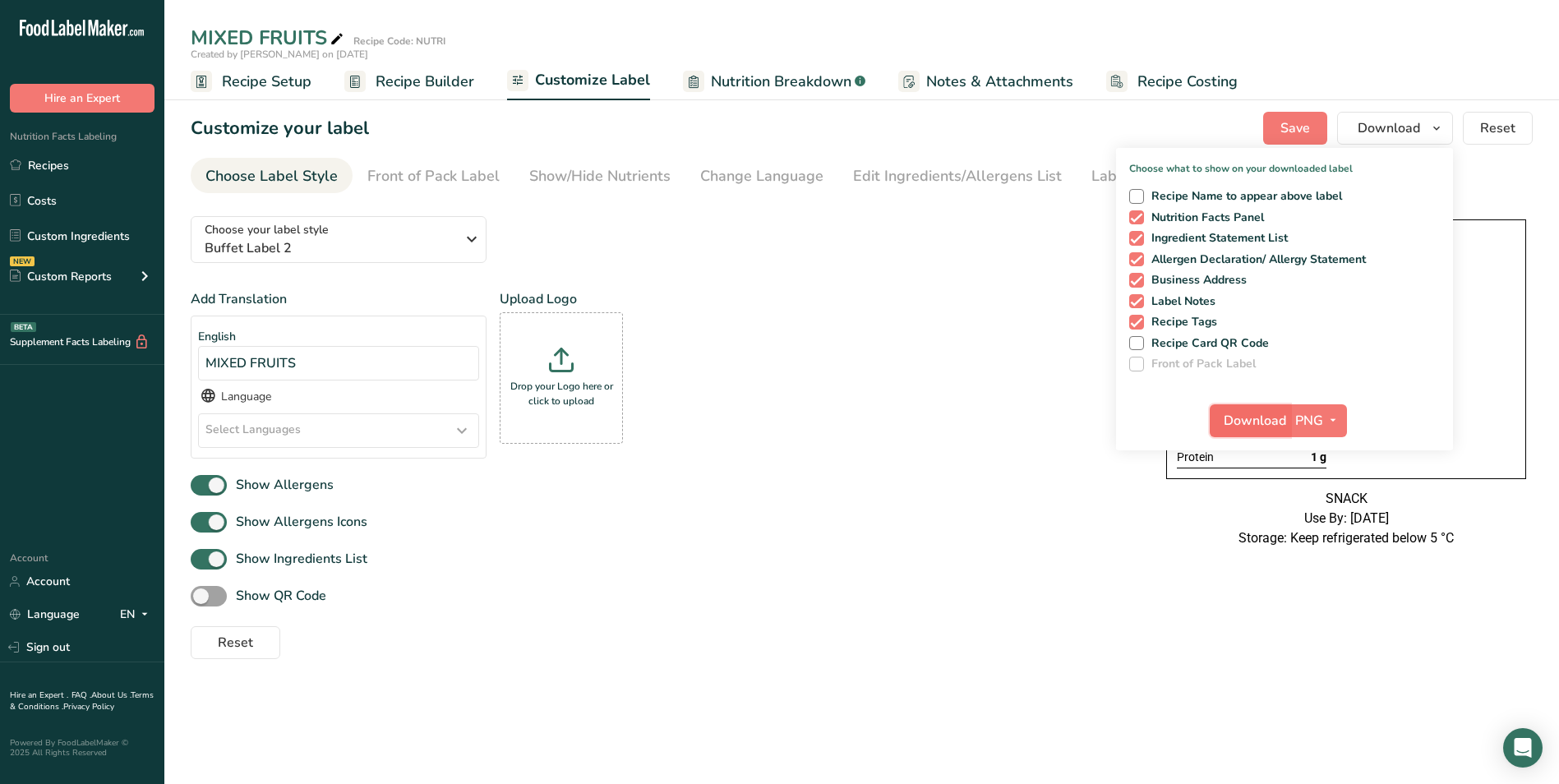
click at [1264, 421] on span "Download" at bounding box center [1254, 421] width 63 height 20
click at [67, 174] on link "Recipes" at bounding box center [82, 165] width 165 height 31
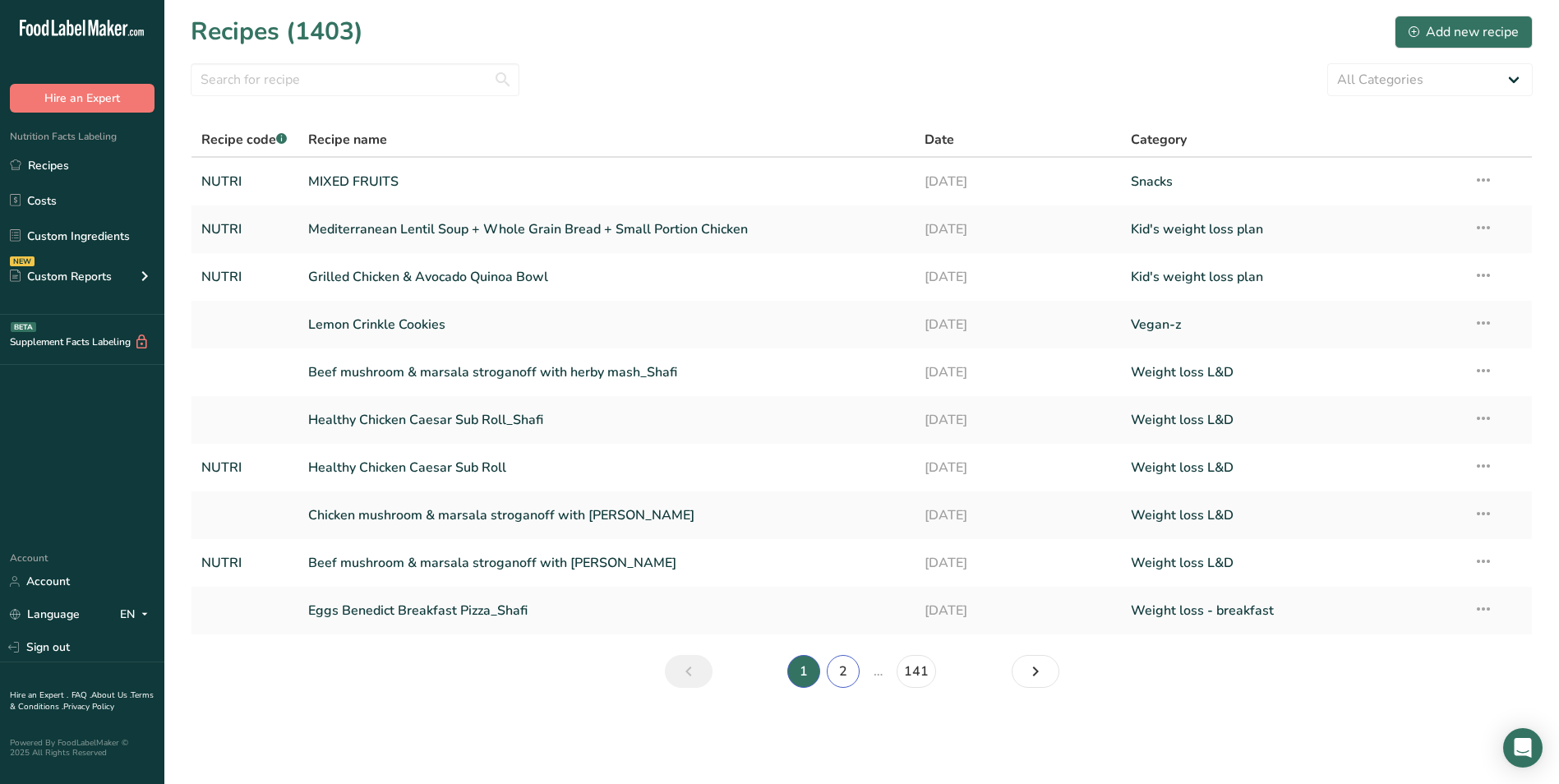
click at [839, 671] on link "2" at bounding box center [843, 671] width 33 height 33
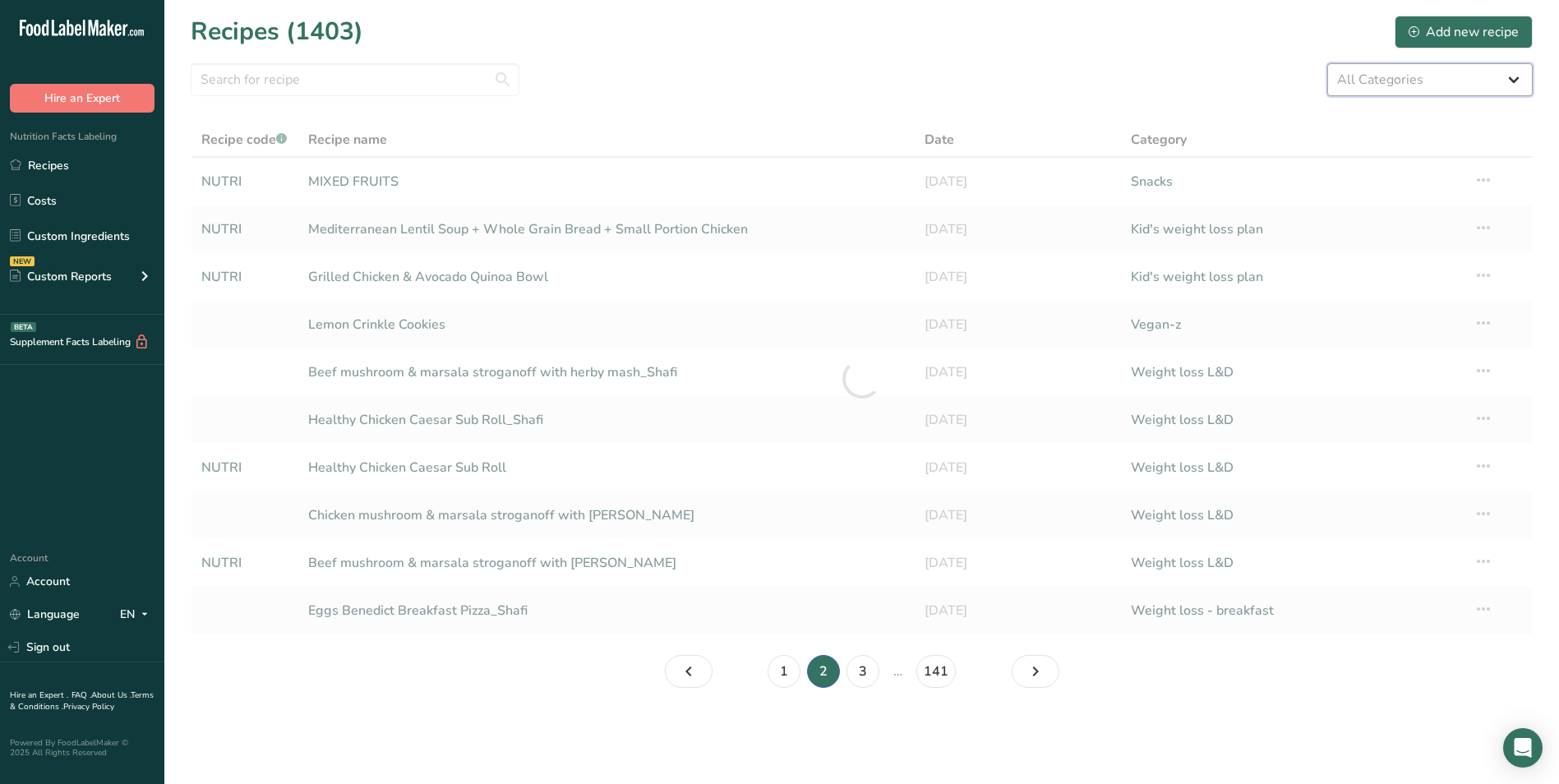
click at [1375, 76] on select "All Categories Baked Goods Beverages Breakfast Carnivore Carnivorous Confection…" at bounding box center [1430, 80] width 206 height 33
select select "2637"
click at [1327, 64] on select "All Categories Baked Goods Beverages Breakfast Carnivore Carnivorous Confection…" at bounding box center [1430, 80] width 206 height 33
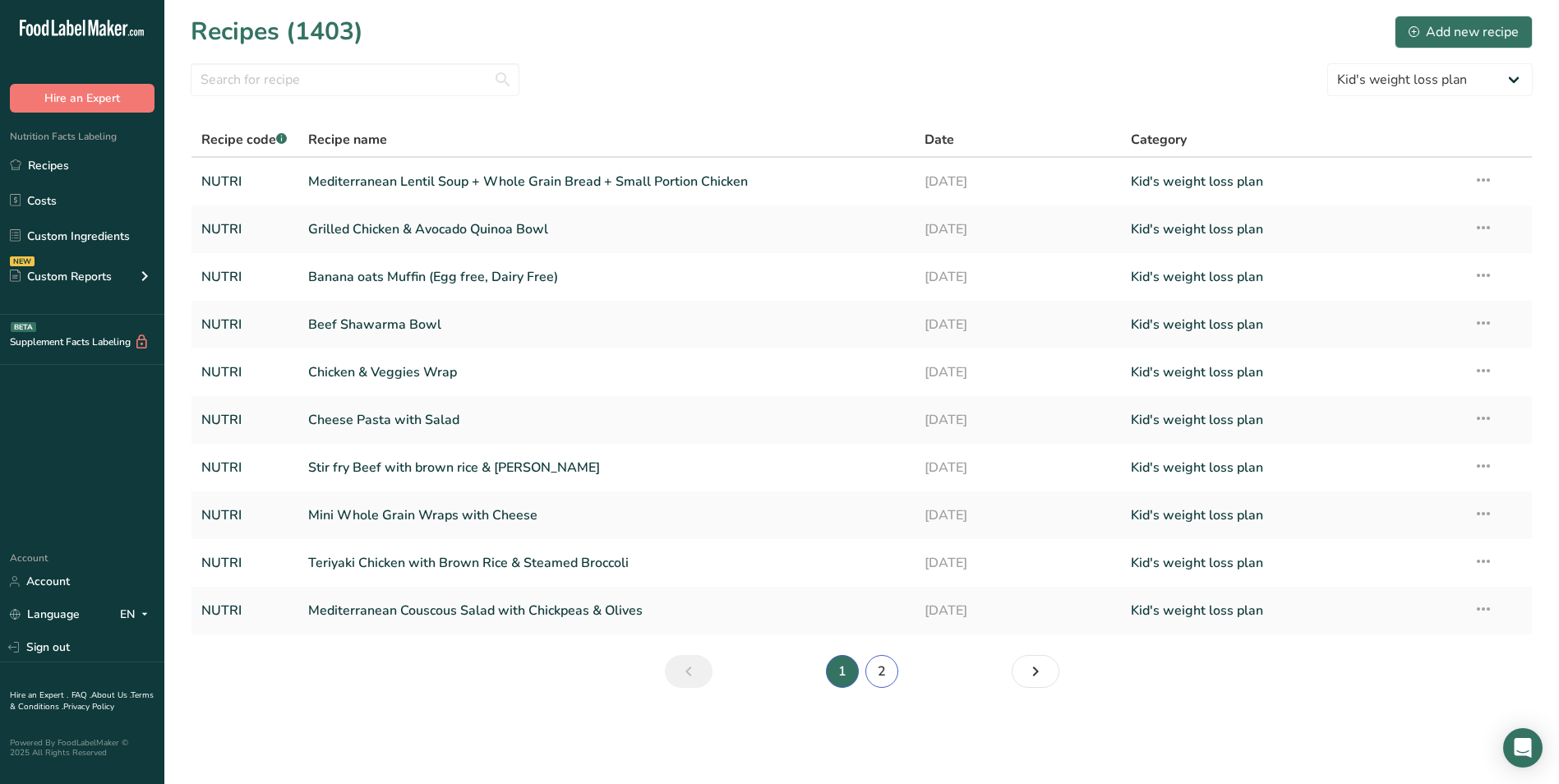
click at [889, 677] on link "2" at bounding box center [882, 671] width 33 height 33
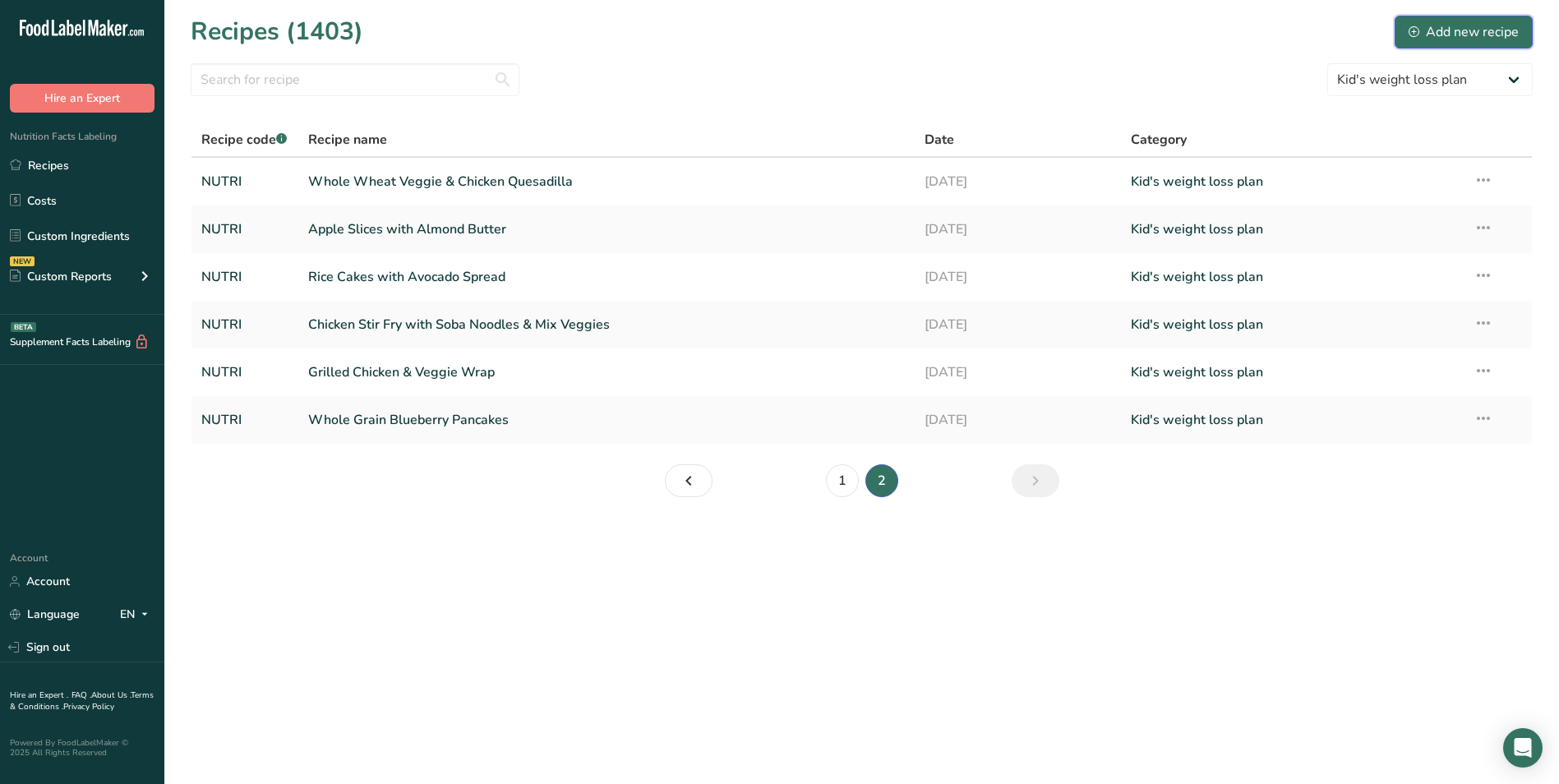
click at [1494, 38] on div "Add new recipe" at bounding box center [1463, 32] width 110 height 20
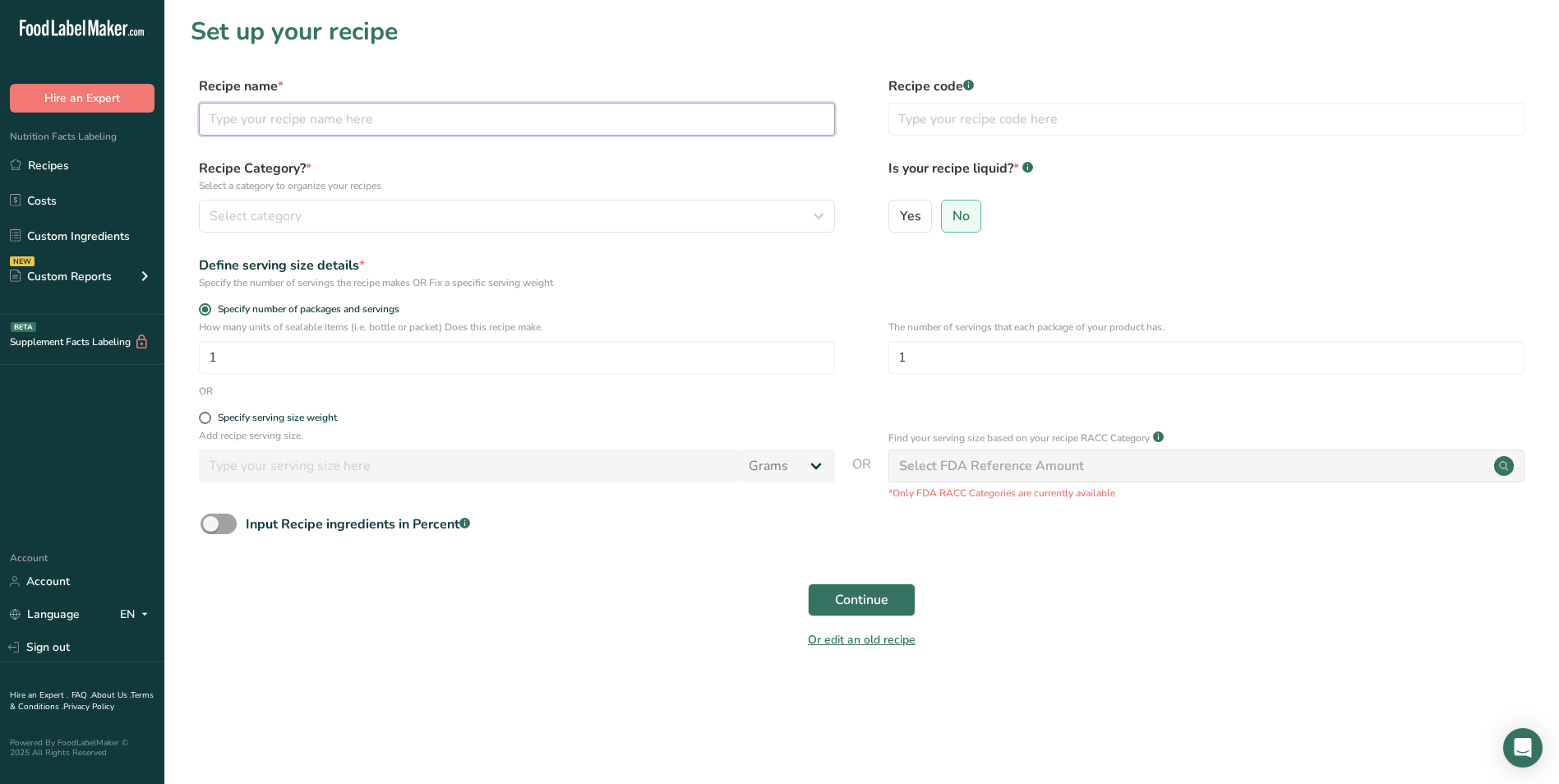
click at [307, 118] on input "text" at bounding box center [516, 119] width 636 height 33
click at [74, 164] on link "Recipes" at bounding box center [82, 165] width 165 height 31
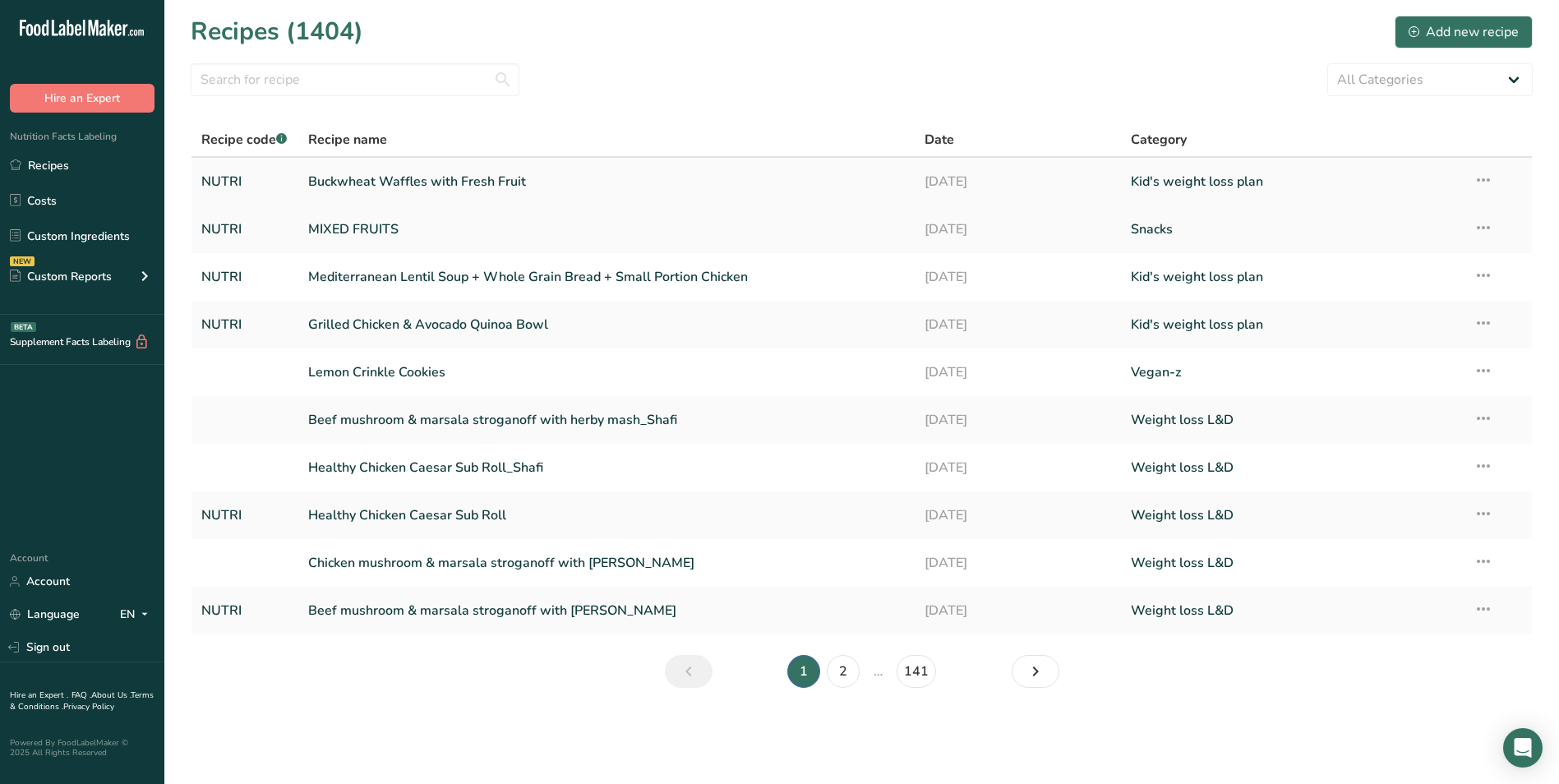
click at [439, 188] on link "Buckwheat Waffles with Fresh Fruit" at bounding box center [607, 181] width 597 height 34
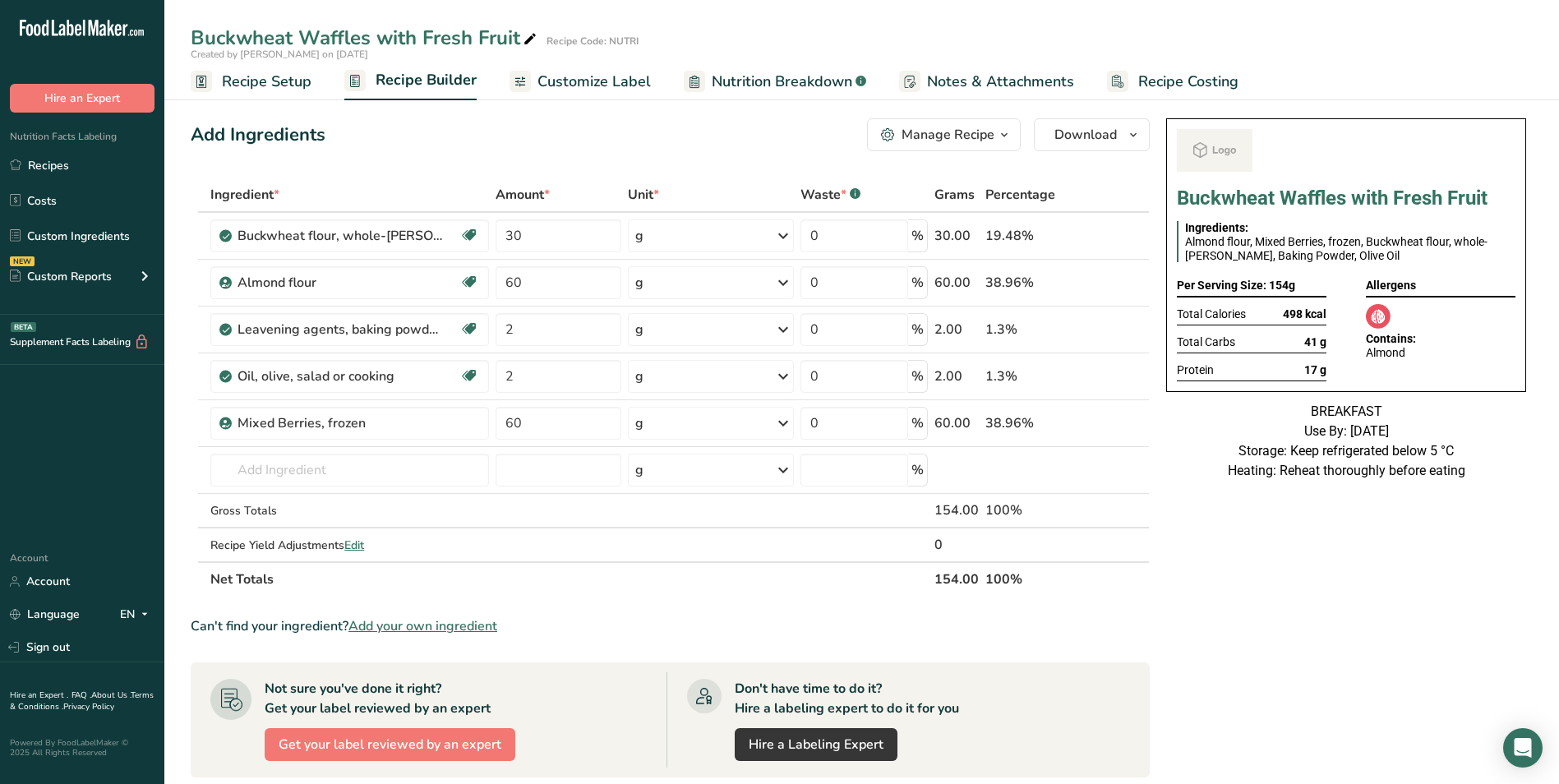
click at [584, 84] on span "Customize Label" at bounding box center [594, 81] width 114 height 23
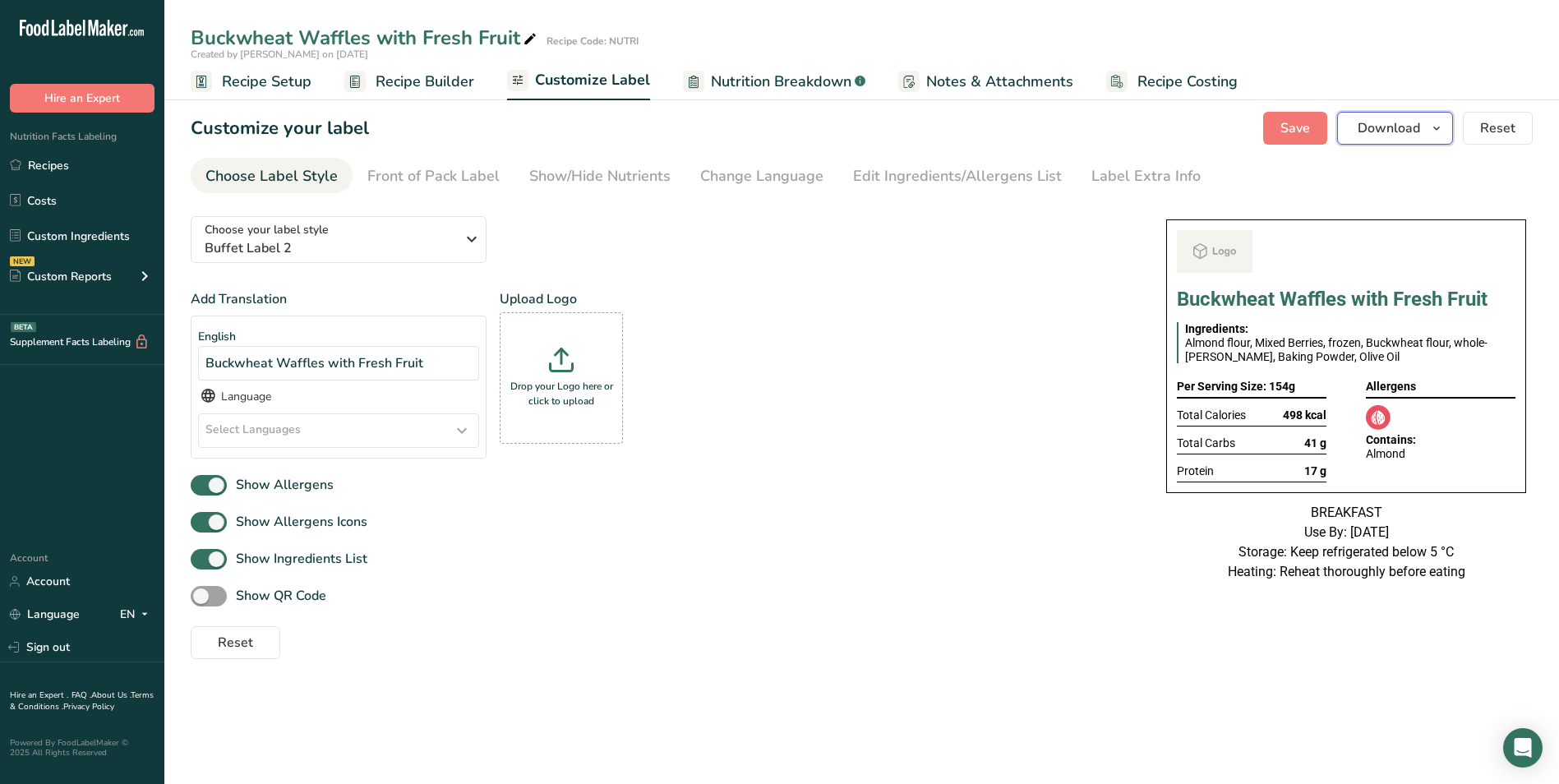
click at [1364, 130] on span "Download" at bounding box center [1389, 128] width 63 height 20
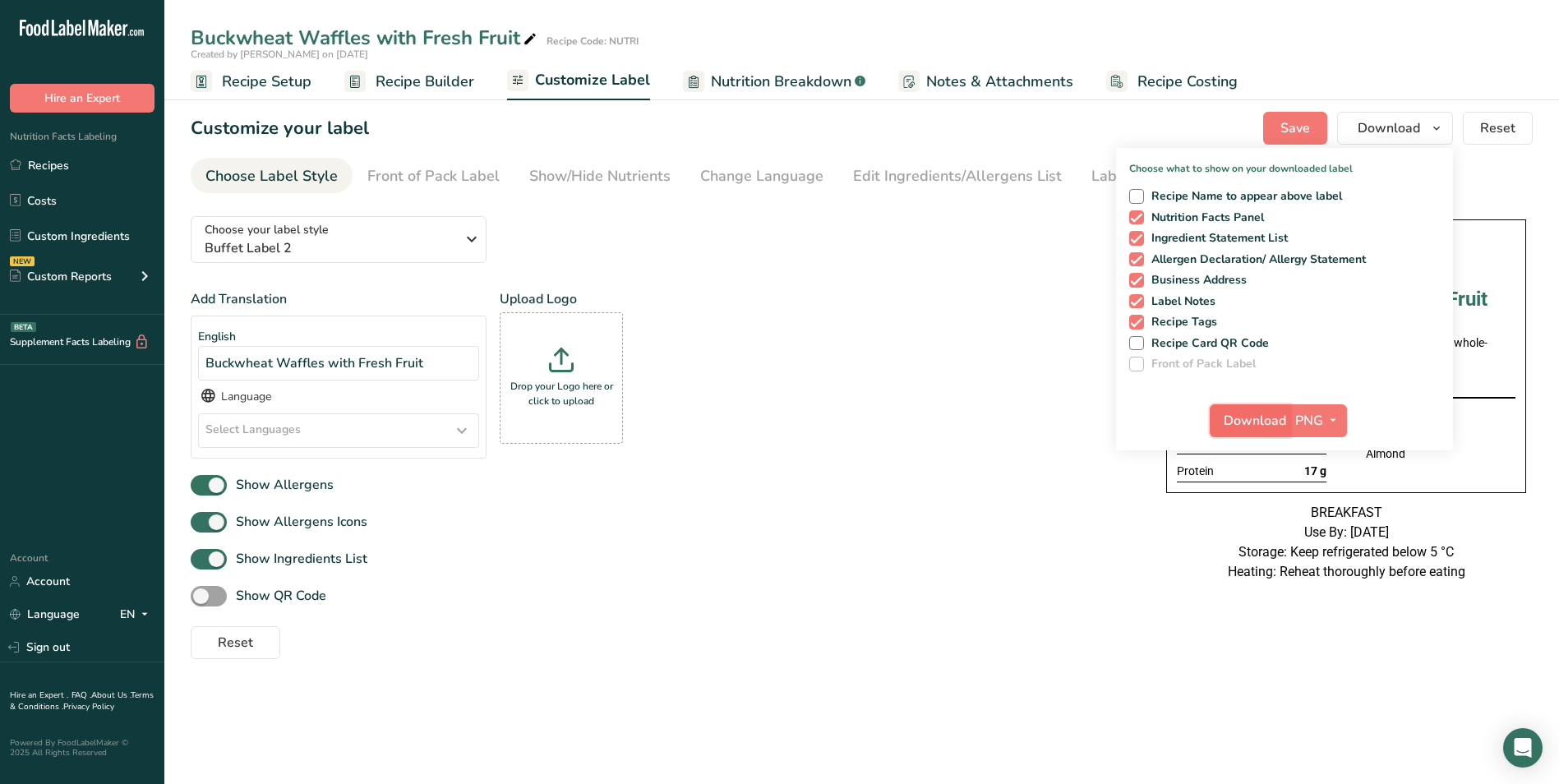
click at [1252, 413] on span "Download" at bounding box center [1254, 421] width 63 height 20
click at [766, 577] on div "Add Translation English Buckwheat Waffles with Fresh Fruit Language Select Lang…" at bounding box center [662, 474] width 942 height 370
